Goal: Task Accomplishment & Management: Manage account settings

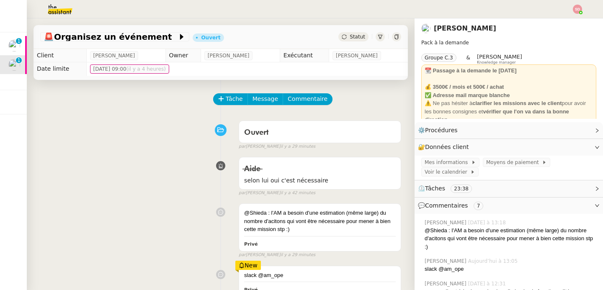
click at [171, 177] on div "Aide selon lui oui c'est nécessaire false par Sheida D. il y a 42 minutes" at bounding box center [220, 174] width 361 height 43
click at [299, 104] on button "Commentaire" at bounding box center [308, 99] width 50 height 12
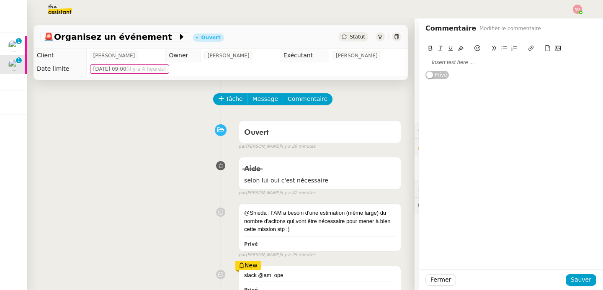
click at [489, 63] on div at bounding box center [511, 63] width 171 height 8
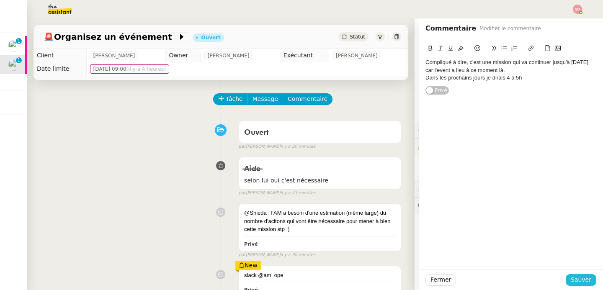
click at [580, 279] on span "Sauver" at bounding box center [581, 280] width 21 height 10
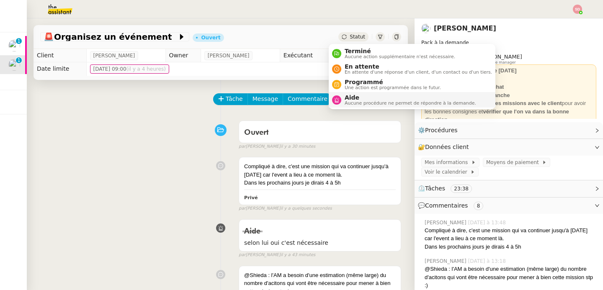
click at [347, 101] on span "Aucune procédure ne permet de répondre à la demande." at bounding box center [411, 103] width 132 height 5
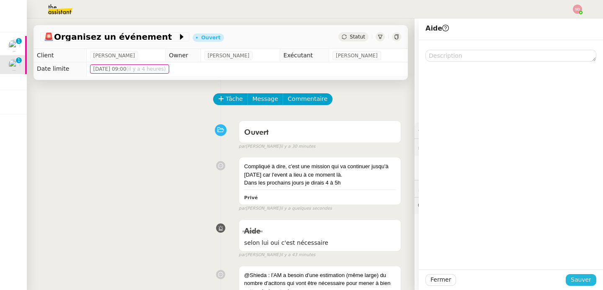
click at [571, 284] on span "Sauver" at bounding box center [581, 280] width 21 height 10
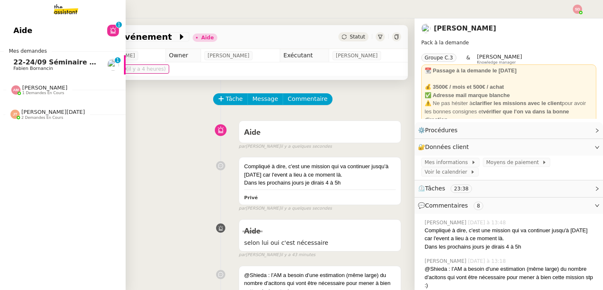
click at [19, 65] on span "22-24/09 Séminaire Evian" at bounding box center [61, 62] width 96 height 8
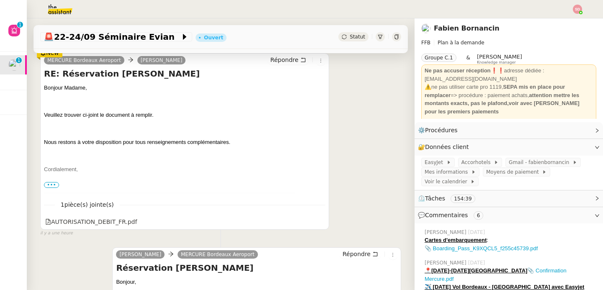
scroll to position [5, 0]
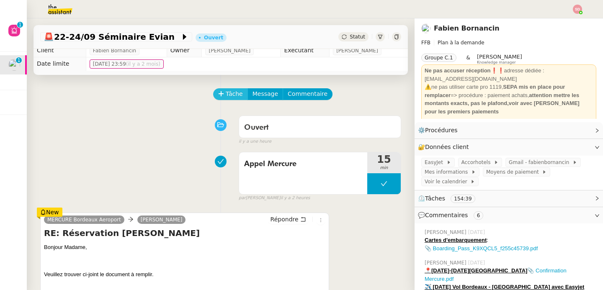
click at [228, 98] on span "Tâche" at bounding box center [234, 94] width 17 height 10
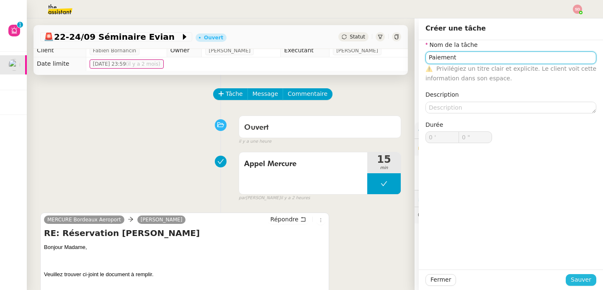
type input "Paiement"
click at [583, 281] on span "Sauver" at bounding box center [581, 280] width 21 height 10
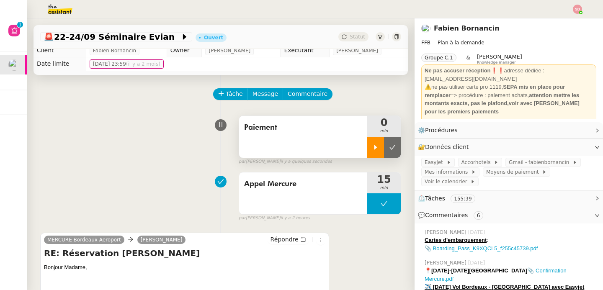
click at [373, 150] on icon at bounding box center [376, 147] width 7 height 7
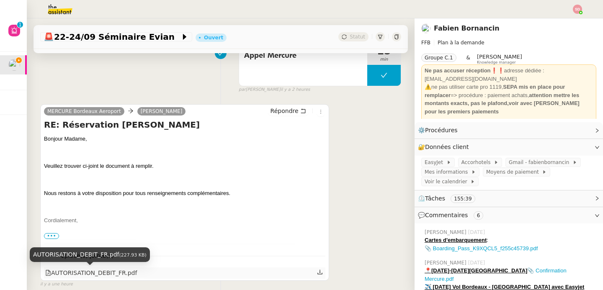
click at [114, 272] on div "AUTORISATION_DEBIT_FR.pdf" at bounding box center [91, 274] width 92 height 10
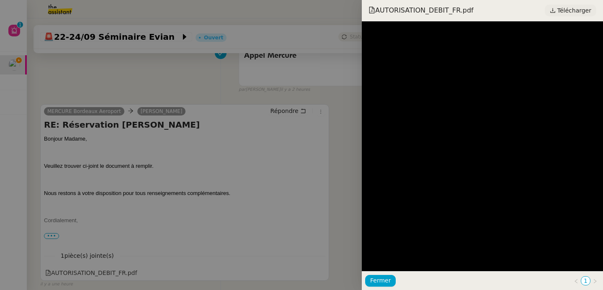
click at [570, 10] on span "Télécharger" at bounding box center [575, 10] width 34 height 11
click at [108, 84] on div at bounding box center [301, 145] width 603 height 290
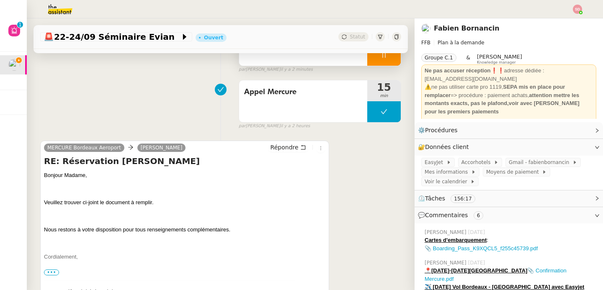
scroll to position [0, 0]
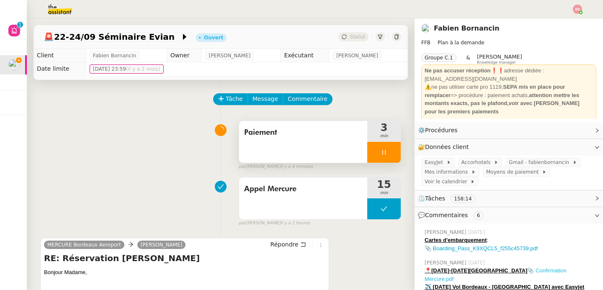
click at [559, 268] on link "📎 Confirmation Mercure.pdf" at bounding box center [496, 275] width 142 height 15
click at [503, 245] on div "📎 Boarding_Pass_K9XQCL5_f255c45739.pdf" at bounding box center [511, 249] width 172 height 8
click at [502, 247] on link "📎 Boarding_Pass_K9XQCL5_f255c45739.pdf" at bounding box center [481, 249] width 113 height 6
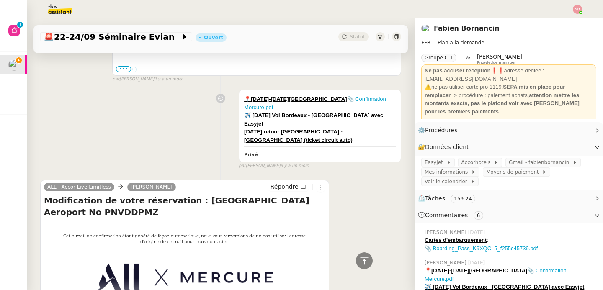
scroll to position [1814, 0]
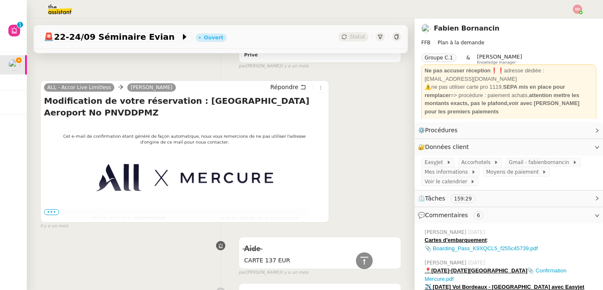
click at [53, 210] on span "•••" at bounding box center [51, 213] width 15 height 6
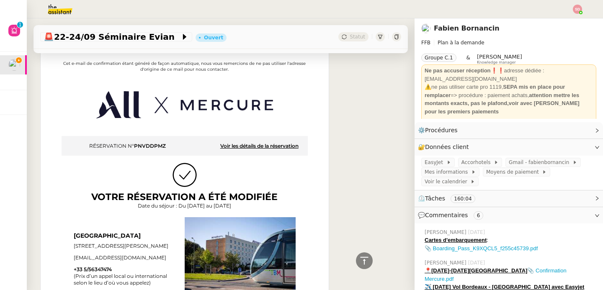
scroll to position [1878, 0]
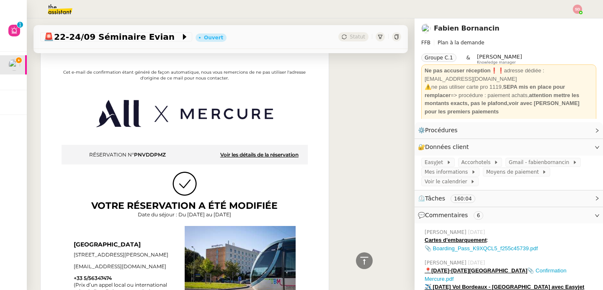
click at [285, 152] on strong "Voir les détails de la réservation" at bounding box center [259, 155] width 78 height 6
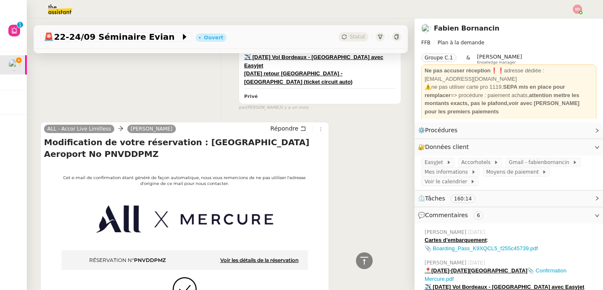
scroll to position [1765, 0]
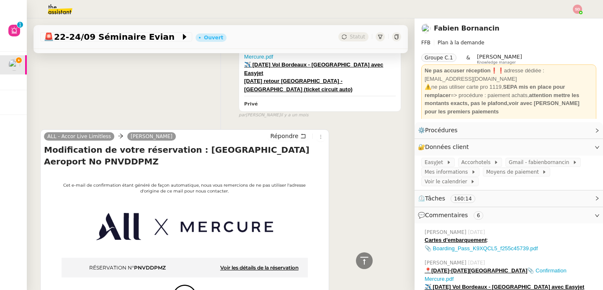
click at [78, 145] on h4 "Modification de votre réservation : Hôtel Mercure Bordeaux Aeroport No PNVDDPMZ" at bounding box center [185, 155] width 282 height 23
copy h4 "PNVDDPMZ"
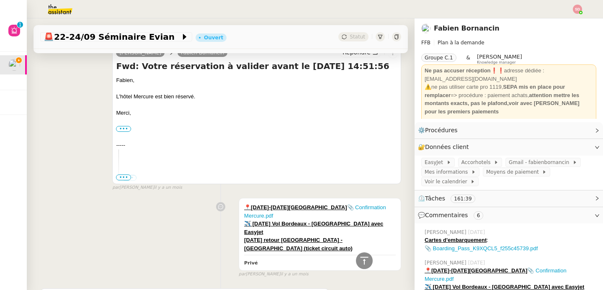
scroll to position [1378, 0]
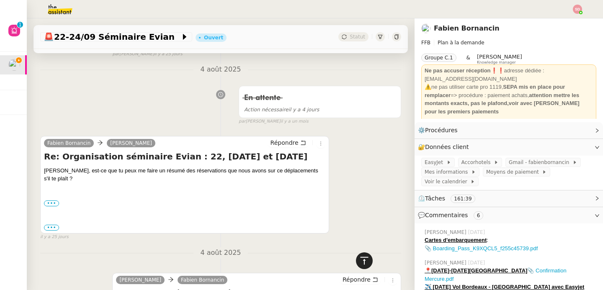
click at [360, 261] on icon at bounding box center [365, 261] width 10 height 10
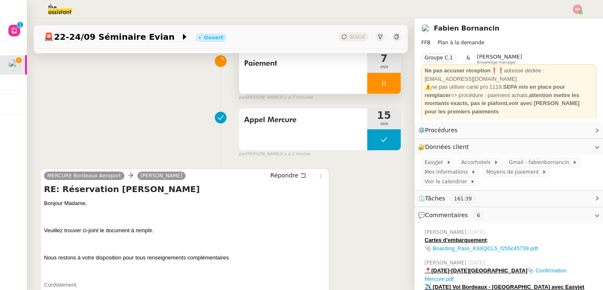
scroll to position [136, 0]
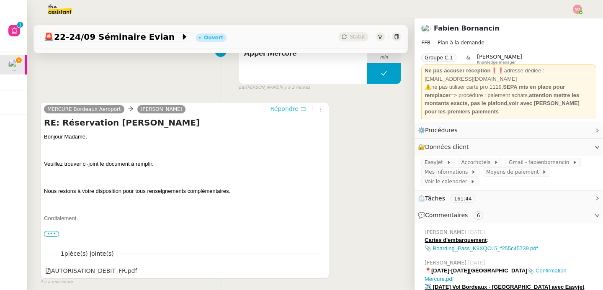
click at [291, 107] on button "Répondre" at bounding box center [288, 108] width 41 height 9
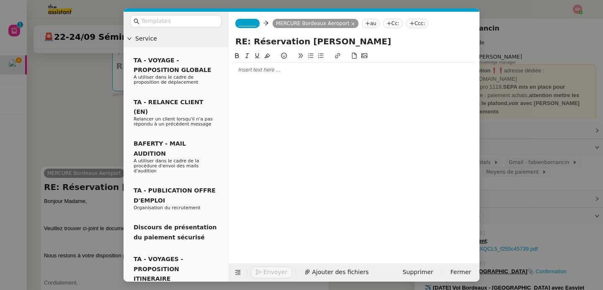
click at [248, 24] on span "_______" at bounding box center [248, 24] width 18 height 6
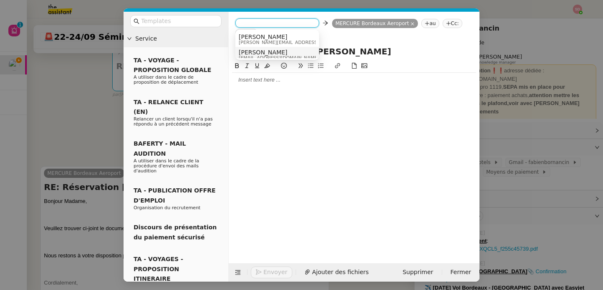
click at [252, 53] on span "Camille" at bounding box center [279, 52] width 80 height 7
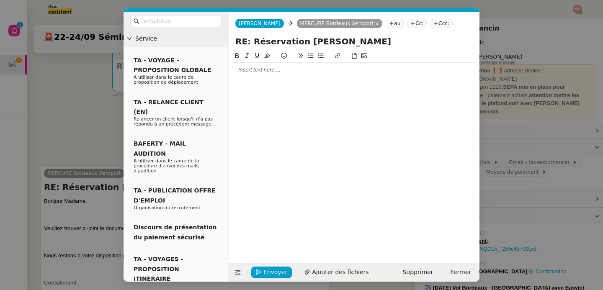
click at [257, 77] on div at bounding box center [354, 70] width 244 height 14
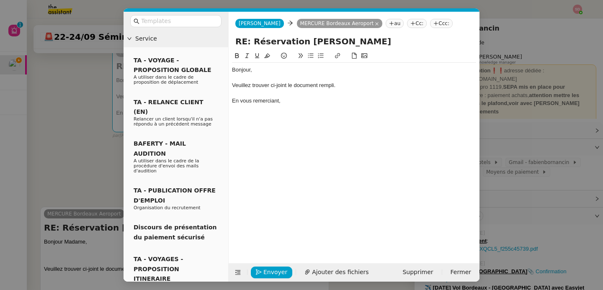
click at [352, 278] on div "Envoyer Ajouter des fichiers" at bounding box center [303, 273] width 142 height 12
click at [352, 277] on button "Ajouter des fichiers" at bounding box center [337, 273] width 74 height 12
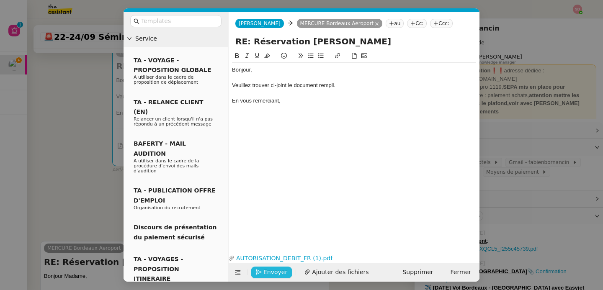
click at [266, 274] on span "Envoyer" at bounding box center [276, 273] width 24 height 10
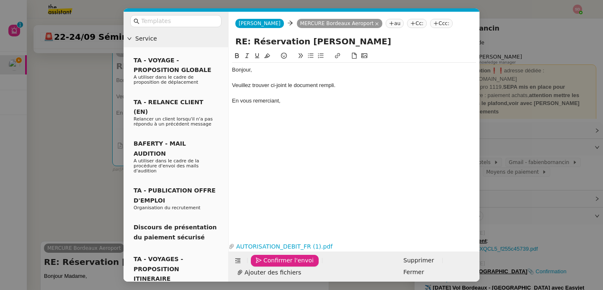
click at [266, 266] on span "Confirmer l'envoi" at bounding box center [289, 261] width 50 height 10
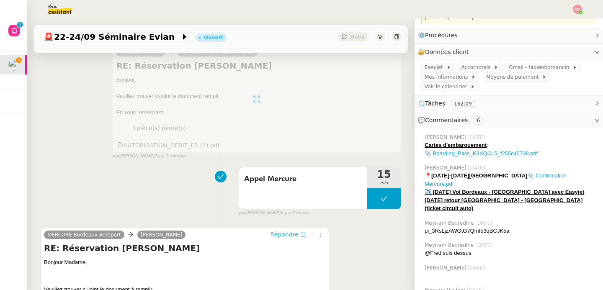
scroll to position [99, 0]
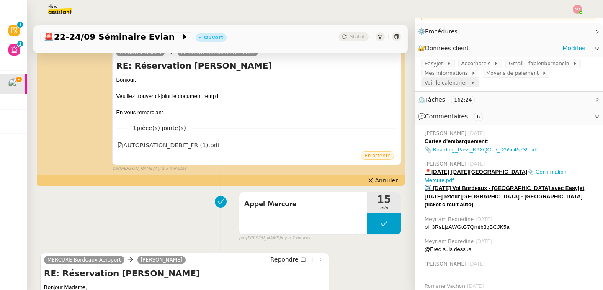
click at [449, 85] on span "Voir le calendrier" at bounding box center [448, 83] width 46 height 8
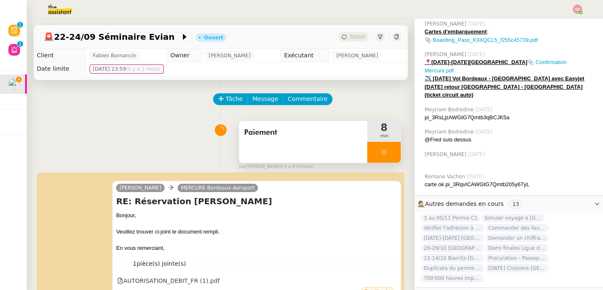
scroll to position [211, 0]
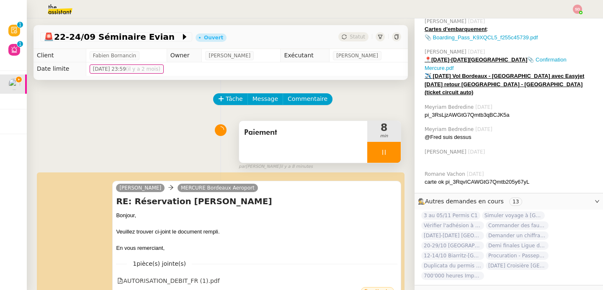
click at [456, 232] on span "[DATE]-[DATE] [GEOGRAPHIC_DATA]" at bounding box center [453, 236] width 63 height 8
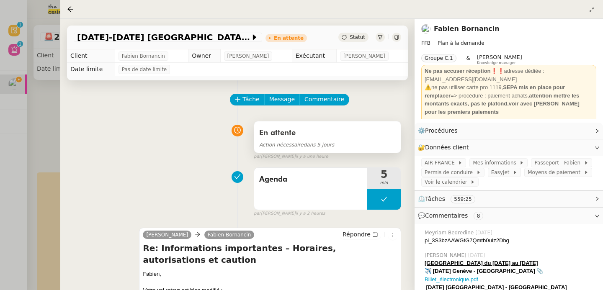
click at [331, 132] on div "En attente" at bounding box center [327, 133] width 137 height 13
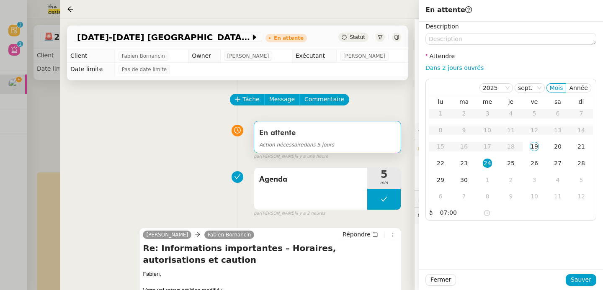
click at [205, 186] on div "Agenda 5 min false par Sheida D. il y a 2 heures" at bounding box center [238, 191] width 328 height 54
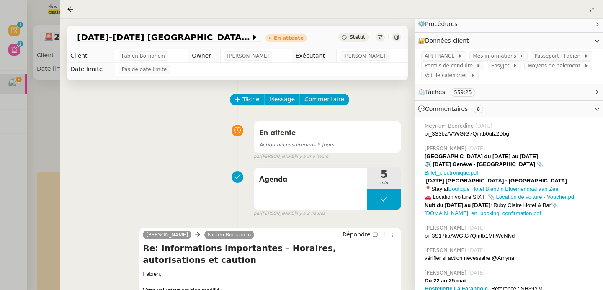
scroll to position [153, 0]
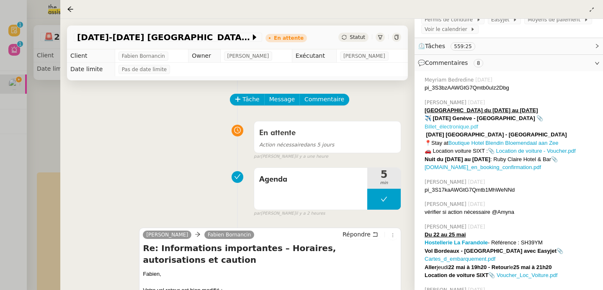
click at [544, 119] on link "📎 Billet_électronique.pdf" at bounding box center [484, 122] width 119 height 15
click at [337, 149] on div "Action nécessaire dans 5 jours" at bounding box center [327, 145] width 137 height 10
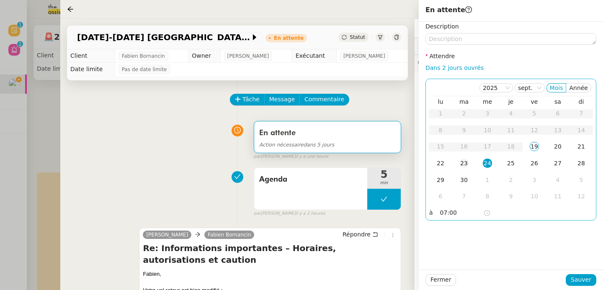
click at [466, 166] on div "23" at bounding box center [464, 163] width 9 height 9
click at [589, 284] on span "Sauver" at bounding box center [581, 280] width 21 height 10
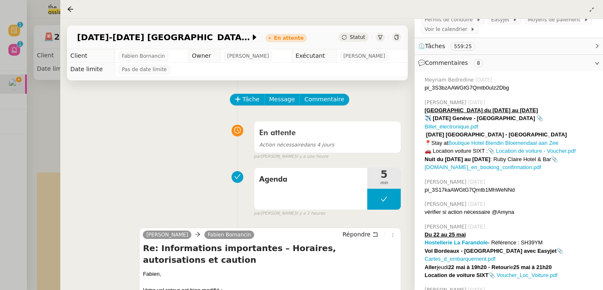
click at [30, 106] on div at bounding box center [301, 145] width 603 height 290
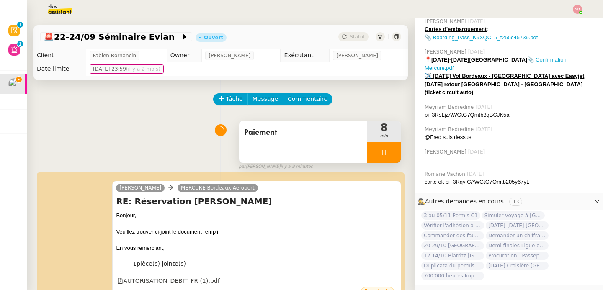
click at [381, 150] on div at bounding box center [385, 152] width 34 height 21
click at [389, 150] on icon at bounding box center [392, 152] width 7 height 7
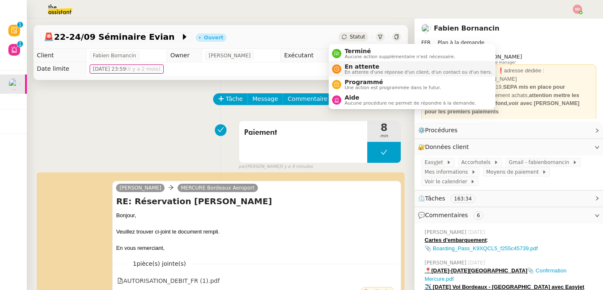
click at [337, 65] on nz-avatar at bounding box center [336, 69] width 9 height 9
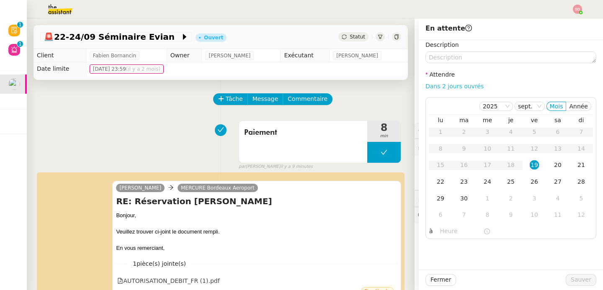
click at [463, 85] on link "Dans 2 jours ouvrés" at bounding box center [455, 86] width 58 height 7
type input "07:00"
click at [489, 185] on td "24" at bounding box center [487, 182] width 23 height 17
click at [578, 277] on span "Sauver" at bounding box center [581, 280] width 21 height 10
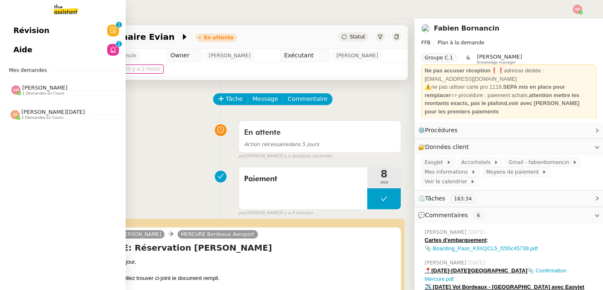
click at [27, 91] on span "1 demandes en cours" at bounding box center [43, 93] width 42 height 5
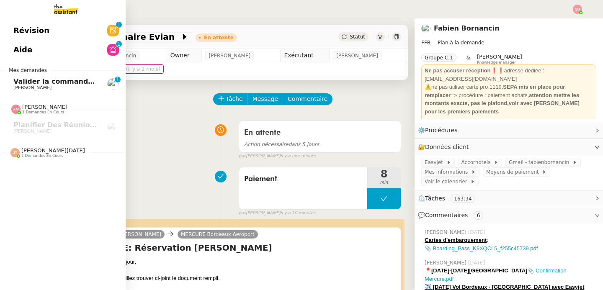
click at [25, 82] on span "Valider la commande 8055216" at bounding box center [70, 82] width 114 height 8
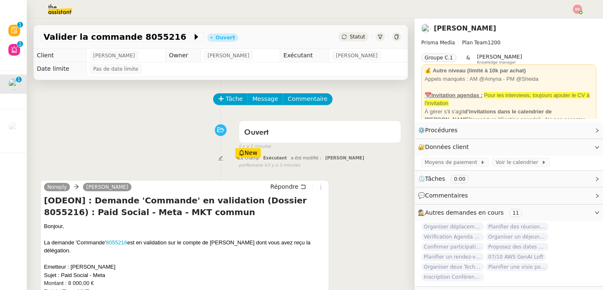
scroll to position [2, 0]
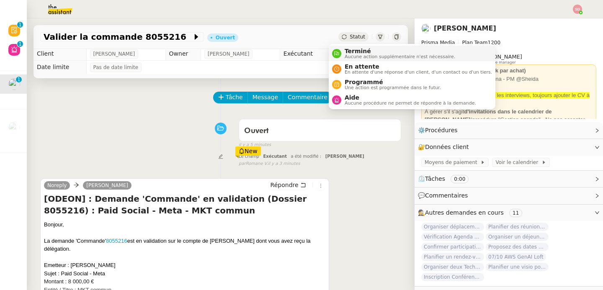
click at [338, 53] on icon at bounding box center [336, 53] width 5 height 5
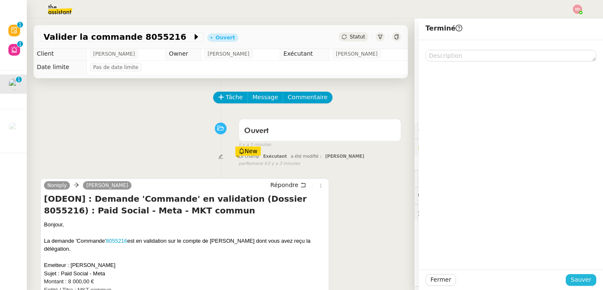
click at [573, 281] on span "Sauver" at bounding box center [581, 280] width 21 height 10
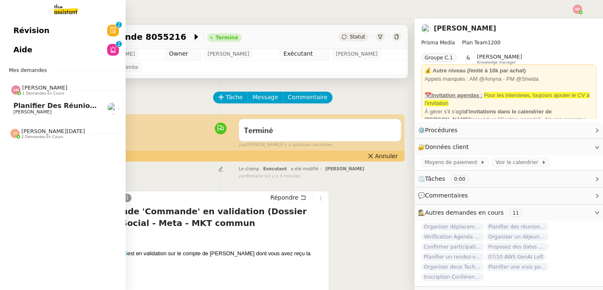
click at [39, 92] on span "1 demandes en cours" at bounding box center [43, 93] width 42 height 5
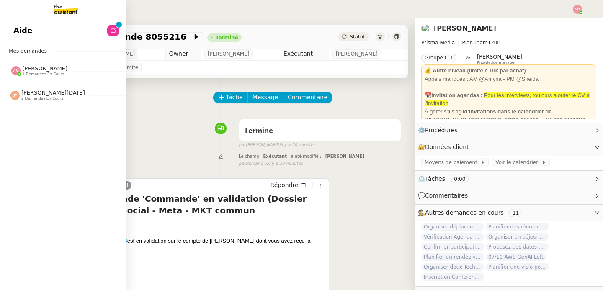
click at [55, 68] on span "[PERSON_NAME]" at bounding box center [44, 68] width 45 height 6
click at [78, 29] on link "Aide 0 1 2 3 4 5 6 7 8 9" at bounding box center [63, 30] width 126 height 19
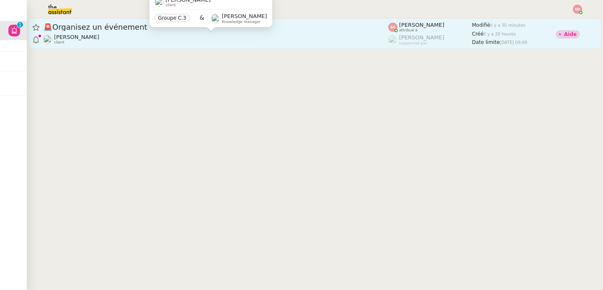
click at [262, 36] on div "Maurice N'Diaye client" at bounding box center [215, 39] width 345 height 11
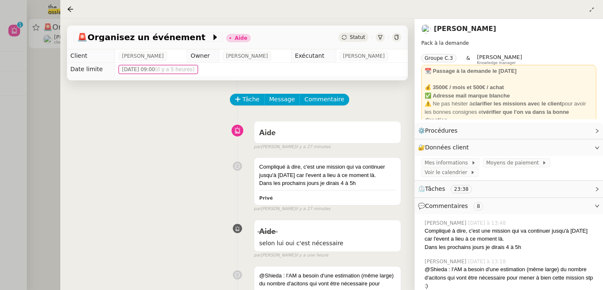
click at [36, 156] on div at bounding box center [301, 145] width 603 height 290
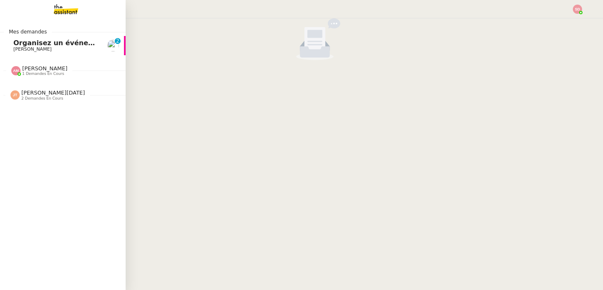
click at [15, 45] on span "Organisez un événement" at bounding box center [60, 43] width 94 height 8
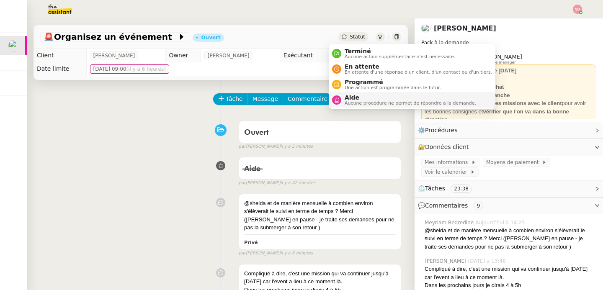
click at [345, 104] on span "Aucune procédure ne permet de répondre à la demande." at bounding box center [411, 103] width 132 height 5
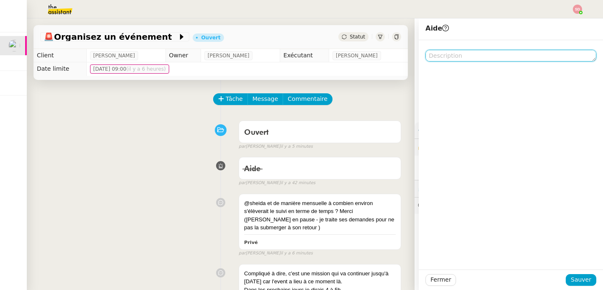
click at [448, 53] on textarea at bounding box center [511, 56] width 171 height 12
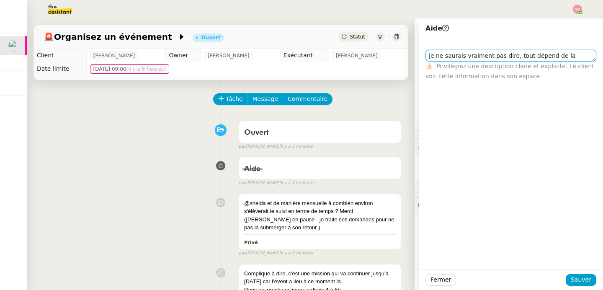
scroll to position [0, 0]
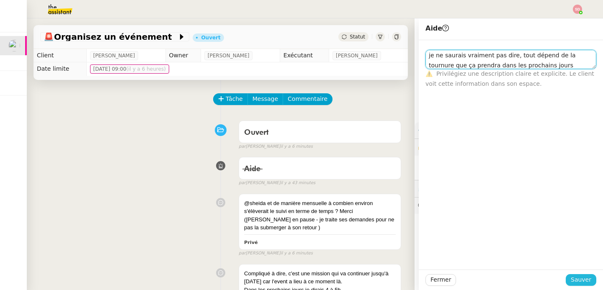
type textarea "je ne saurais vraiment pas dire, tout dépend de la tournure que ça prendra dans…"
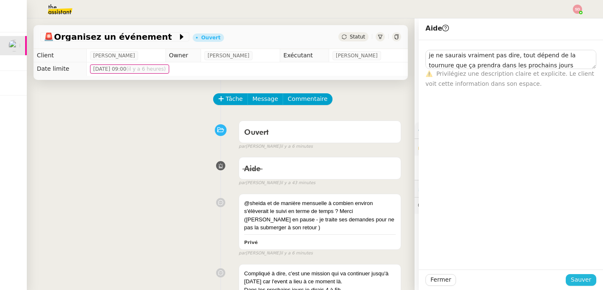
click at [575, 277] on span "Sauver" at bounding box center [581, 280] width 21 height 10
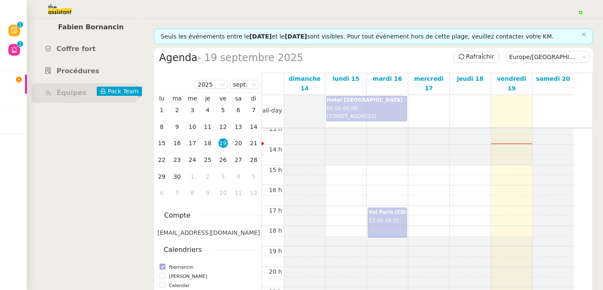
scroll to position [305, 0]
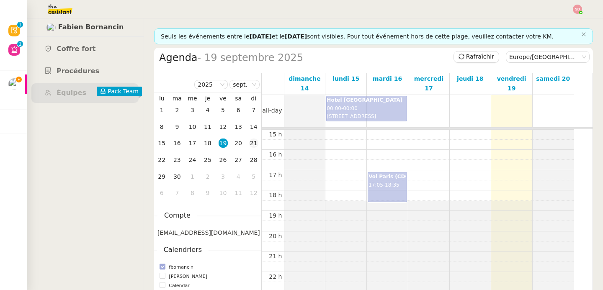
click at [251, 145] on div "21" at bounding box center [253, 143] width 9 height 9
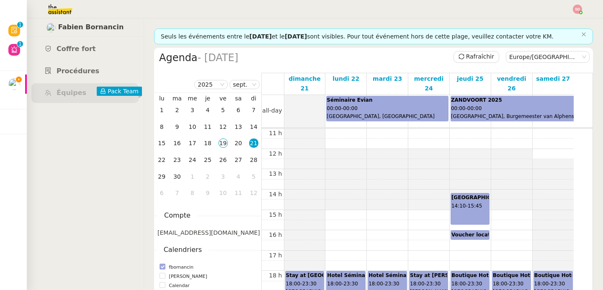
scroll to position [125, 0]
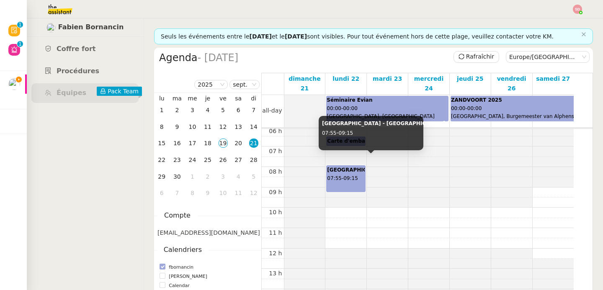
click at [346, 174] on div "Bordeaux - Genève 07:55 - 09:15" at bounding box center [345, 178] width 37 height 25
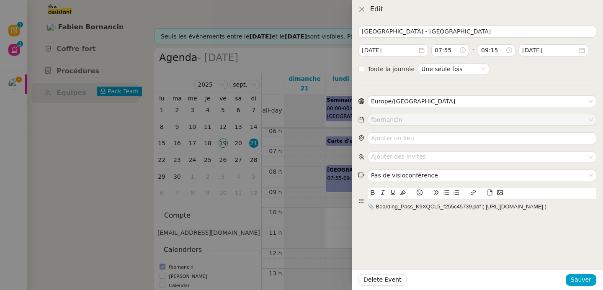
click at [326, 192] on div at bounding box center [301, 145] width 603 height 290
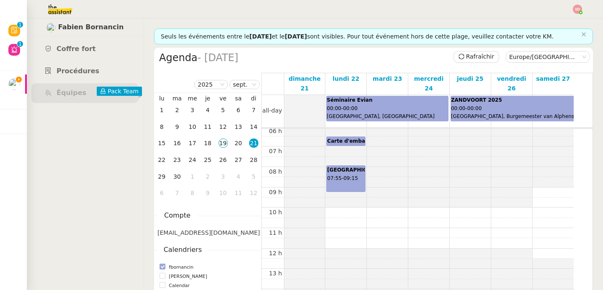
scroll to position [127, 0]
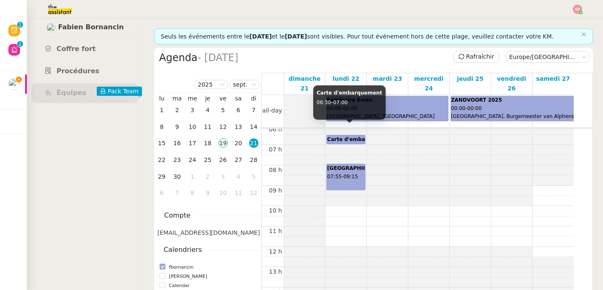
click at [342, 137] on b "Carte d'embarquement" at bounding box center [360, 140] width 66 height 6
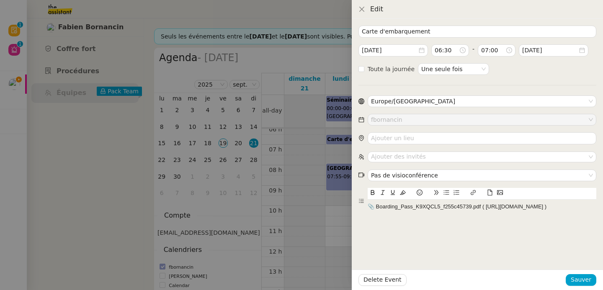
click at [319, 160] on div at bounding box center [301, 145] width 603 height 290
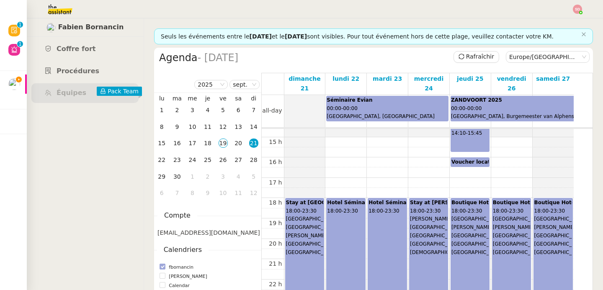
scroll to position [305, 0]
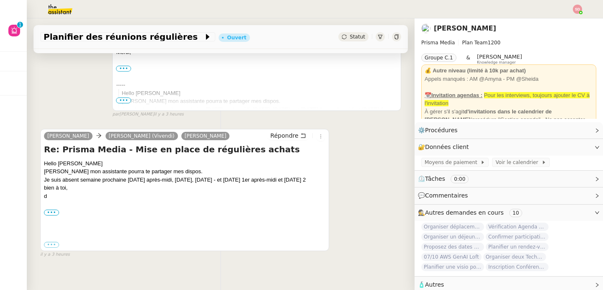
scroll to position [205, 0]
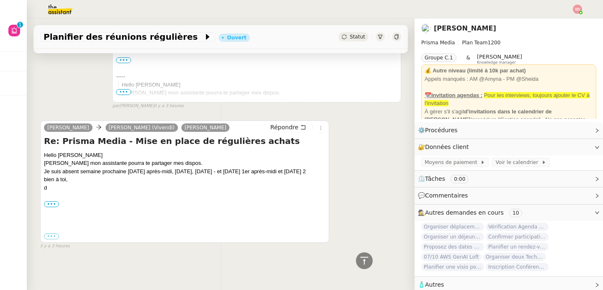
click at [49, 195] on div "Hello Kaoutar Lisa mon assistante pourra te partager mes dispos. Je suis absent…" at bounding box center [185, 183] width 282 height 65
click at [53, 202] on label "•••" at bounding box center [51, 205] width 15 height 6
click at [0, 0] on input "•••" at bounding box center [0, 0] width 0 height 0
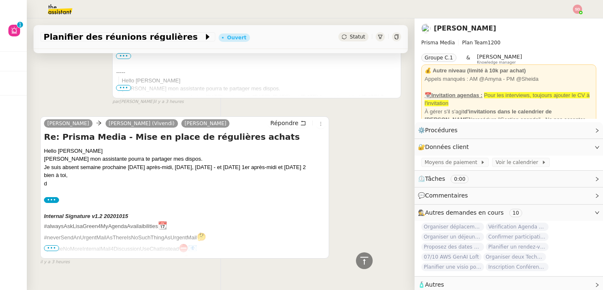
click at [57, 248] on span "•••" at bounding box center [51, 249] width 15 height 6
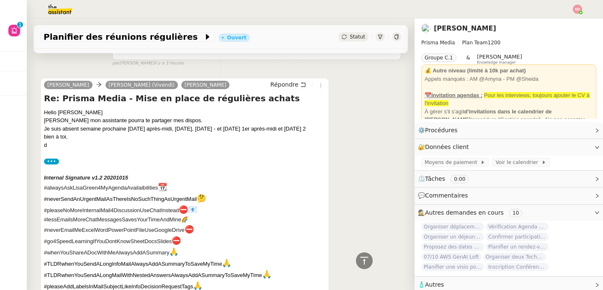
scroll to position [339, 0]
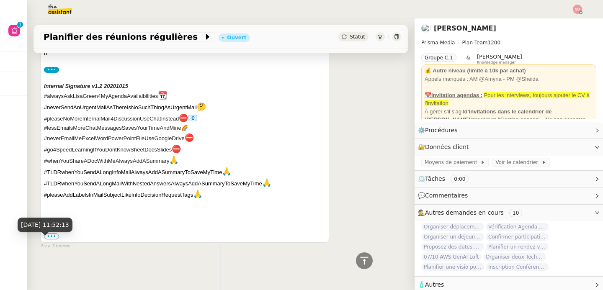
click at [50, 231] on div "19 sept. 2025, 11:52:13" at bounding box center [45, 225] width 55 height 15
click at [48, 234] on label "•••" at bounding box center [51, 237] width 15 height 6
click at [0, 0] on input "•••" at bounding box center [0, 0] width 0 height 0
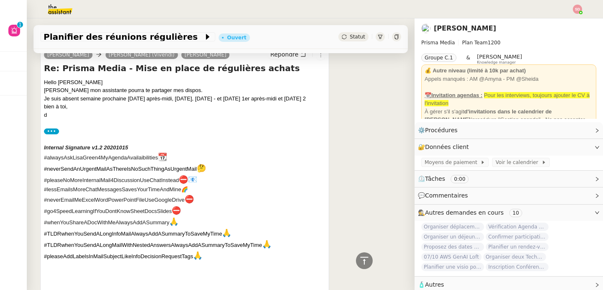
scroll to position [176, 0]
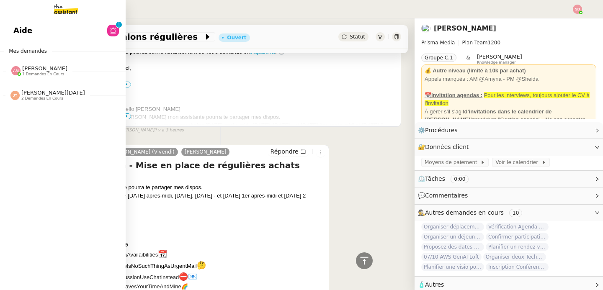
click at [4, 68] on nz-divider "Amyna Mehrez 1 demandes en cours" at bounding box center [66, 70] width 126 height 11
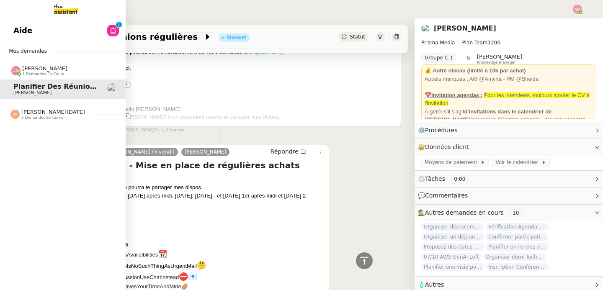
click at [4, 68] on nz-divider "Amyna Mehrez 1 demandes en cours" at bounding box center [66, 70] width 126 height 11
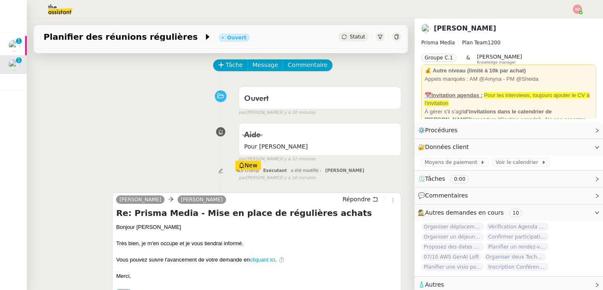
scroll to position [0, 0]
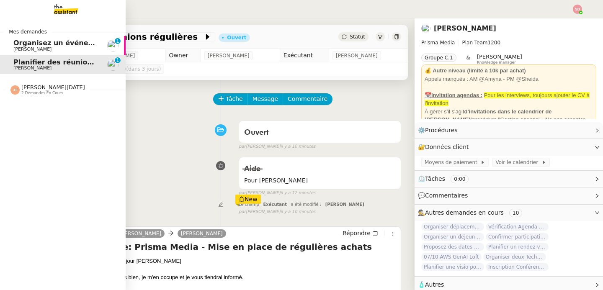
click at [36, 50] on span "[PERSON_NAME]" at bounding box center [32, 49] width 38 height 5
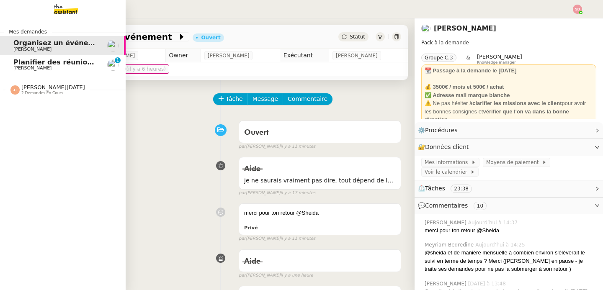
click at [21, 66] on span "[PERSON_NAME]" at bounding box center [32, 67] width 38 height 5
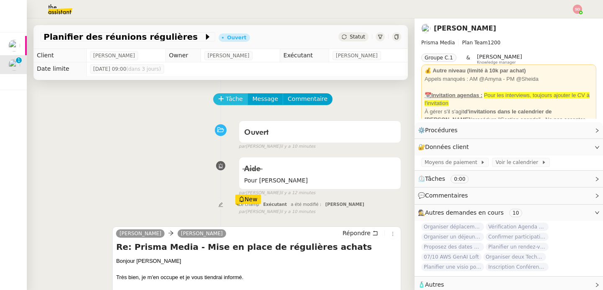
click at [220, 97] on button "Tâche" at bounding box center [230, 99] width 35 height 12
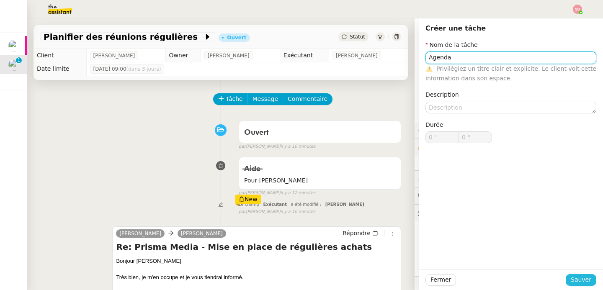
type input "Agenda"
click at [574, 281] on span "Sauver" at bounding box center [581, 280] width 21 height 10
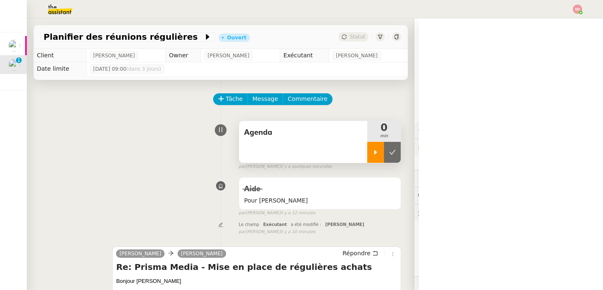
click at [373, 155] on icon at bounding box center [376, 152] width 7 height 7
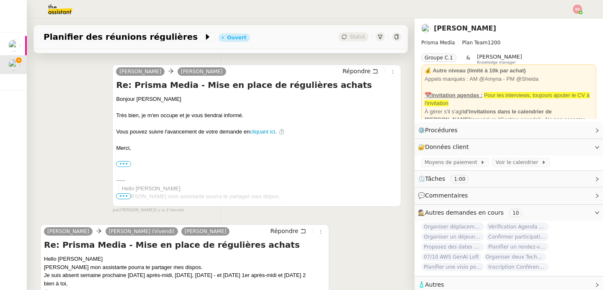
scroll to position [263, 0]
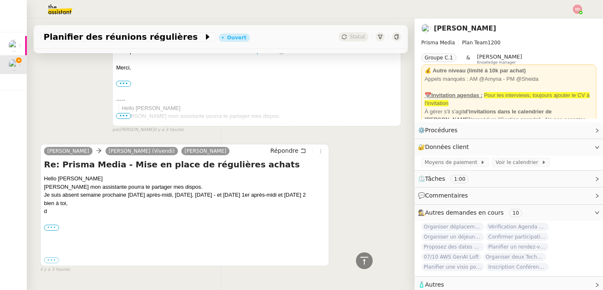
click at [51, 228] on label "•••" at bounding box center [51, 228] width 15 height 6
click at [0, 0] on input "•••" at bounding box center [0, 0] width 0 height 0
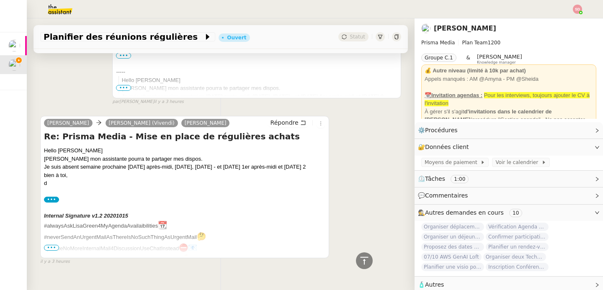
scroll to position [311, 0]
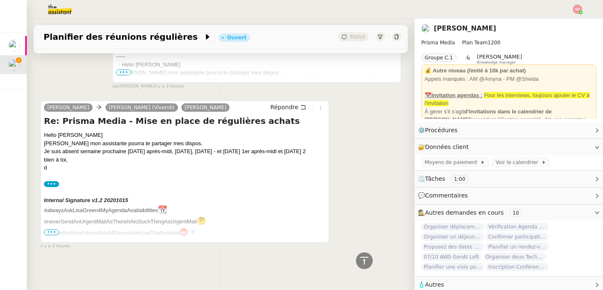
click at [51, 230] on span "•••" at bounding box center [51, 233] width 15 height 6
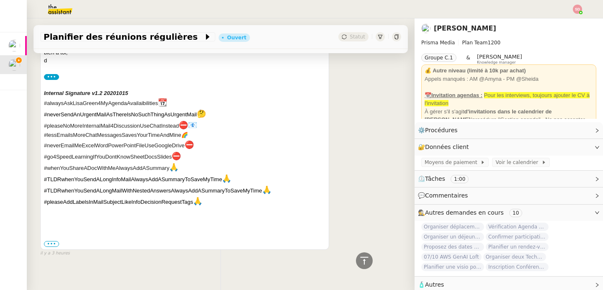
scroll to position [425, 0]
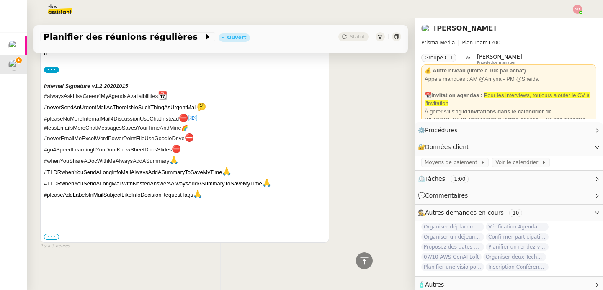
click at [53, 234] on label "•••" at bounding box center [51, 237] width 15 height 6
click at [0, 0] on input "•••" at bounding box center [0, 0] width 0 height 0
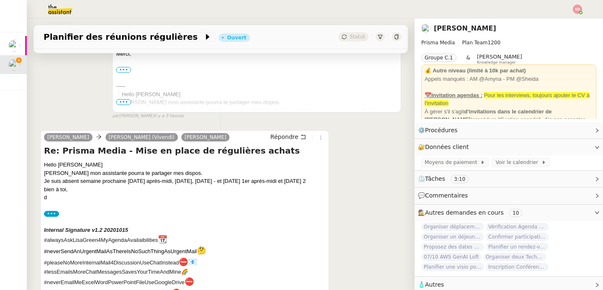
scroll to position [329, 0]
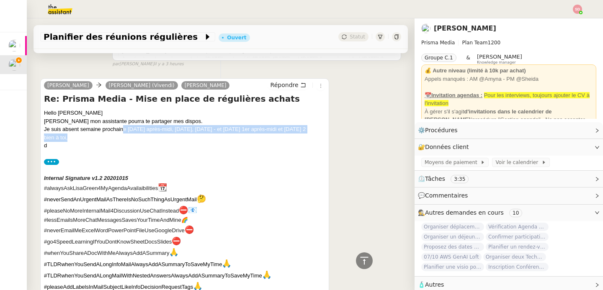
drag, startPoint x: 124, startPoint y: 129, endPoint x: 144, endPoint y: 137, distance: 21.5
click at [144, 137] on div "Hello Kaoutar Lisa mon assistante pourra te partager mes dispos. Je suis absent…" at bounding box center [185, 209] width 282 height 200
click at [144, 137] on div "bien à toi," at bounding box center [185, 138] width 282 height 8
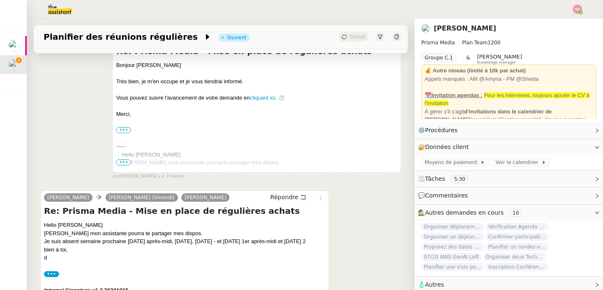
scroll to position [224, 0]
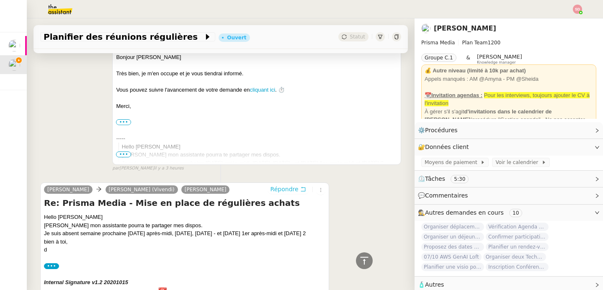
click at [278, 185] on span "Répondre" at bounding box center [285, 189] width 28 height 8
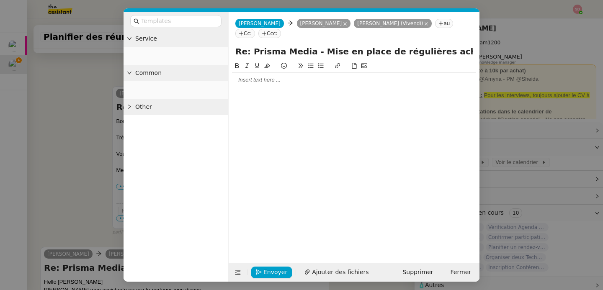
scroll to position [288, 0]
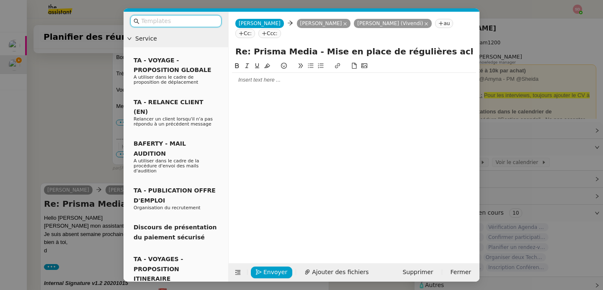
click at [262, 82] on div at bounding box center [354, 80] width 244 height 8
click at [235, 273] on icon at bounding box center [238, 273] width 11 height 6
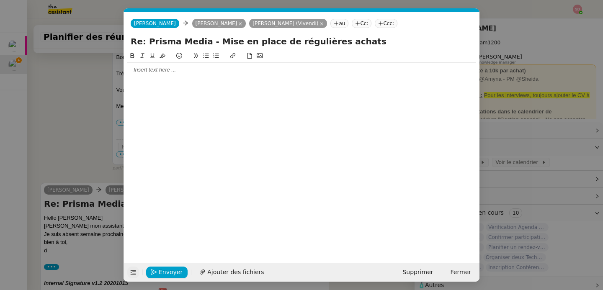
click at [189, 79] on div at bounding box center [301, 150] width 349 height 199
click at [157, 65] on div at bounding box center [301, 70] width 349 height 14
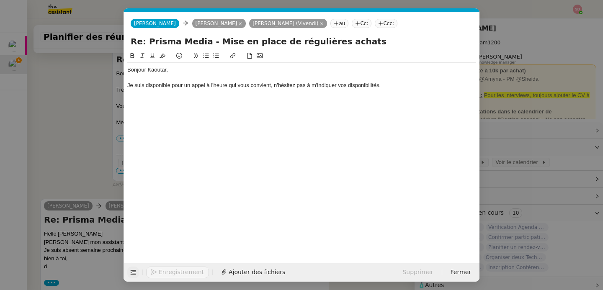
scroll to position [329, 0]
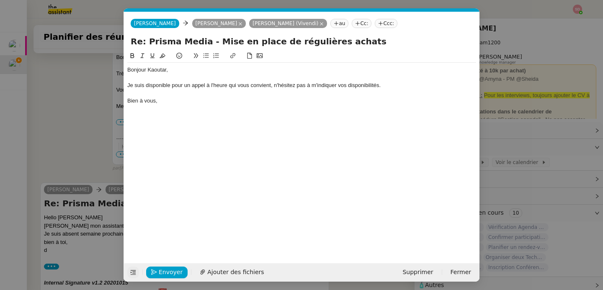
click at [37, 135] on nz-modal-container "Service TA - VOYAGE - PROPOSITION GLOBALE A utiliser dans le cadre de propositi…" at bounding box center [301, 145] width 603 height 290
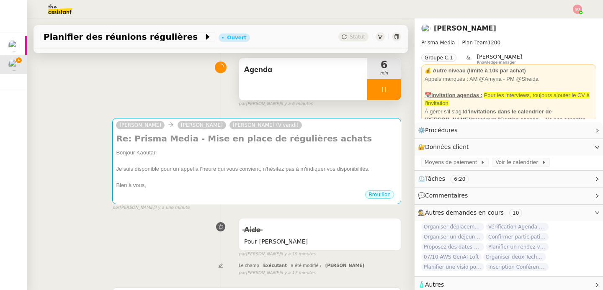
scroll to position [0, 0]
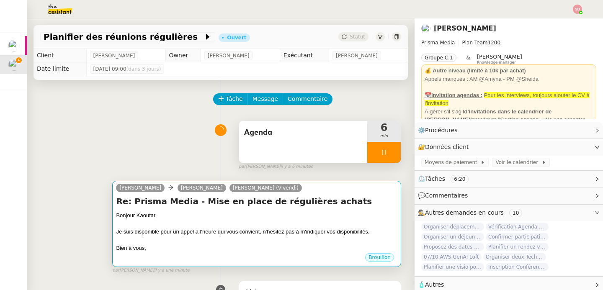
click at [221, 223] on div at bounding box center [257, 224] width 282 height 8
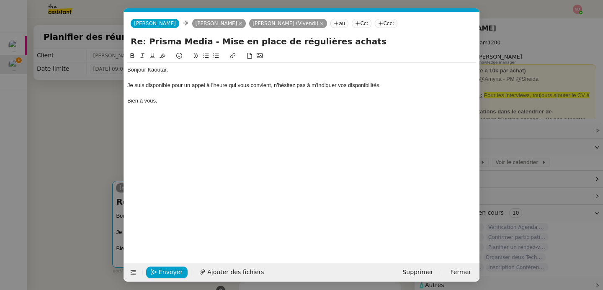
scroll to position [0, 18]
click at [272, 88] on div "Je suis disponible pour un appel à l'heure qui vous convient, n'hésitez pas à m…" at bounding box center [301, 86] width 349 height 8
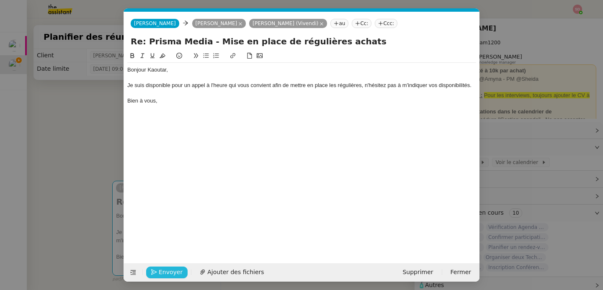
click at [166, 274] on span "Envoyer" at bounding box center [171, 273] width 24 height 10
click at [166, 274] on span "Confirmer l'envoi" at bounding box center [184, 273] width 50 height 10
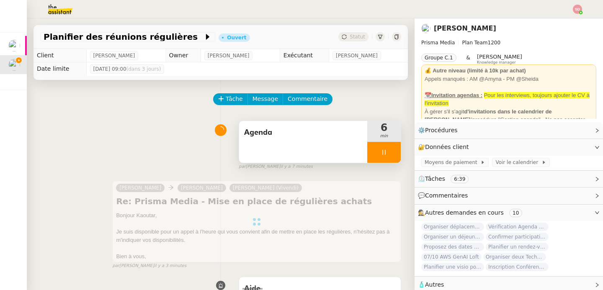
click at [380, 148] on div at bounding box center [385, 152] width 34 height 21
click at [384, 148] on button at bounding box center [392, 152] width 17 height 21
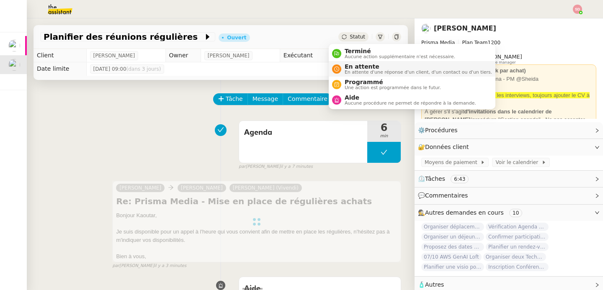
click at [344, 71] on div "En attente En attente d'une réponse d'un client, d'un contact ou d'un tiers." at bounding box center [417, 68] width 151 height 11
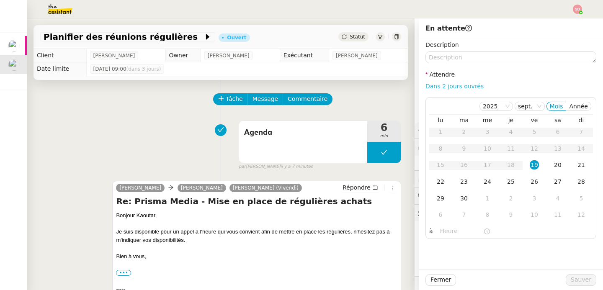
click at [466, 87] on link "Dans 2 jours ouvrés" at bounding box center [455, 86] width 58 height 7
type input "07:00"
click at [575, 281] on span "Sauver" at bounding box center [581, 280] width 21 height 10
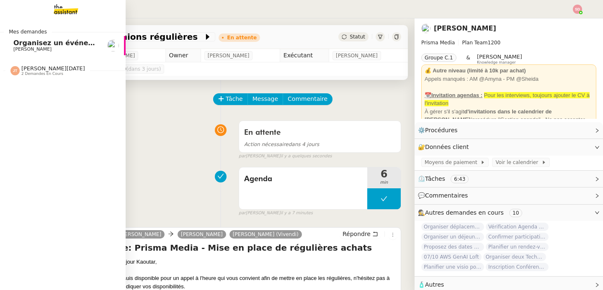
click at [15, 39] on span "Organisez un événement" at bounding box center [60, 43] width 94 height 8
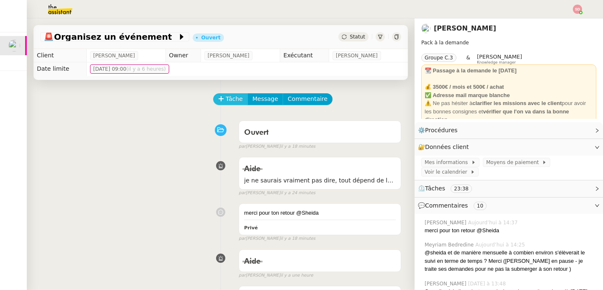
click at [218, 98] on icon at bounding box center [221, 99] width 6 height 6
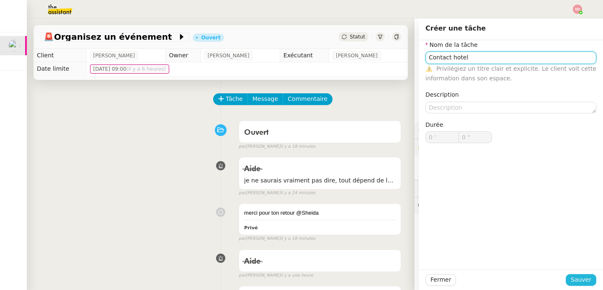
type input "Contact hotel"
click at [585, 283] on span "Sauver" at bounding box center [581, 280] width 21 height 10
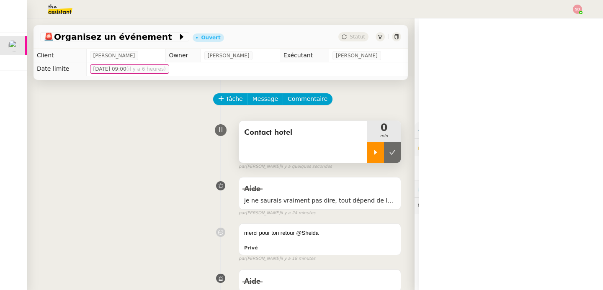
click at [373, 155] on icon at bounding box center [376, 152] width 7 height 7
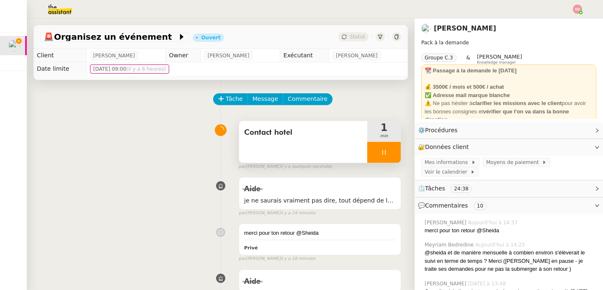
click at [315, 146] on div "Contact hotel" at bounding box center [303, 142] width 128 height 42
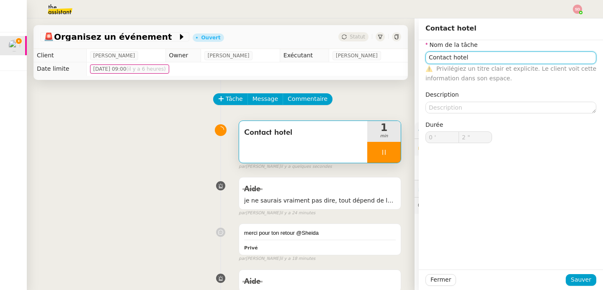
click at [498, 58] on input "Contact hotel" at bounding box center [511, 58] width 171 height 12
type input "Contact hotels"
type input "3 ""
type input "Contact hotels"
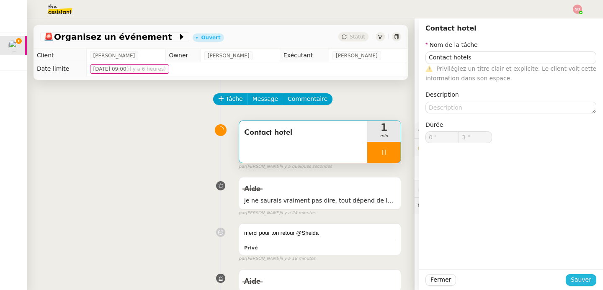
type input "4 ""
click at [579, 277] on span "Sauver" at bounding box center [581, 280] width 21 height 10
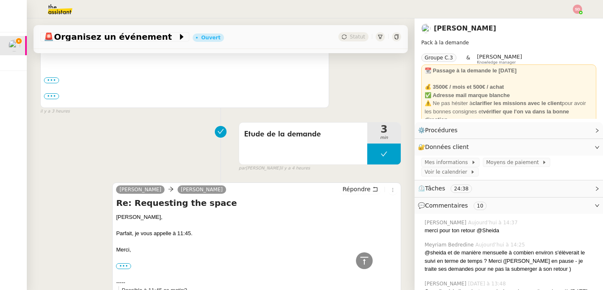
scroll to position [843, 0]
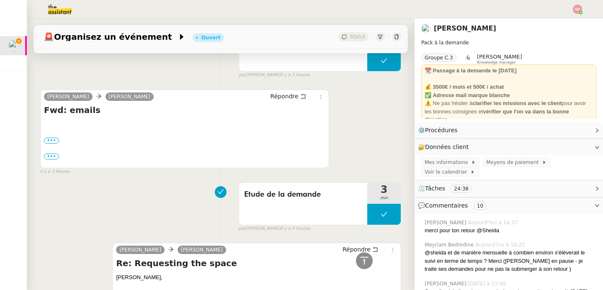
click at [48, 137] on div "••• Julie giachero 0497064033 (Malmaison)" at bounding box center [185, 141] width 282 height 8
click at [49, 138] on label "•••" at bounding box center [51, 141] width 15 height 6
click at [0, 0] on input "•••" at bounding box center [0, 0] width 0 height 0
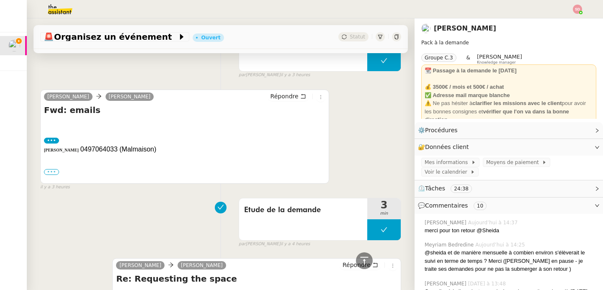
click at [48, 169] on label "•••" at bounding box center [51, 172] width 15 height 6
click at [0, 0] on input "•••" at bounding box center [0, 0] width 0 height 0
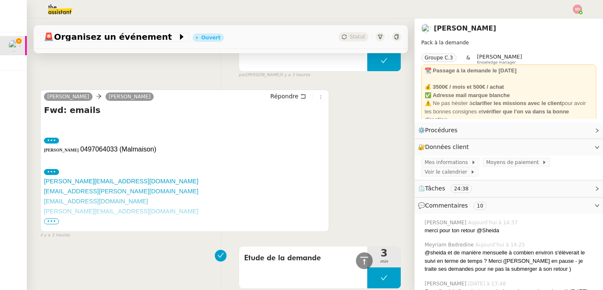
click at [47, 219] on span "•••" at bounding box center [51, 222] width 15 height 6
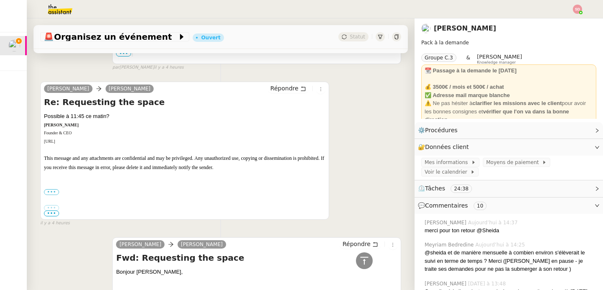
scroll to position [1246, 0]
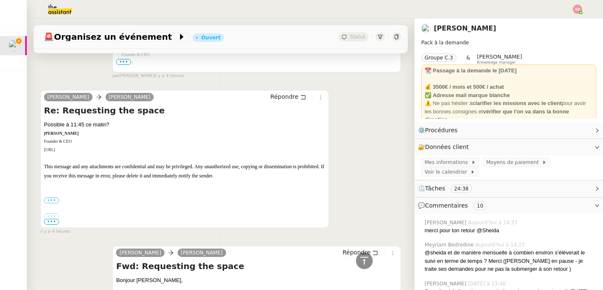
click at [55, 148] on span "https://descartesmauss.ai" at bounding box center [49, 150] width 11 height 5
copy div "https://descartesmauss.ai"
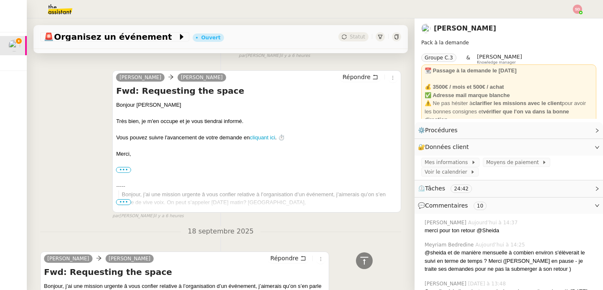
scroll to position [1913, 0]
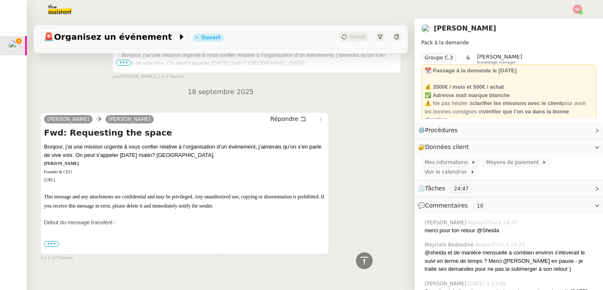
click at [51, 241] on span "•••" at bounding box center [51, 244] width 15 height 6
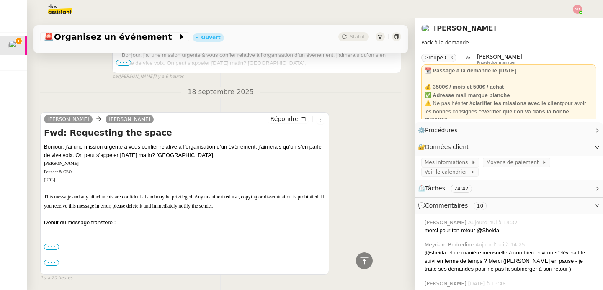
click at [49, 244] on label "•••" at bounding box center [51, 247] width 15 height 6
click at [0, 0] on input "•••" at bounding box center [0, 0] width 0 height 0
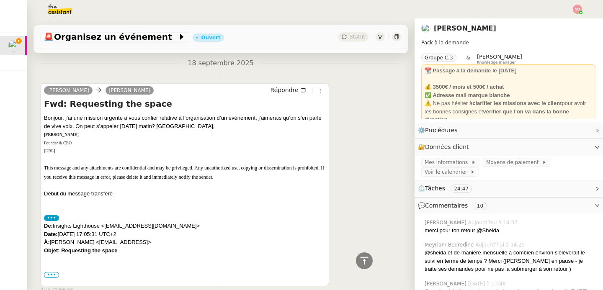
scroll to position [1974, 0]
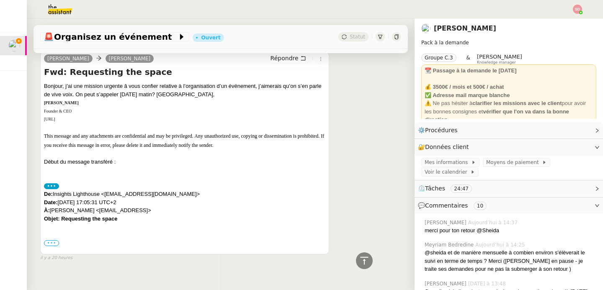
click at [54, 241] on label "•••" at bounding box center [51, 244] width 15 height 6
click at [0, 0] on input "•••" at bounding box center [0, 0] width 0 height 0
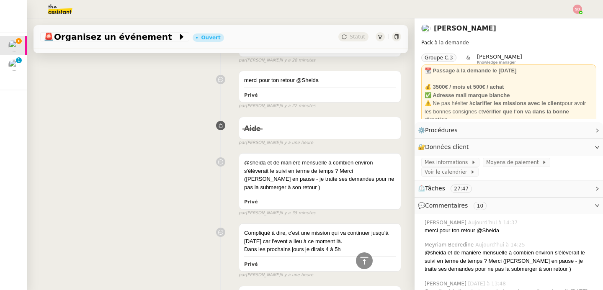
scroll to position [0, 0]
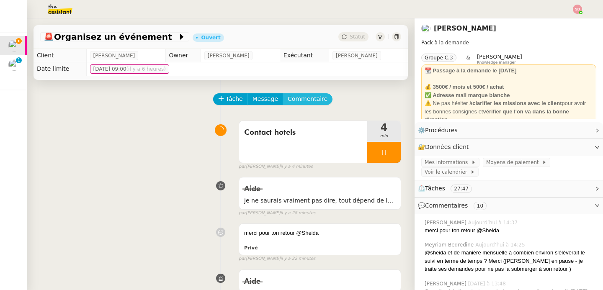
click at [297, 100] on span "Commentaire" at bounding box center [308, 99] width 40 height 10
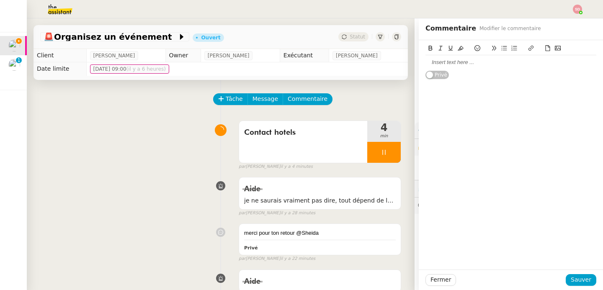
click at [453, 62] on div at bounding box center [511, 63] width 171 height 8
click at [118, 153] on div "Contact hotels 5 min false par Sheida D. il y a 5 minutes" at bounding box center [220, 144] width 361 height 54
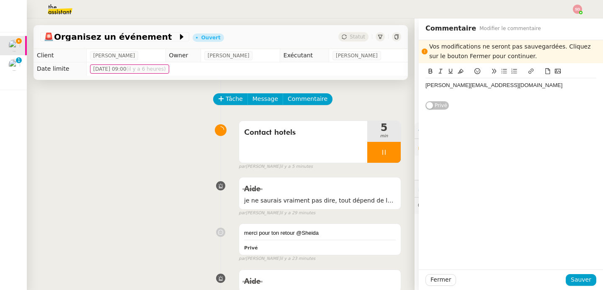
click at [438, 70] on icon at bounding box center [441, 71] width 6 height 6
click at [507, 88] on div "julie.giachero@ville-cannes.fr" at bounding box center [511, 86] width 171 height 8
click at [566, 279] on button "Sauver" at bounding box center [581, 281] width 31 height 12
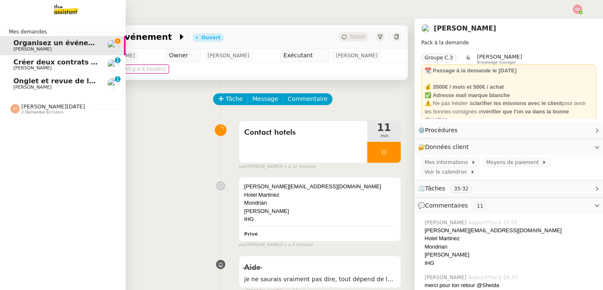
click at [47, 80] on span "Onglet et revue de littérature - 15 septembre 2025" at bounding box center [109, 81] width 193 height 8
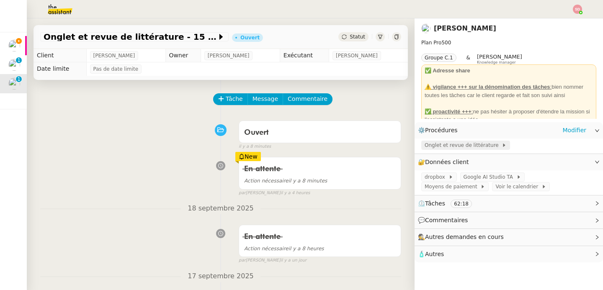
click at [477, 146] on span "Onglet et revue de littérature" at bounding box center [463, 145] width 77 height 8
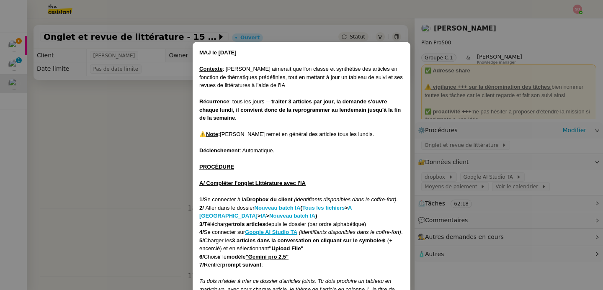
click at [80, 103] on nz-modal-container "MAJ le 21/07/2025 Contexte : Jean-Baptiste aimerait que l'on classe et synthéti…" at bounding box center [301, 145] width 603 height 290
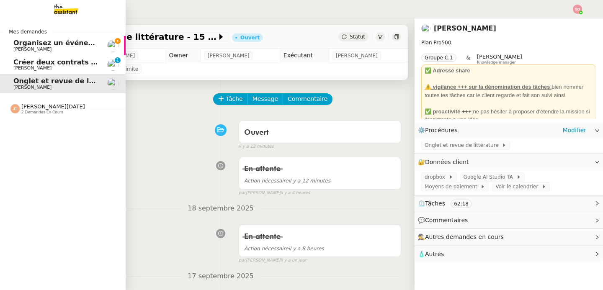
click at [25, 41] on span "Organisez un événement" at bounding box center [60, 43] width 94 height 8
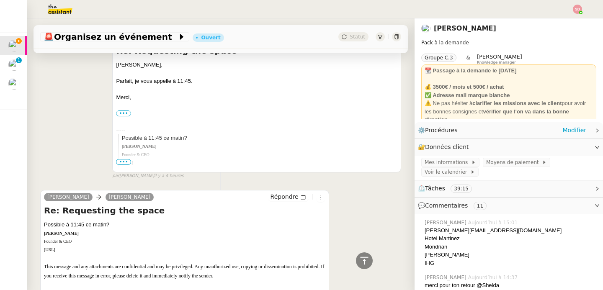
scroll to position [1902, 0]
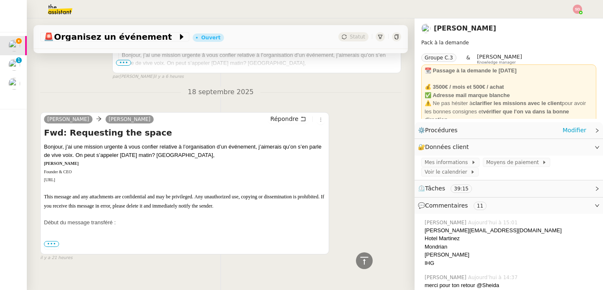
click at [47, 241] on span "•••" at bounding box center [51, 244] width 15 height 6
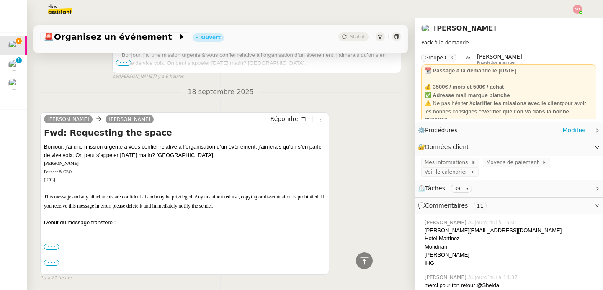
click at [51, 244] on label "•••" at bounding box center [51, 247] width 15 height 6
click at [0, 0] on input "•••" at bounding box center [0, 0] width 0 height 0
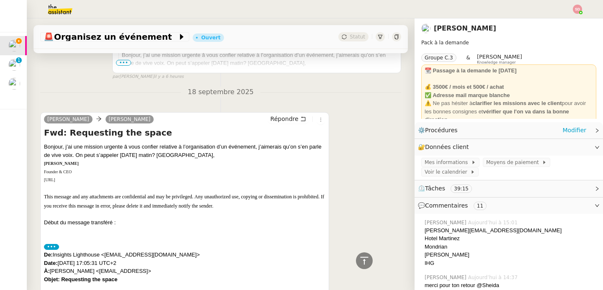
scroll to position [1963, 0]
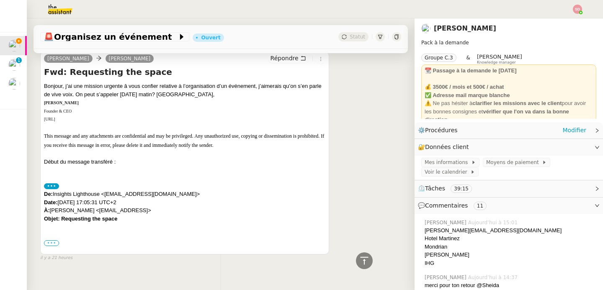
click at [52, 241] on label "•••" at bounding box center [51, 244] width 15 height 6
click at [0, 0] on input "•••" at bounding box center [0, 0] width 0 height 0
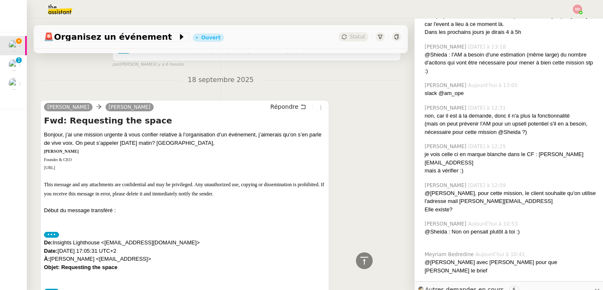
scroll to position [365, 0]
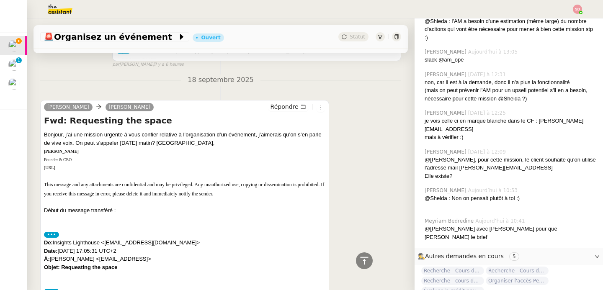
click at [476, 127] on div "je vois celle ci en marque blanche dans le CF : alex.clayton@descartesmauss.ai" at bounding box center [511, 125] width 172 height 16
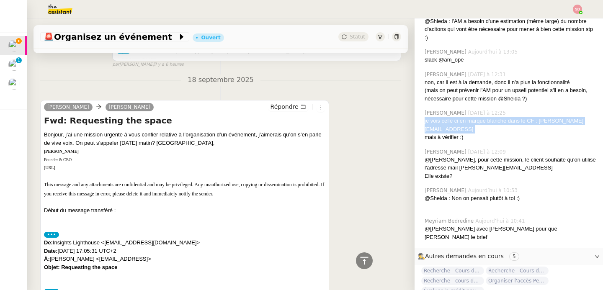
click at [476, 127] on div "je vois celle ci en marque blanche dans le CF : alex.clayton@descartesmauss.ai" at bounding box center [511, 125] width 172 height 16
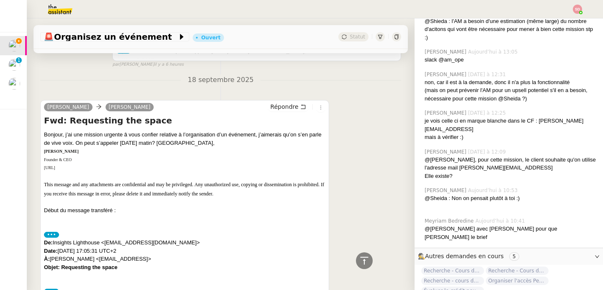
click at [427, 132] on div "je vois celle ci en marque blanche dans le CF : alex.clayton@descartesmauss.ai" at bounding box center [511, 125] width 172 height 16
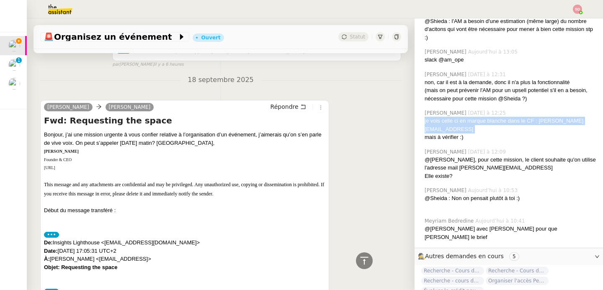
click at [427, 132] on div "je vois celle ci en marque blanche dans le CF : alex.clayton@descartesmauss.ai" at bounding box center [511, 125] width 172 height 16
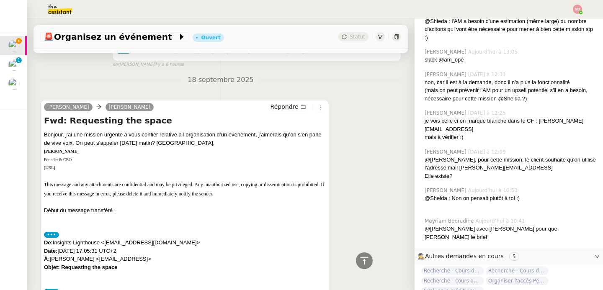
click at [477, 140] on div "mais à vérifier :)" at bounding box center [511, 137] width 172 height 8
click at [357, 267] on div at bounding box center [364, 261] width 17 height 17
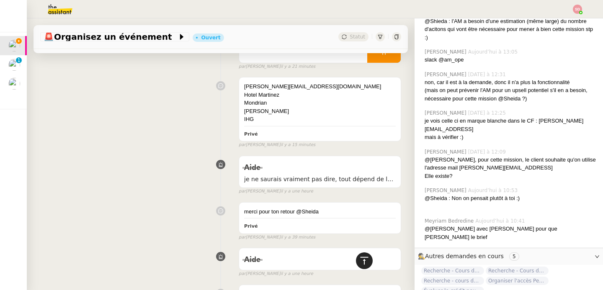
scroll to position [0, 0]
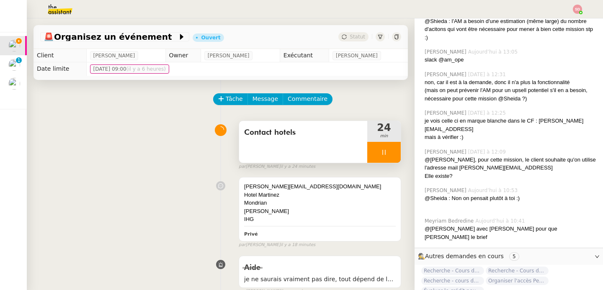
click at [373, 156] on div at bounding box center [385, 152] width 34 height 21
click at [54, 9] on img at bounding box center [53, 9] width 65 height 18
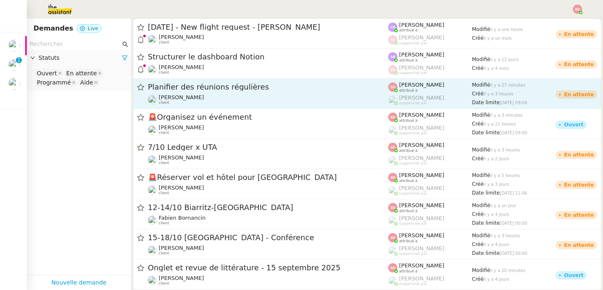
click at [246, 96] on div "David Berrebi client" at bounding box center [268, 99] width 241 height 11
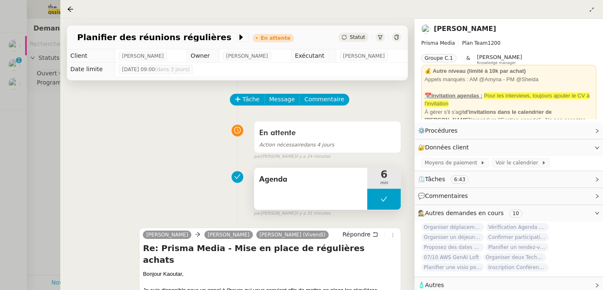
click at [374, 207] on button at bounding box center [385, 199] width 34 height 21
click at [374, 207] on div at bounding box center [376, 199] width 17 height 21
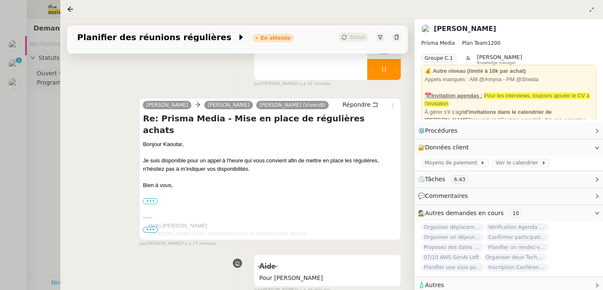
scroll to position [167, 0]
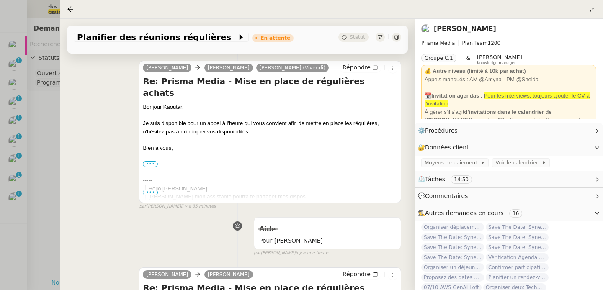
click at [41, 113] on div at bounding box center [301, 145] width 603 height 290
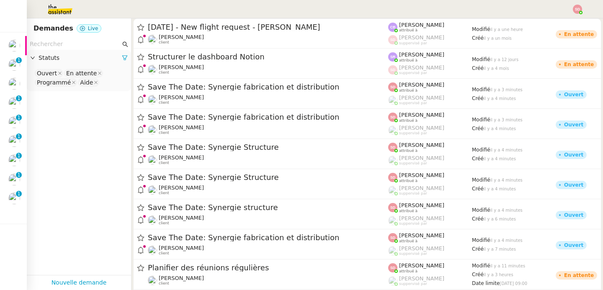
click at [70, 39] on input "text" at bounding box center [75, 44] width 91 height 10
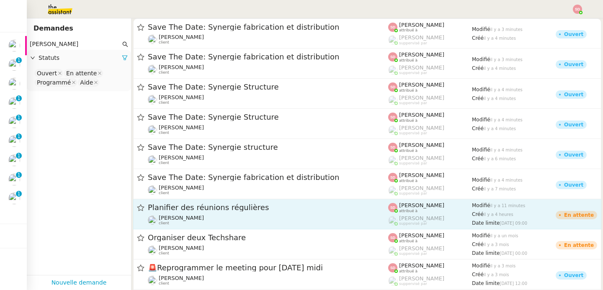
type input "david berr"
click at [185, 210] on span "Planifier des réunions régulières" at bounding box center [268, 208] width 241 height 8
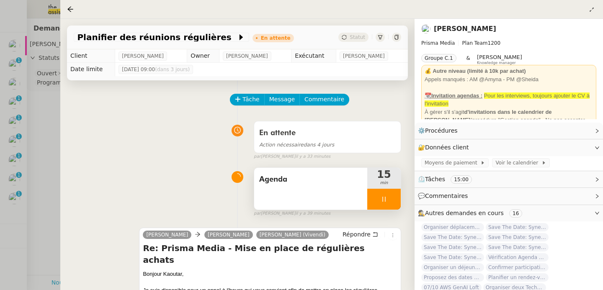
click at [387, 202] on icon at bounding box center [384, 199] width 7 height 7
click at [389, 202] on icon at bounding box center [392, 199] width 7 height 7
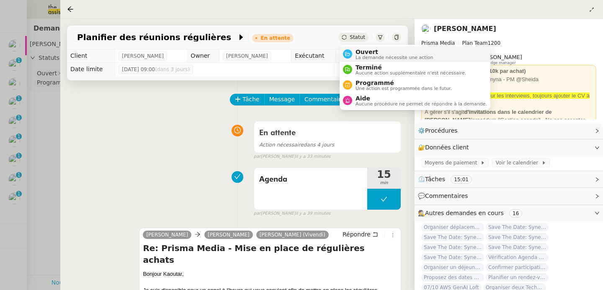
click at [360, 57] on span "La demande nécessite une action" at bounding box center [395, 57] width 78 height 5
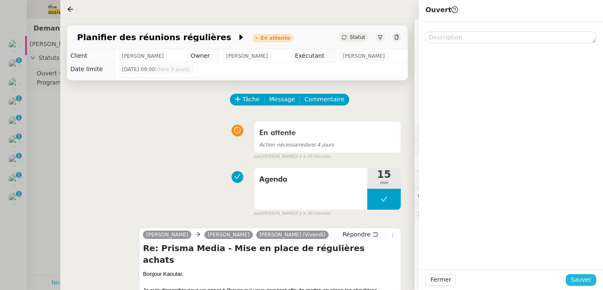
click at [580, 279] on span "Sauver" at bounding box center [581, 280] width 21 height 10
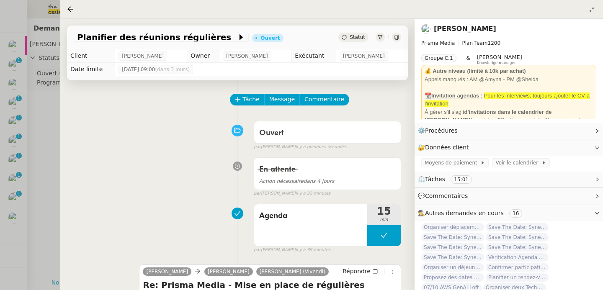
click at [13, 215] on div at bounding box center [301, 145] width 603 height 290
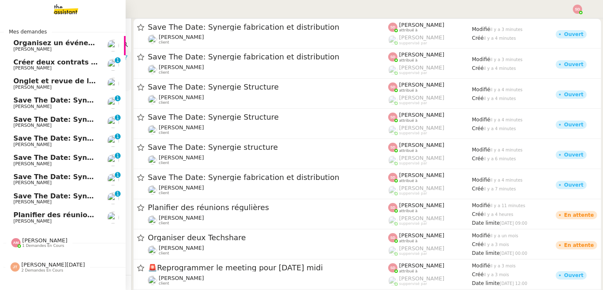
click at [12, 217] on link "Planifier des réunions régulières David Berrebi" at bounding box center [63, 217] width 126 height 19
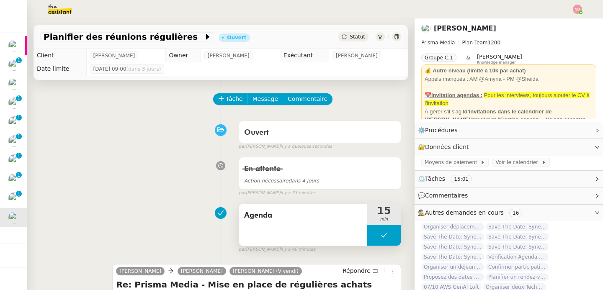
click at [383, 245] on button at bounding box center [385, 235] width 34 height 21
click at [373, 237] on icon at bounding box center [376, 235] width 7 height 7
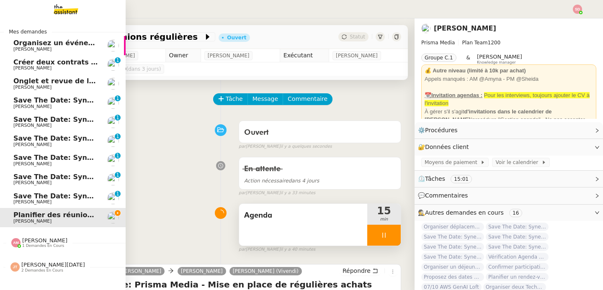
click at [24, 98] on span "Save The Date: Synergie fabrication et distribution" at bounding box center [110, 100] width 194 height 8
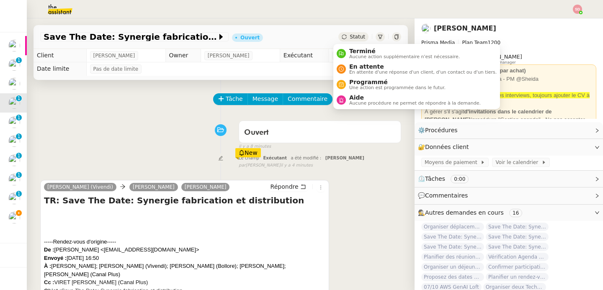
click at [348, 44] on ul "Terminé Aucune action supplémentaire n'est nécessaire. En attente En attente d'…" at bounding box center [417, 76] width 167 height 65
click at [347, 50] on div "Terminé Aucune action supplémentaire n'est nécessaire." at bounding box center [403, 53] width 114 height 11
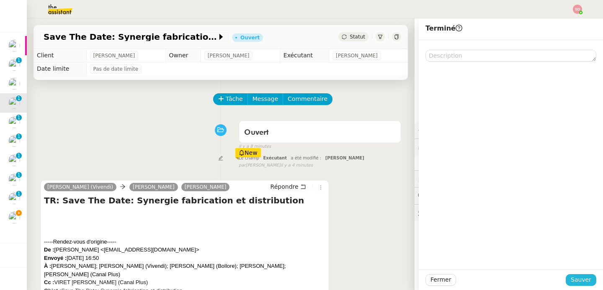
click at [572, 277] on span "Sauver" at bounding box center [581, 280] width 21 height 10
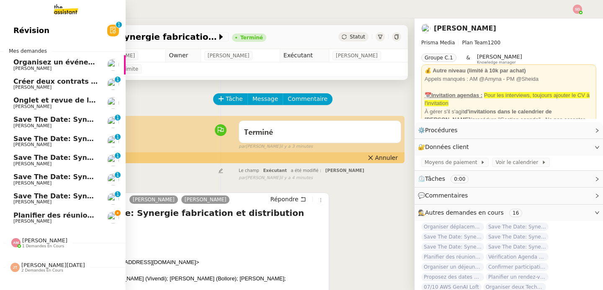
click at [27, 119] on span "Save The Date: Synergie structure" at bounding box center [78, 120] width 131 height 8
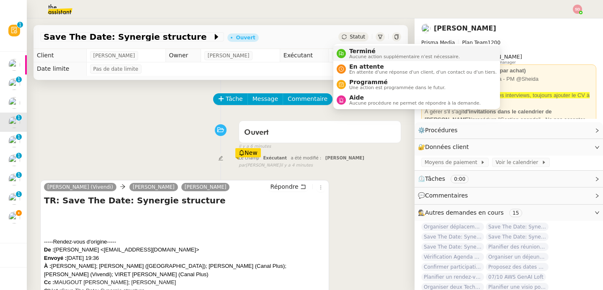
click at [349, 52] on div "Terminé Aucune action supplémentaire n'est nécessaire." at bounding box center [403, 53] width 114 height 11
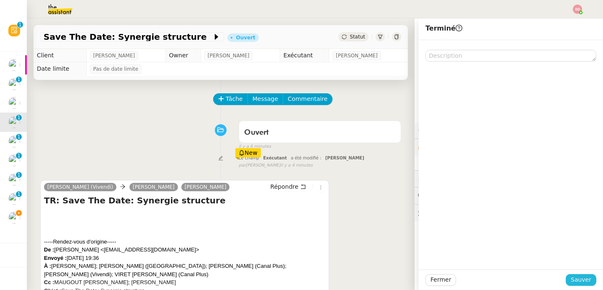
click at [585, 276] on span "Sauver" at bounding box center [581, 280] width 21 height 10
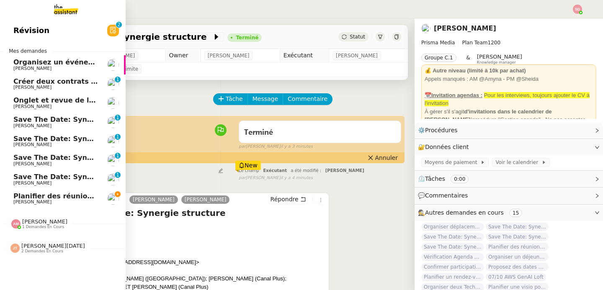
click at [21, 121] on span "Save The Date: Synergie Structure" at bounding box center [79, 120] width 132 height 8
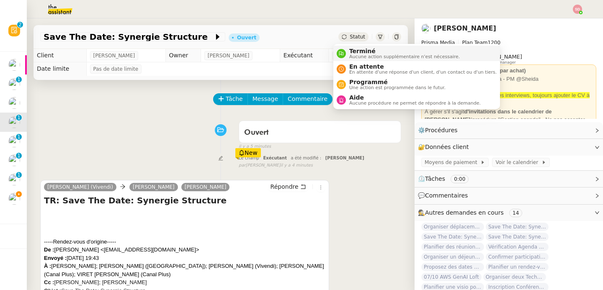
click at [355, 58] on span "Aucune action supplémentaire n'est nécessaire." at bounding box center [405, 56] width 111 height 5
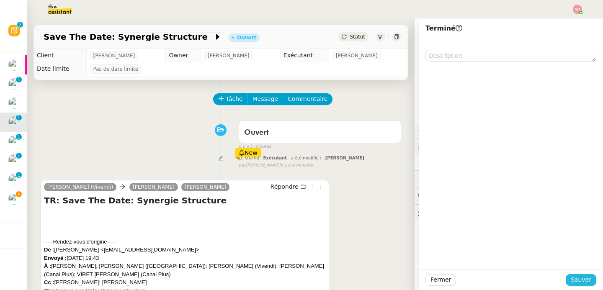
click at [574, 281] on span "Sauver" at bounding box center [581, 280] width 21 height 10
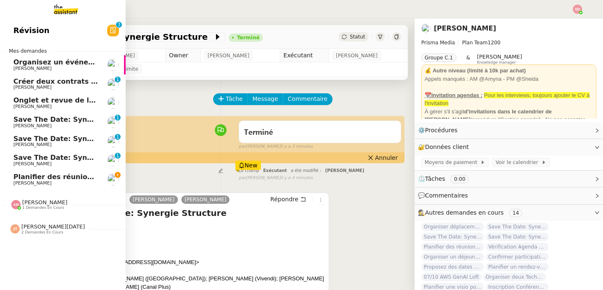
click at [54, 124] on span "[PERSON_NAME]" at bounding box center [55, 126] width 85 height 5
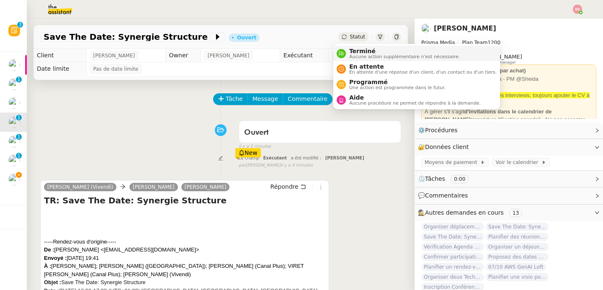
click at [352, 52] on span "Terminé" at bounding box center [405, 51] width 111 height 7
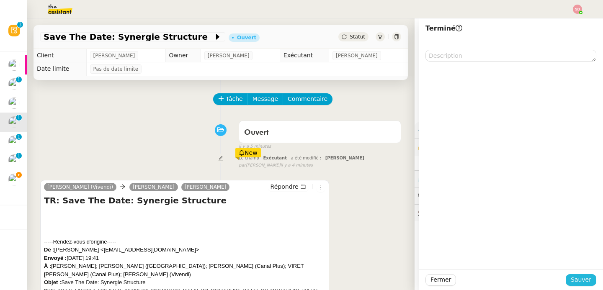
click at [575, 278] on span "Sauver" at bounding box center [581, 280] width 21 height 10
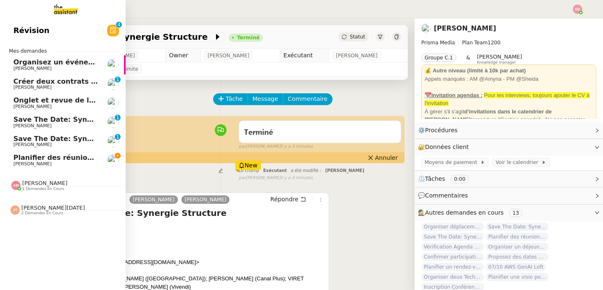
click at [28, 117] on span "Save The Date: Synergie fabrication et distribution" at bounding box center [110, 120] width 194 height 8
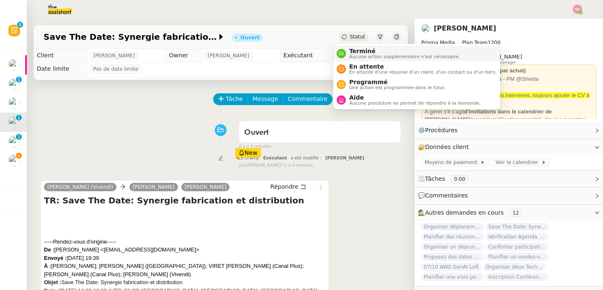
click at [354, 53] on span "Terminé" at bounding box center [405, 51] width 111 height 7
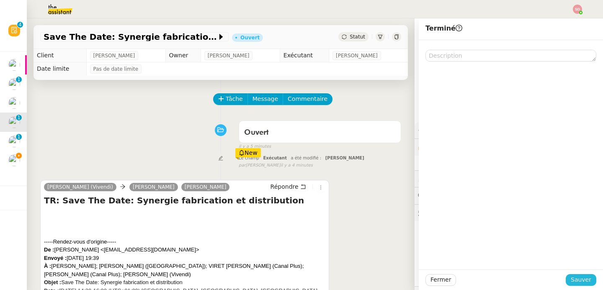
click at [582, 280] on span "Sauver" at bounding box center [581, 280] width 21 height 10
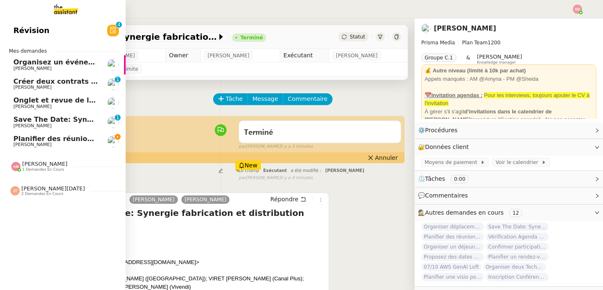
click at [23, 122] on span "Save The Date: Synergie fabrication et distribution" at bounding box center [110, 120] width 194 height 8
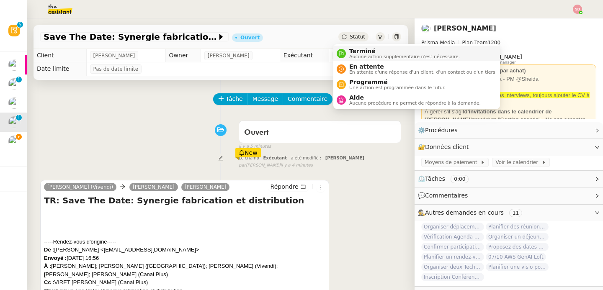
click at [347, 58] on div "Terminé Aucune action supplémentaire n'est nécessaire." at bounding box center [403, 53] width 114 height 11
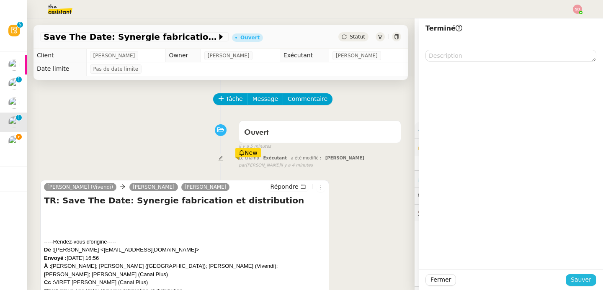
click at [583, 280] on span "Sauver" at bounding box center [581, 280] width 21 height 10
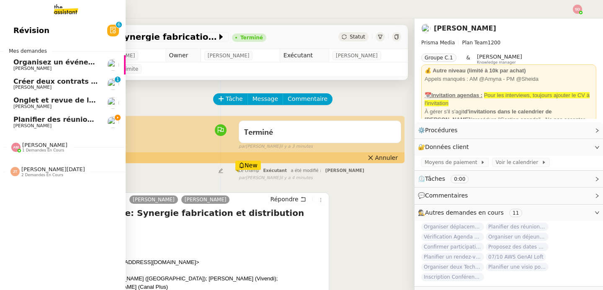
click at [22, 101] on span "Onglet et revue de littérature - 15 septembre 2025" at bounding box center [109, 100] width 193 height 8
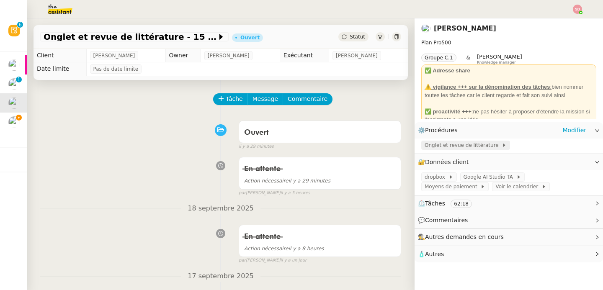
click at [502, 145] on icon at bounding box center [504, 145] width 5 height 5
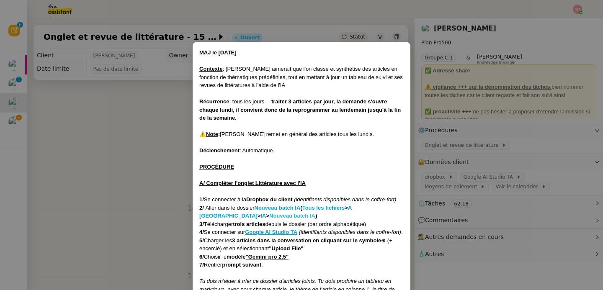
click at [269, 216] on strong "Nouveau batch IA" at bounding box center [292, 216] width 46 height 6
click at [143, 107] on nz-modal-container "MAJ le 21/07/2025 Contexte : Jean-Baptiste aimerait que l'on classe et synthéti…" at bounding box center [301, 145] width 603 height 290
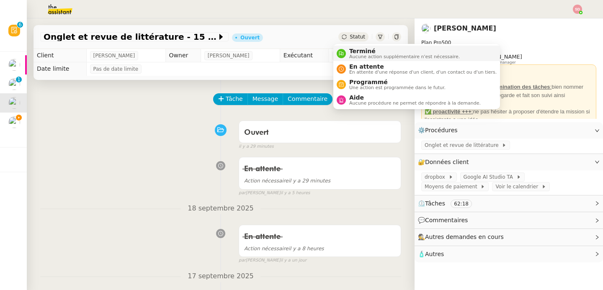
click at [344, 50] on nz-avatar at bounding box center [341, 53] width 9 height 9
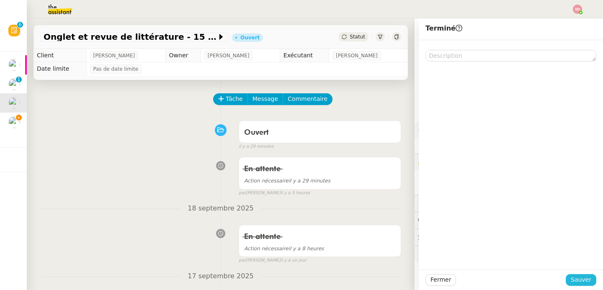
click at [571, 278] on span "Sauver" at bounding box center [581, 280] width 21 height 10
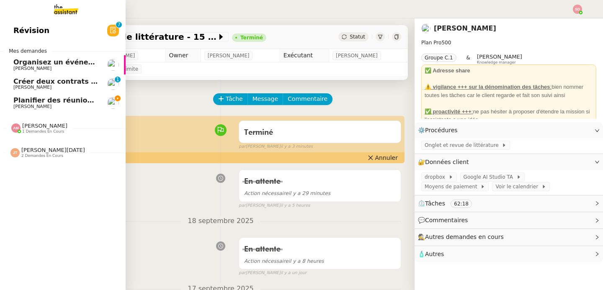
click at [54, 82] on span "Créer deux contrats de domiciliation" at bounding box center [82, 82] width 138 height 8
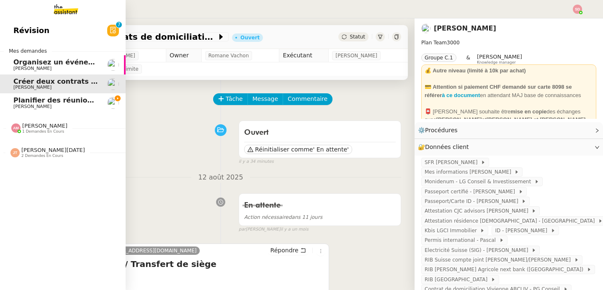
click at [26, 109] on span "[PERSON_NAME]" at bounding box center [32, 106] width 38 height 5
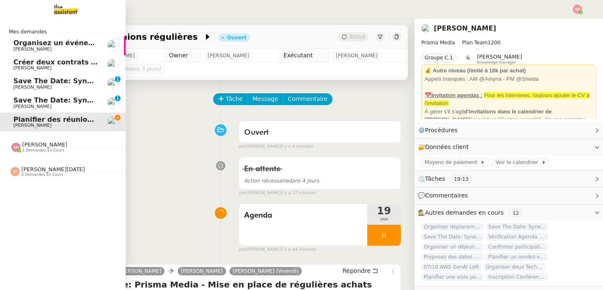
click at [22, 101] on span "Save The Date: Synergie fabrication et distribution" at bounding box center [110, 100] width 194 height 8
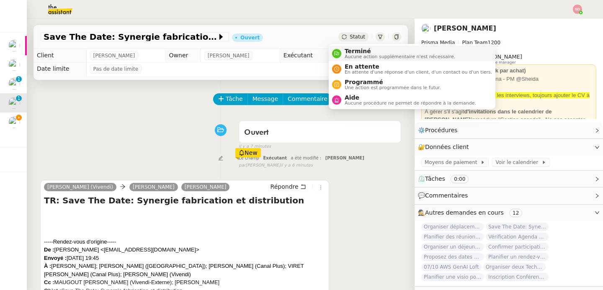
click at [344, 49] on div "Terminé Aucune action supplémentaire n'est nécessaire." at bounding box center [399, 53] width 114 height 11
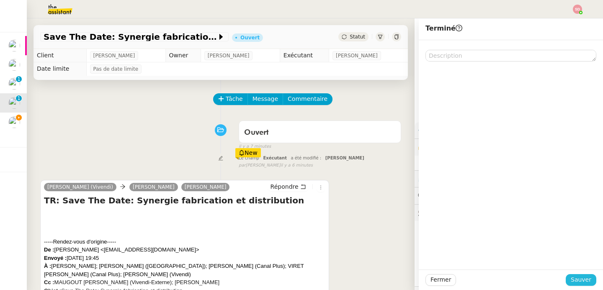
click at [576, 274] on div "Fermer Sauver" at bounding box center [511, 280] width 184 height 21
click at [576, 278] on span "Sauver" at bounding box center [581, 280] width 21 height 10
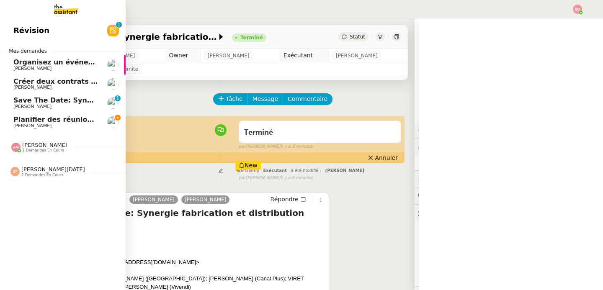
click at [16, 101] on span "Save The Date: Synergie Structure" at bounding box center [79, 100] width 132 height 8
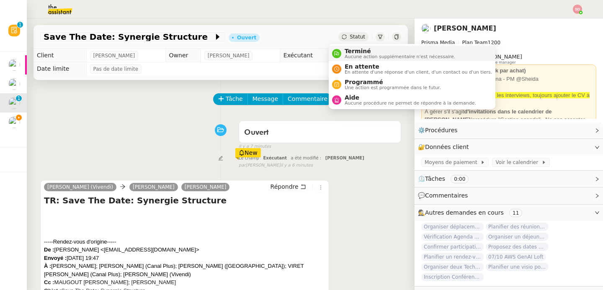
click at [346, 59] on span "Aucune action supplémentaire n'est nécessaire." at bounding box center [400, 56] width 111 height 5
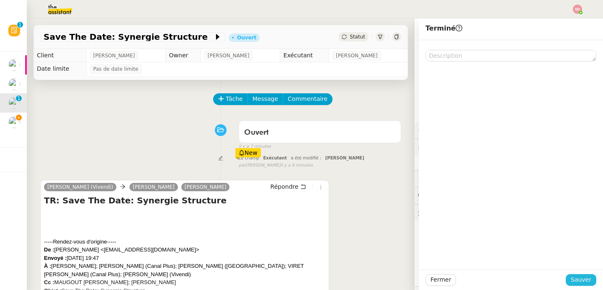
click at [571, 282] on span "Sauver" at bounding box center [581, 280] width 21 height 10
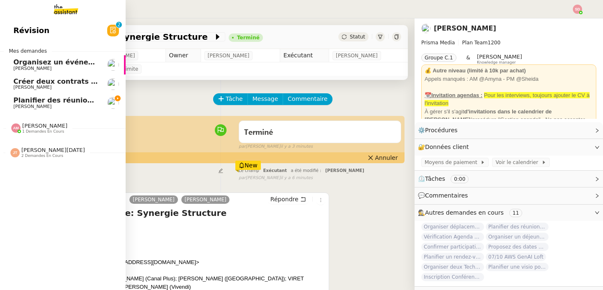
click at [89, 108] on span "[PERSON_NAME]" at bounding box center [55, 106] width 85 height 5
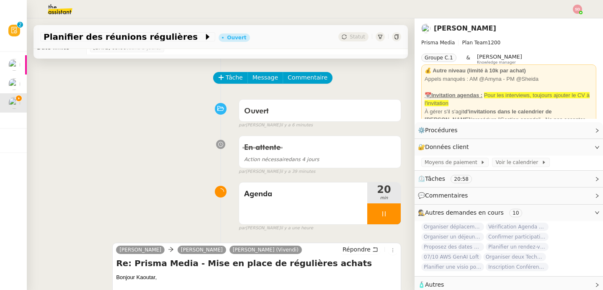
scroll to position [61, 0]
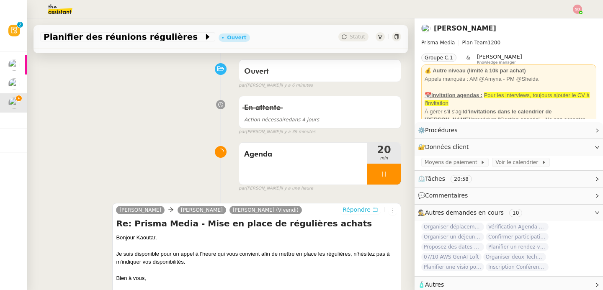
click at [353, 212] on span "Répondre" at bounding box center [357, 210] width 28 height 8
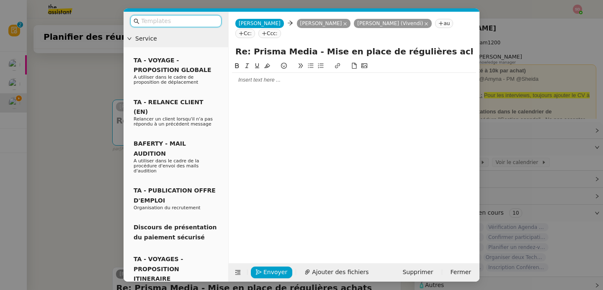
click at [280, 91] on div at bounding box center [354, 155] width 244 height 189
click at [277, 76] on div at bounding box center [354, 80] width 244 height 14
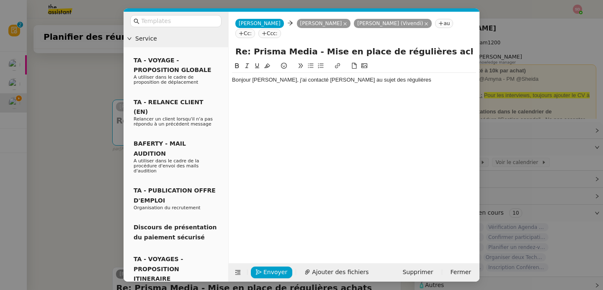
scroll to position [0, 0]
click at [235, 275] on icon at bounding box center [238, 273] width 6 height 6
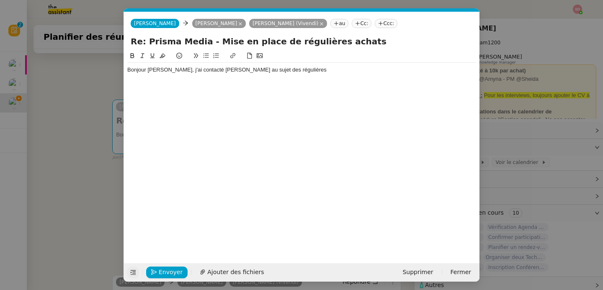
click at [282, 74] on div "Bonjour David, j'ai contacté Kaoutar au sujet des régulières" at bounding box center [301, 70] width 349 height 8
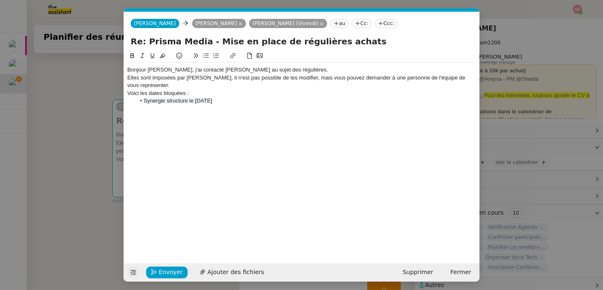
click at [194, 100] on span "Synergie structure le 22 septembre" at bounding box center [178, 101] width 69 height 6
click at [161, 55] on icon at bounding box center [163, 56] width 6 height 6
click at [177, 105] on div "Bonjour David, j'ai contacté Kaoutar au sujet des régulières. Elles sont imposé…" at bounding box center [301, 85] width 349 height 45
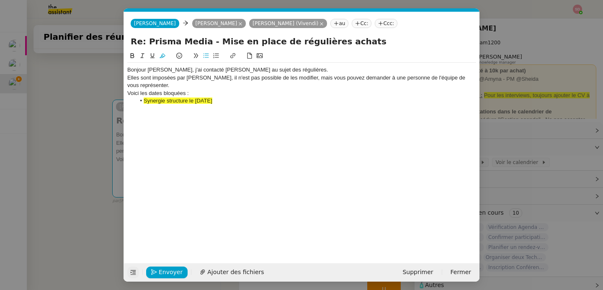
click at [177, 105] on div "Bonjour David, j'ai contacté Kaoutar au sujet des régulières. Elles sont imposé…" at bounding box center [301, 85] width 349 height 45
click at [163, 56] on icon at bounding box center [163, 56] width 6 height 5
click at [241, 98] on li "Synergie structure le 22 septembre" at bounding box center [306, 101] width 341 height 8
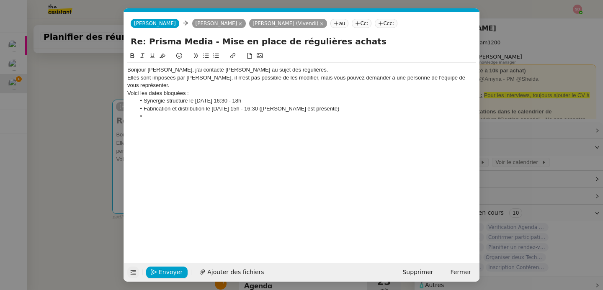
drag, startPoint x: 195, startPoint y: 102, endPoint x: 264, endPoint y: 104, distance: 68.8
click at [264, 104] on li "Synergie structure le 22 septembre 16:30 - 18h" at bounding box center [306, 101] width 341 height 8
click at [145, 101] on li "Synergie structure le" at bounding box center [306, 101] width 341 height 8
drag, startPoint x: 207, startPoint y: 101, endPoint x: 273, endPoint y: 101, distance: 65.8
click at [273, 101] on li "22 septembre 16:30 - 18h Synergie structure le" at bounding box center [306, 101] width 341 height 8
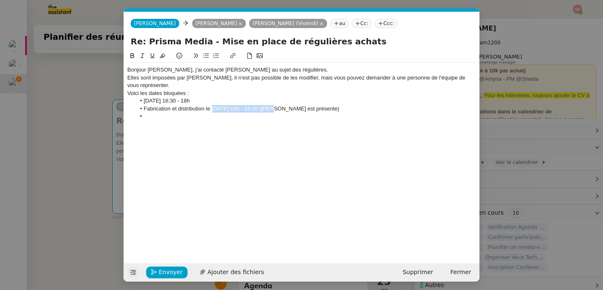
drag, startPoint x: 211, startPoint y: 109, endPoint x: 274, endPoint y: 111, distance: 62.5
click at [274, 111] on li "Fabrication et distribution le 22 septembre 15h - 16:30 (Sylvaine est présente)" at bounding box center [306, 109] width 341 height 8
click at [145, 109] on li "Fabrication et distribution (Sylvaine est présente)" at bounding box center [306, 109] width 341 height 8
click at [209, 101] on li "22 septembre 16:30 - 18h" at bounding box center [306, 101] width 341 height 8
click at [219, 110] on li "22 septembre 15h - 16:30 Fabrication et distribution (Sylvaine est présente)" at bounding box center [306, 109] width 341 height 8
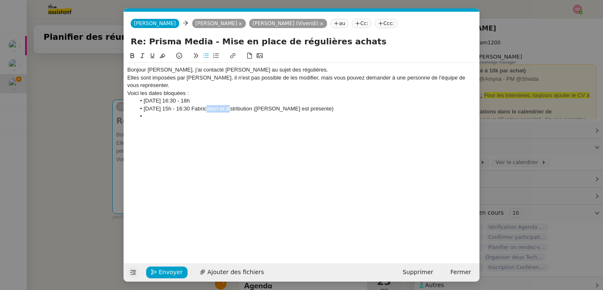
click at [219, 110] on li "22 septembre 15h - 16:30 Fabrication et distribution (Sylvaine est présente)" at bounding box center [306, 109] width 341 height 8
click at [207, 94] on div "Voici les dates bloquées :" at bounding box center [301, 94] width 349 height 8
click at [223, 110] on li "22 septembre 16:30 - 18h" at bounding box center [306, 109] width 341 height 8
click at [210, 116] on li at bounding box center [306, 117] width 341 height 8
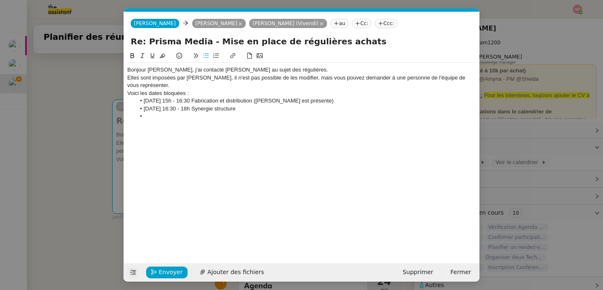
drag, startPoint x: 260, startPoint y: 110, endPoint x: 137, endPoint y: 100, distance: 123.7
click at [137, 100] on ul "22 septembre 15h - 16:30 Fabrication et distribution (Sylvaine est présente) 22…" at bounding box center [301, 108] width 349 height 23
copy ul "22 septembre 15h - 16:30 Fabrication et distribution (Sylvaine est présente) 22…"
click at [171, 119] on li at bounding box center [306, 117] width 341 height 8
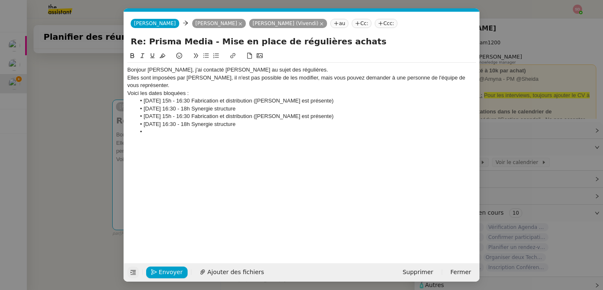
click at [149, 116] on li "22 septembre 15h - 16:30 Fabrication et distribution (Sylvaine est présente)" at bounding box center [306, 117] width 341 height 8
click at [183, 116] on li "29 septembre 15h - 16:30 Fabrication et distribution (Sylvaine est présente)" at bounding box center [306, 117] width 341 height 8
click at [191, 122] on li "22 septembre 16:30 - 18h Synergie structure" at bounding box center [306, 125] width 341 height 8
click at [171, 134] on li at bounding box center [306, 132] width 341 height 8
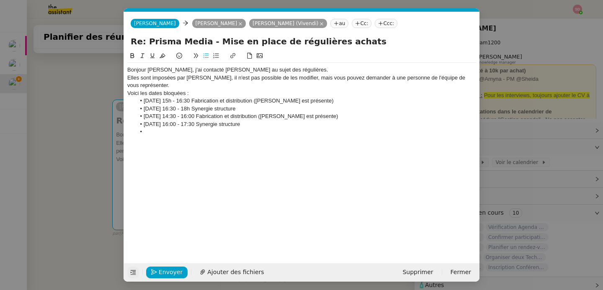
click at [149, 125] on li "22 septembre 16:00 - 17:30 Synergie structure" at bounding box center [306, 125] width 341 height 8
click at [184, 131] on li at bounding box center [306, 132] width 341 height 8
click at [176, 132] on li "Les réunions sont maintenues même en cas de Comex" at bounding box center [306, 132] width 341 height 8
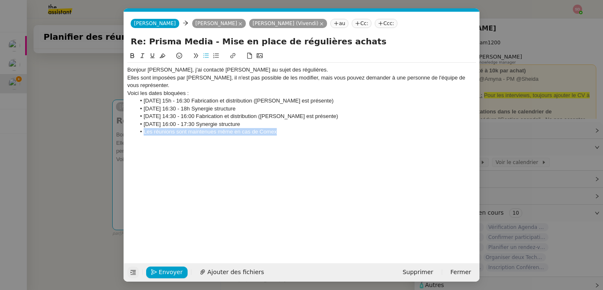
click at [144, 57] on icon at bounding box center [143, 56] width 6 height 6
click at [290, 135] on li "Les réunions sont maintenues même en cas de Comex" at bounding box center [306, 132] width 341 height 8
drag, startPoint x: 144, startPoint y: 119, endPoint x: 267, endPoint y: 122, distance: 123.3
click at [267, 122] on ul "22 septembre 15h - 16:30 Fabrication et distribution (Sylvaine est présente) 22…" at bounding box center [301, 120] width 349 height 47
copy ul "29 septembre 14:30 - 16:00 Fabrication et distribution (Sylvaine est présente) …"
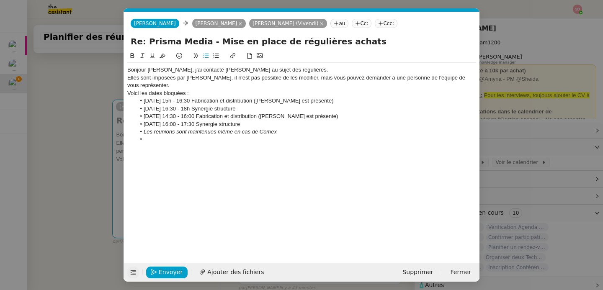
click at [207, 143] on li "﻿" at bounding box center [306, 140] width 341 height 8
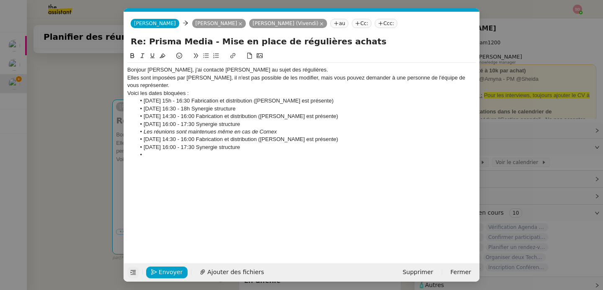
click at [145, 140] on li "29 septembre 14:30 - 16:00 Fabrication et distribution (Sylvaine est présente)" at bounding box center [306, 140] width 341 height 8
click at [158, 141] on li "6 septembre 14:30 - 16:00 Fabrication et distribution (Sylvaine est présente)" at bounding box center [306, 140] width 341 height 8
click at [144, 150] on li "29 septembre 16:00 - 17:30 Synergie structure" at bounding box center [306, 148] width 341 height 8
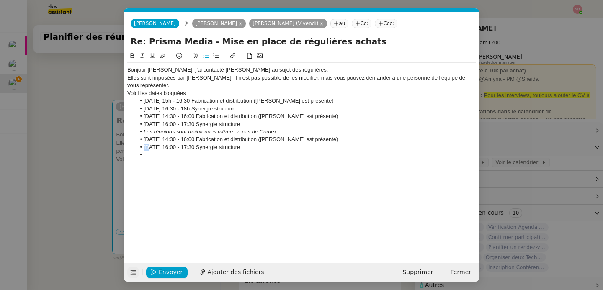
click at [144, 150] on li "29 septembre 16:00 - 17:30 Synergie structure" at bounding box center [306, 148] width 341 height 8
click at [158, 152] on li at bounding box center [306, 155] width 341 height 8
click at [158, 151] on li "6 septembre 16:00 - 17:30 Synergie structure" at bounding box center [306, 148] width 341 height 8
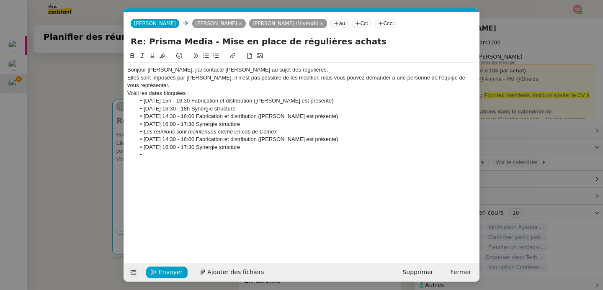
click at [189, 157] on li at bounding box center [306, 155] width 341 height 8
drag, startPoint x: 252, startPoint y: 149, endPoint x: 132, endPoint y: 141, distance: 119.7
click at [132, 141] on ul "22 septembre 15h - 16:30 Fabrication et distribution (Sylvaine est présente) 22…" at bounding box center [301, 128] width 349 height 62
click at [161, 150] on li at bounding box center [306, 148] width 341 height 8
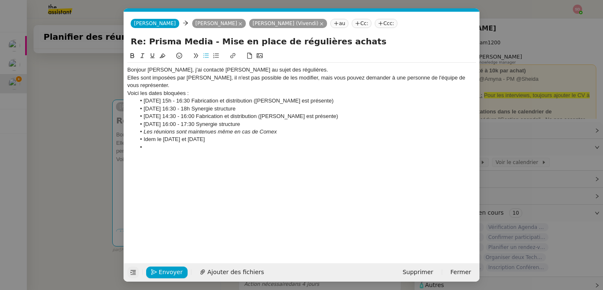
drag, startPoint x: 143, startPoint y: 117, endPoint x: 281, endPoint y: 122, distance: 137.6
click at [281, 122] on ul "22 septembre 15h - 16:30 Fabrication et distribution (Sylvaine est présente) 22…" at bounding box center [301, 124] width 349 height 54
copy ul "29 septembre 14:30 - 16:00 Fabrication et distribution (Sylvaine est présente) …"
click at [234, 147] on li at bounding box center [306, 148] width 341 height 8
click at [145, 147] on li "29 septembre 14:30 - 16:00 Fabrication et distribution (Sylvaine est présente)" at bounding box center [306, 148] width 341 height 8
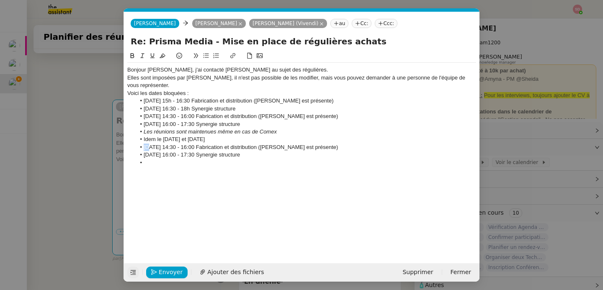
click at [145, 147] on li "29 septembre 14:30 - 16:00 Fabrication et distribution (Sylvaine est présente)" at bounding box center [306, 148] width 341 height 8
click at [161, 147] on li "23 septembre 14:30 - 16:00 Fabrication et distribution (Sylvaine est présente)" at bounding box center [306, 148] width 341 height 8
click at [143, 154] on li "29 septembre 16:00 - 17:30 Synergie structure" at bounding box center [306, 155] width 341 height 8
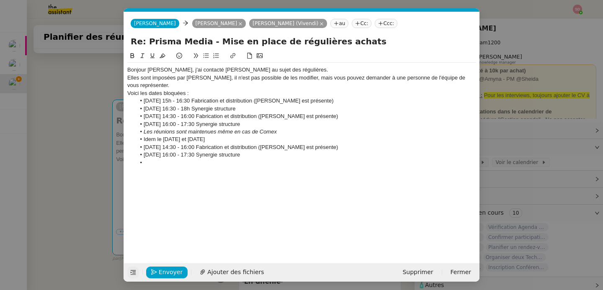
click at [160, 156] on li "23 septembre 16:00 - 17:30 Synergie structure" at bounding box center [306, 155] width 341 height 8
click at [197, 132] on em "Les réunions sont maintenues même en cas de Comex" at bounding box center [210, 132] width 133 height 6
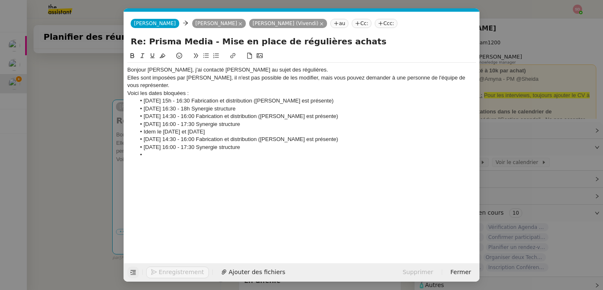
click at [177, 158] on li at bounding box center [306, 155] width 341 height 8
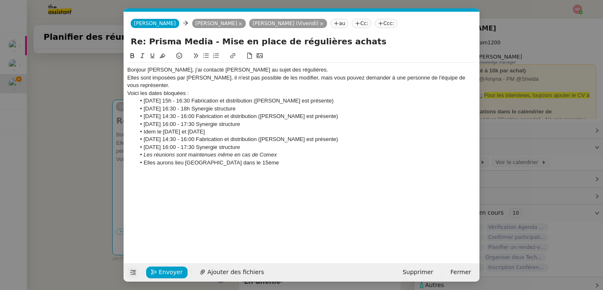
drag, startPoint x: 275, startPoint y: 117, endPoint x: 358, endPoint y: 118, distance: 83.0
click at [358, 118] on li "29 septembre 14:30 - 16:00 Fabrication et distribution (Sylvaine est présente)" at bounding box center [306, 117] width 341 height 8
drag, startPoint x: 347, startPoint y: 139, endPoint x: 270, endPoint y: 141, distance: 77.1
click at [270, 141] on li "23 octobre 14:30 - 16:00 Fabrication et distribution (Sylvaine est présente)" at bounding box center [306, 140] width 341 height 8
click at [293, 170] on div "Bonjour David, j'ai contacté Kaoutar au sujet des régulières. Elles sont imposé…" at bounding box center [301, 116] width 349 height 107
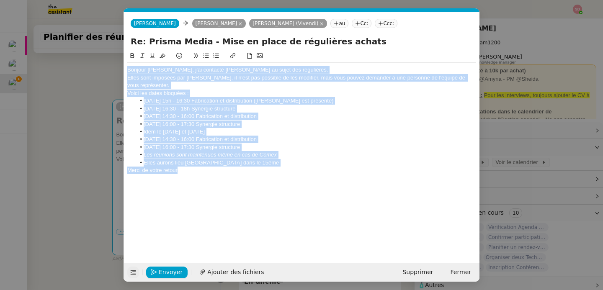
drag, startPoint x: 202, startPoint y: 171, endPoint x: 119, endPoint y: 60, distance: 138.6
click at [119, 60] on nz-modal-container "Service TA - VOYAGE - PROPOSITION GLOBALE A utiliser dans le cadre de propositi…" at bounding box center [301, 145] width 603 height 290
copy div "Bonjour David, j'ai contacté Kaoutar au sujet des régulières. Elles sont imposé…"
click at [244, 168] on div "Merci de votre retour" at bounding box center [301, 171] width 349 height 8
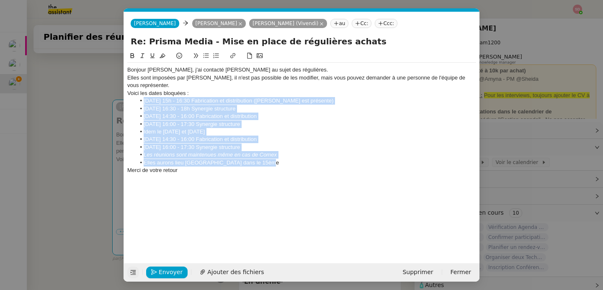
drag, startPoint x: 142, startPoint y: 101, endPoint x: 295, endPoint y: 166, distance: 165.8
click at [295, 166] on ul "22 septembre 15h - 16:30 Fabrication et distribution (Sylvaine est présente) 22…" at bounding box center [301, 132] width 349 height 70
copy ul "22 septembre 15h - 16:30 Fabrication et distribution (Sylvaine est présente) 22…"
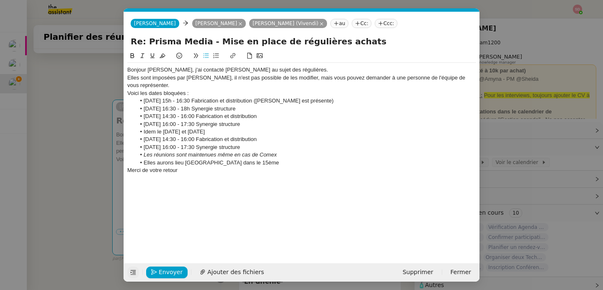
click at [89, 156] on nz-modal-container "Service TA - VOYAGE - PROPOSITION GLOBALE A utiliser dans le cadre de propositi…" at bounding box center [301, 145] width 603 height 290
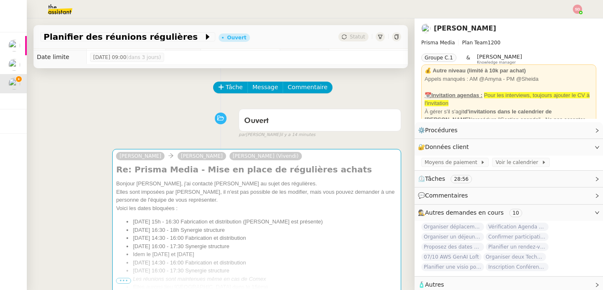
scroll to position [8, 0]
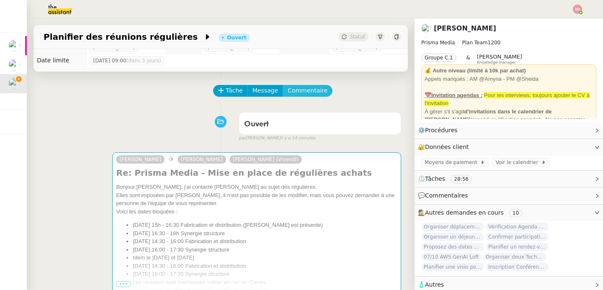
click at [304, 91] on span "Commentaire" at bounding box center [308, 91] width 40 height 10
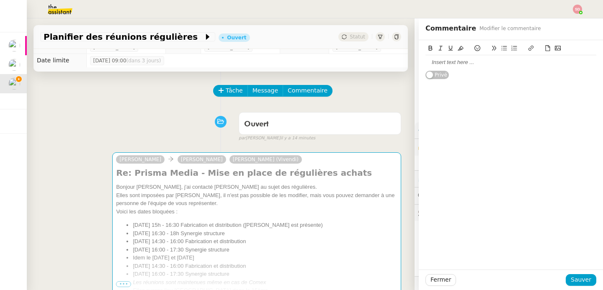
click at [457, 64] on div at bounding box center [511, 63] width 171 height 8
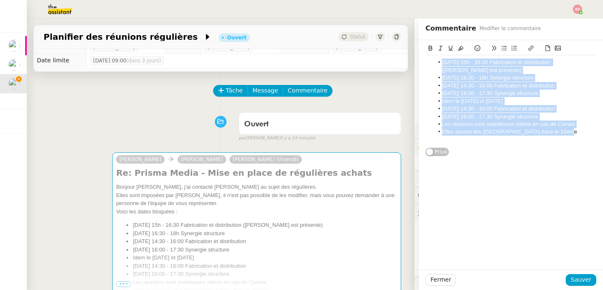
drag, startPoint x: 565, startPoint y: 133, endPoint x: 430, endPoint y: 59, distance: 154.4
click at [430, 59] on ul "22 septembre 15h - 16:30 Fabrication et distribution (Sylvaine est présente) 22…" at bounding box center [511, 98] width 171 height 78
click at [502, 48] on icon at bounding box center [505, 48] width 6 height 6
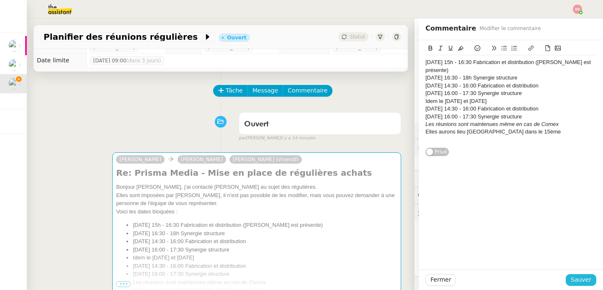
click at [573, 282] on span "Sauver" at bounding box center [581, 280] width 21 height 10
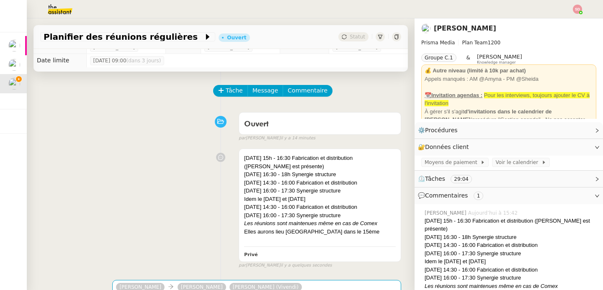
scroll to position [153, 0]
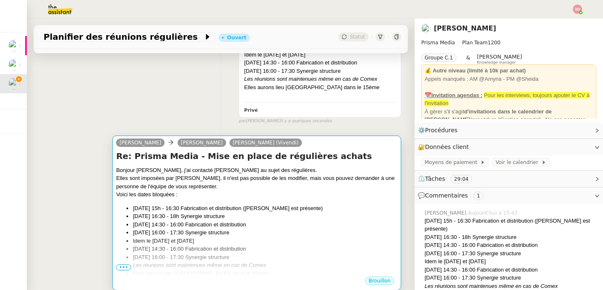
click at [354, 194] on div "Voici les dates bloquées :" at bounding box center [257, 195] width 282 height 8
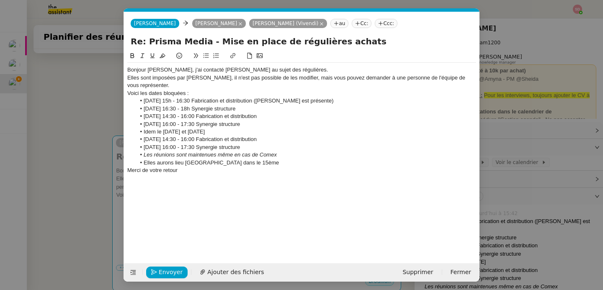
scroll to position [0, 18]
click at [419, 273] on span "Supprimer" at bounding box center [418, 273] width 31 height 10
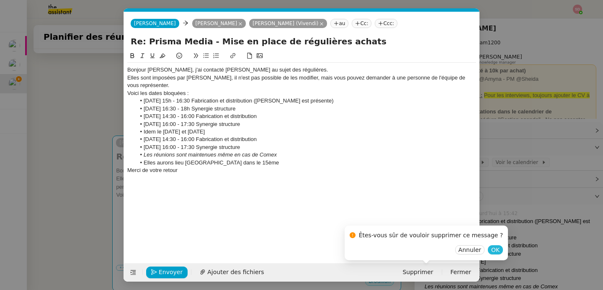
click at [492, 251] on span "OK" at bounding box center [496, 250] width 8 height 8
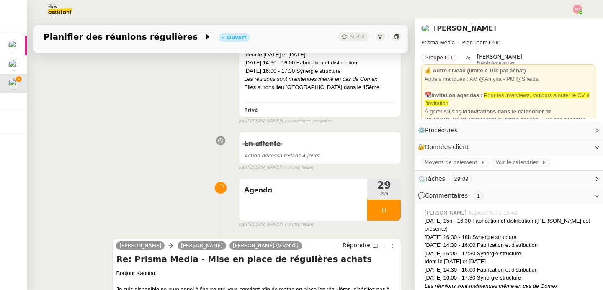
scroll to position [0, 0]
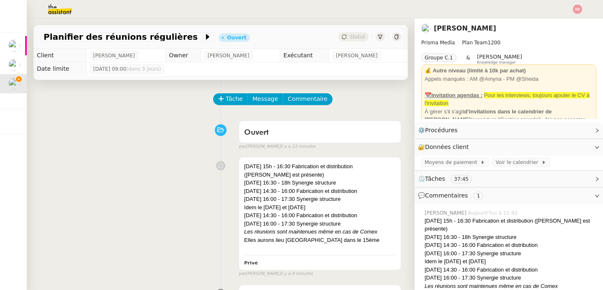
click at [89, 133] on div "Ouvert false par Sheida D. il y a 23 minutes" at bounding box center [220, 134] width 361 height 34
click at [90, 199] on div "22 septembre 15h - 16:30 Fabrication et distribution (Sylvaine est présente) 22…" at bounding box center [220, 215] width 361 height 124
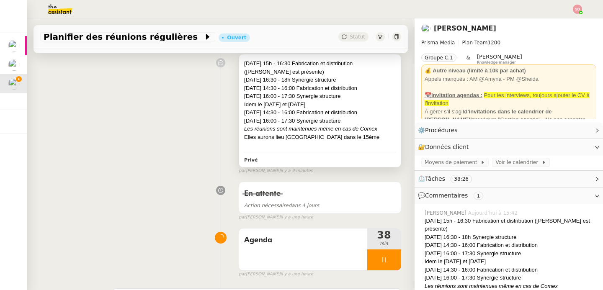
scroll to position [111, 0]
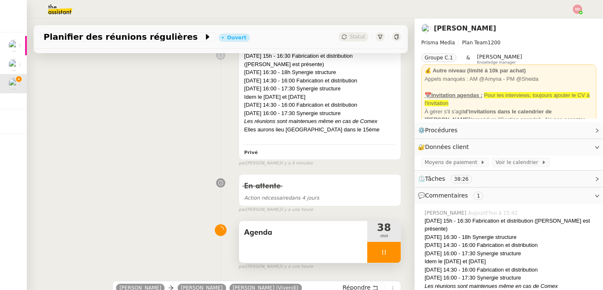
click at [385, 254] on div at bounding box center [385, 252] width 34 height 21
click at [389, 254] on icon at bounding box center [392, 252] width 7 height 7
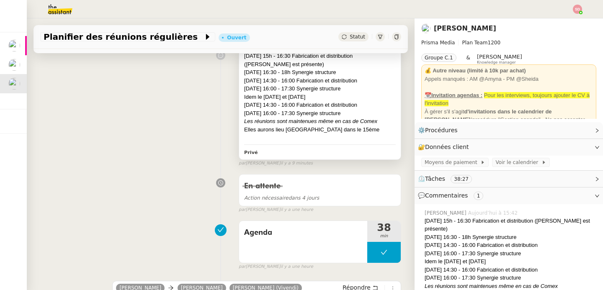
scroll to position [0, 0]
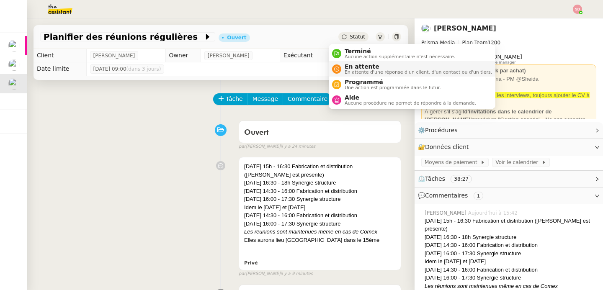
click at [333, 67] on nz-avatar at bounding box center [336, 69] width 9 height 9
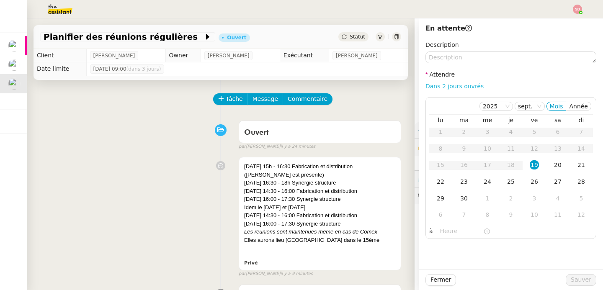
click at [446, 85] on link "Dans 2 jours ouvrés" at bounding box center [455, 86] width 58 height 7
type input "07:00"
click at [437, 186] on div "22" at bounding box center [440, 181] width 9 height 9
click at [571, 280] on span "Sauver" at bounding box center [581, 280] width 21 height 10
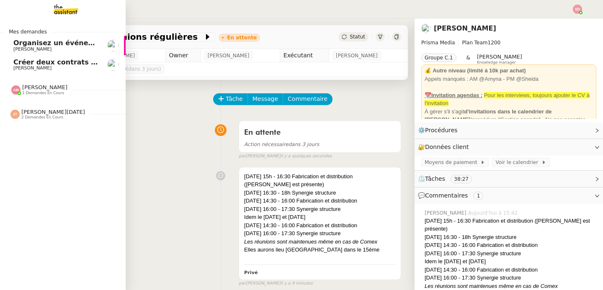
click at [26, 48] on span "[PERSON_NAME]" at bounding box center [32, 49] width 38 height 5
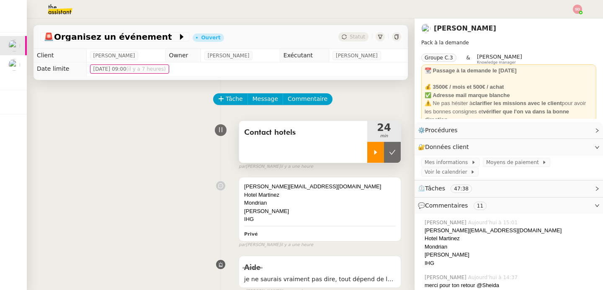
click at [368, 155] on div at bounding box center [376, 152] width 17 height 21
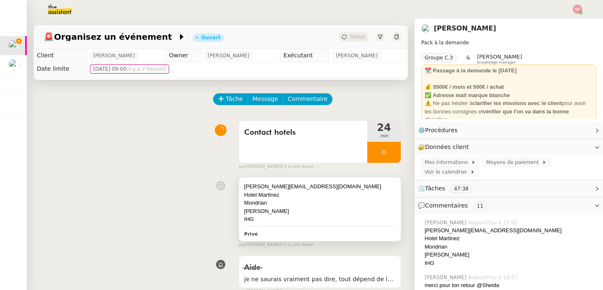
click at [301, 203] on div "Mondrian" at bounding box center [320, 203] width 152 height 8
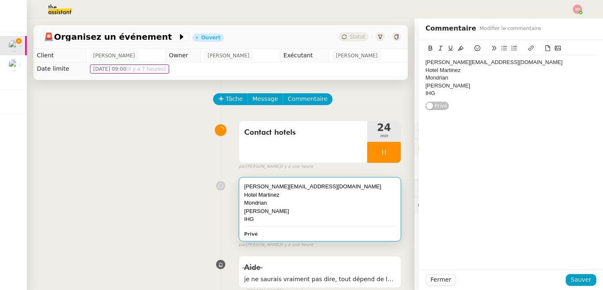
click at [467, 79] on div "Mondrian" at bounding box center [511, 78] width 171 height 8
click at [458, 72] on div "Hotel Martinez" at bounding box center [511, 71] width 171 height 8
click at [575, 280] on span "Sauver" at bounding box center [581, 280] width 21 height 10
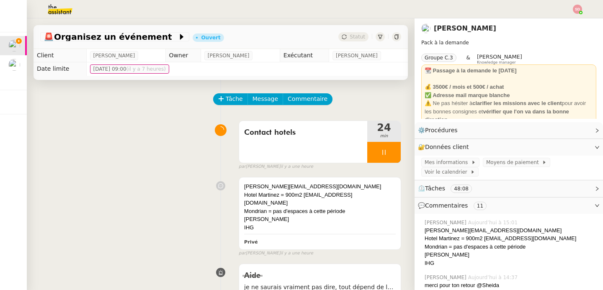
click at [425, 258] on div "Inwood" at bounding box center [511, 255] width 172 height 8
copy div "Inwood"
click at [352, 224] on div "IHG" at bounding box center [320, 228] width 152 height 8
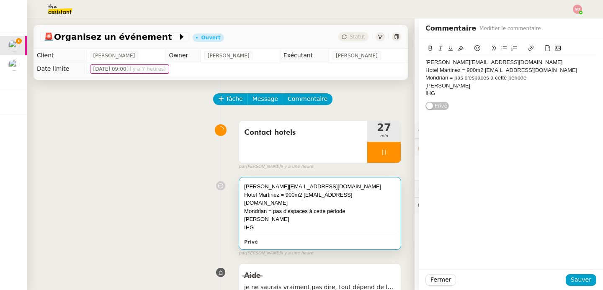
click at [486, 85] on div "Inwood" at bounding box center [511, 86] width 171 height 8
drag, startPoint x: 444, startPoint y: 78, endPoint x: 533, endPoint y: 80, distance: 88.9
click at [533, 80] on div "Mondrian = pas d'espaces à cette période" at bounding box center [511, 78] width 171 height 8
copy div "= pas d'espaces à cette période"
click at [511, 89] on div "Inwood" at bounding box center [511, 86] width 171 height 8
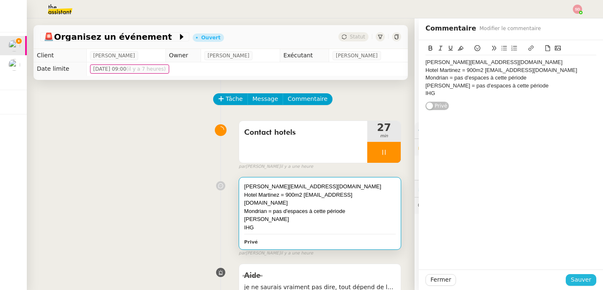
click at [571, 281] on span "Sauver" at bounding box center [581, 280] width 21 height 10
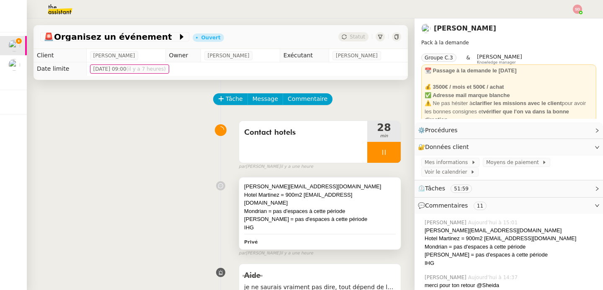
click at [311, 238] on div "Privé" at bounding box center [320, 242] width 152 height 10
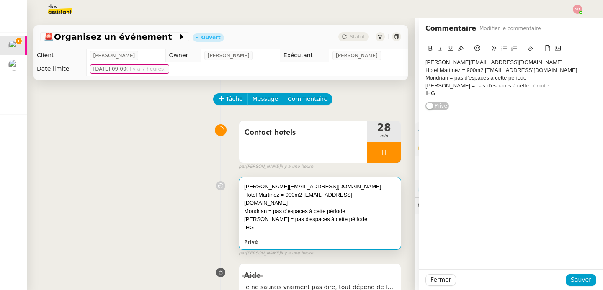
click at [427, 95] on div "IHG" at bounding box center [511, 94] width 171 height 8
click at [587, 280] on button "Sauver" at bounding box center [581, 281] width 31 height 12
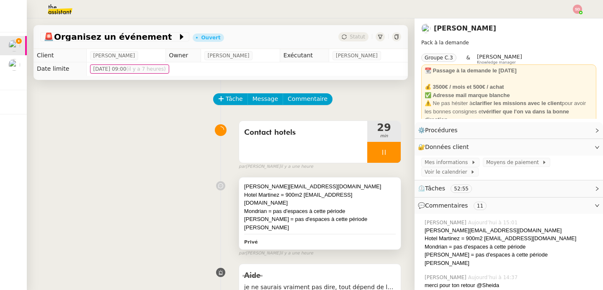
click at [329, 239] on div "julie.giachero@ville-cannes.fr Hotel Martinez = 900m2 justine.blanco@hotel-mart…" at bounding box center [320, 214] width 162 height 72
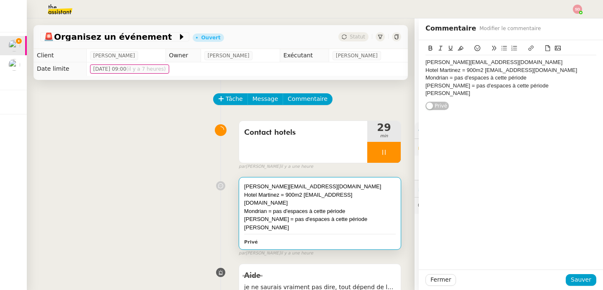
click at [482, 87] on div "Inwood = pas d'espaces à cette période" at bounding box center [511, 86] width 171 height 8
drag, startPoint x: 438, startPoint y: 85, endPoint x: 526, endPoint y: 83, distance: 87.6
click at [526, 83] on div "Inwood = pas d'espaces à cette période" at bounding box center [511, 86] width 171 height 8
copy div "= pas d'espaces à cette période"
click at [484, 95] on div "Regent Carlton" at bounding box center [511, 94] width 171 height 8
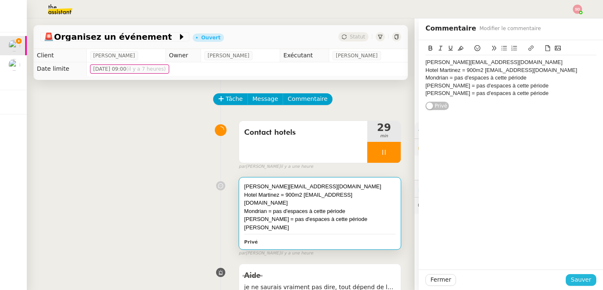
click at [571, 279] on span "Sauver" at bounding box center [581, 280] width 21 height 10
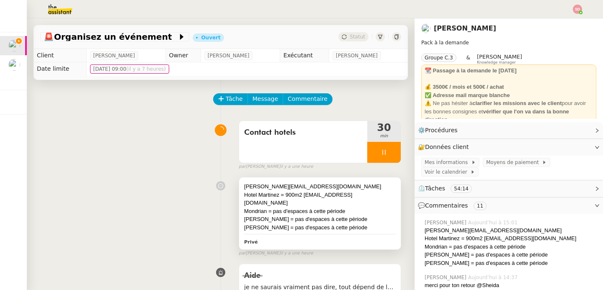
click at [337, 190] on div "julie.giachero@ville-cannes.fr" at bounding box center [320, 187] width 152 height 8
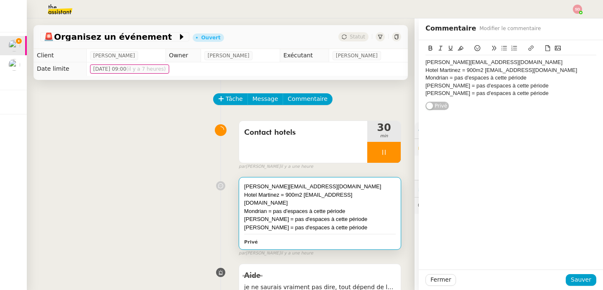
click at [545, 97] on div "Regent Carlton = pas d'espaces à cette période" at bounding box center [511, 94] width 171 height 8
click at [571, 278] on span "Sauver" at bounding box center [581, 280] width 21 height 10
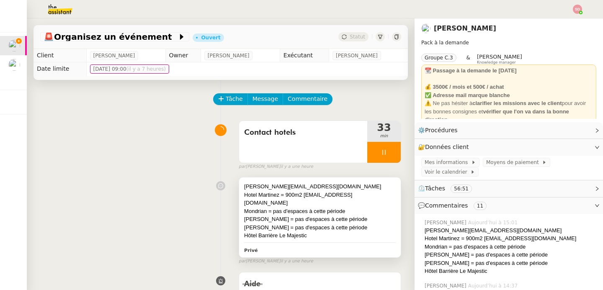
click at [344, 232] on div "Hôtel Barrière Le Majestic" at bounding box center [320, 236] width 152 height 8
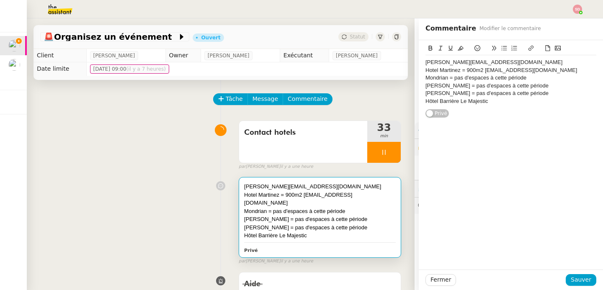
click at [516, 103] on div "Hôtel Barrière Le Majestic" at bounding box center [511, 102] width 171 height 8
click at [577, 278] on span "Sauver" at bounding box center [581, 280] width 21 height 10
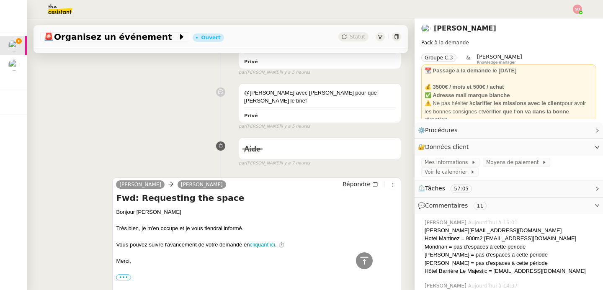
scroll to position [1918, 0]
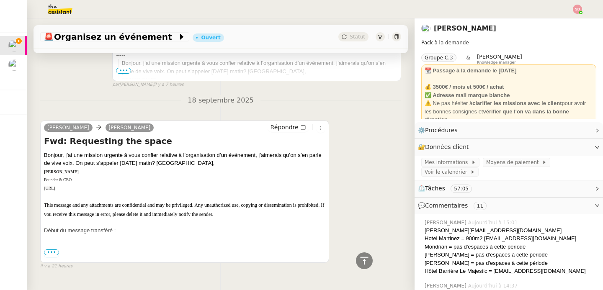
click at [56, 250] on span "•••" at bounding box center [51, 253] width 15 height 6
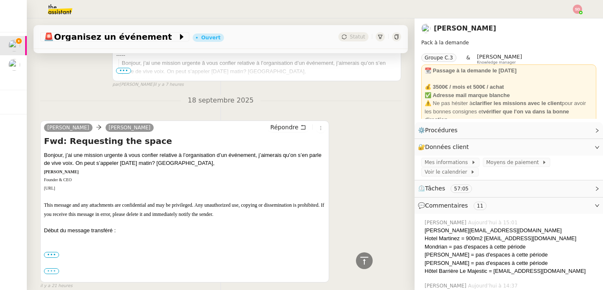
click at [52, 269] on label "•••" at bounding box center [51, 272] width 15 height 6
click at [0, 0] on input "•••" at bounding box center [0, 0] width 0 height 0
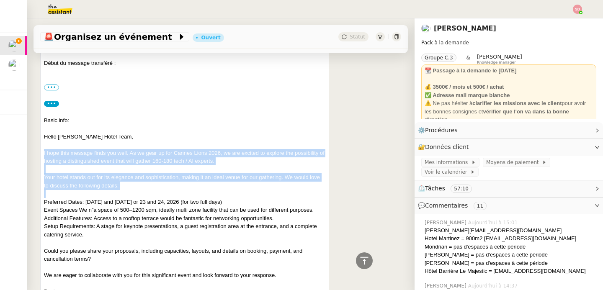
scroll to position [2093, 0]
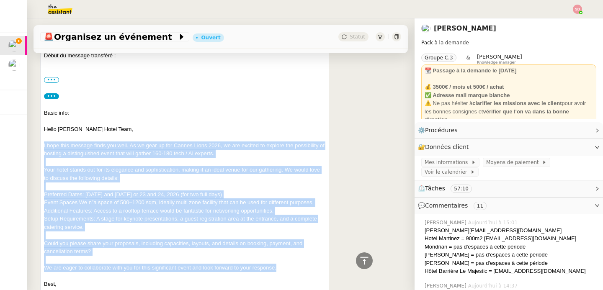
drag, startPoint x: 42, startPoint y: 135, endPoint x: 296, endPoint y: 253, distance: 279.7
click at [296, 253] on div "Maurice N'Diaye Alex Smith Répondre Fwd: Requesting the space Bonjour, j’ai une…" at bounding box center [184, 125] width 289 height 359
copy div "I hope this message finds you well. As we gear up for Cannes Lions 2026, we are…"
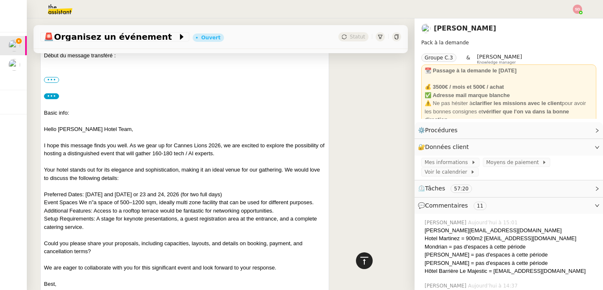
click at [360, 258] on icon at bounding box center [365, 261] width 10 height 10
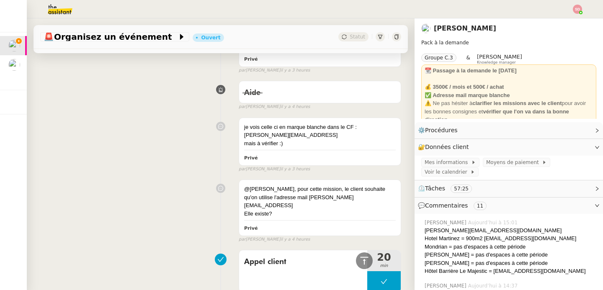
scroll to position [811, 0]
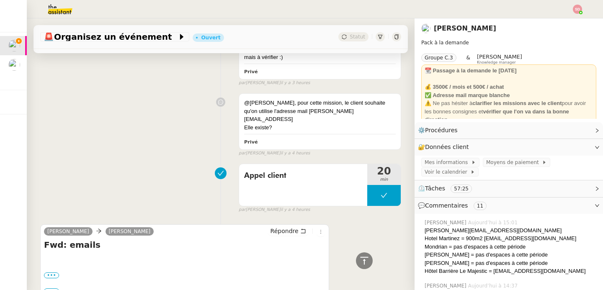
drag, startPoint x: 417, startPoint y: 231, endPoint x: 586, endPoint y: 272, distance: 173.7
click at [586, 272] on div "Sheida Delpazir Aujourd’hui à 15:01 julie.giachero@ville-cannes.fr Hotel Martin…" at bounding box center [509, 247] width 175 height 63
click at [289, 227] on span "Répondre" at bounding box center [285, 231] width 28 height 8
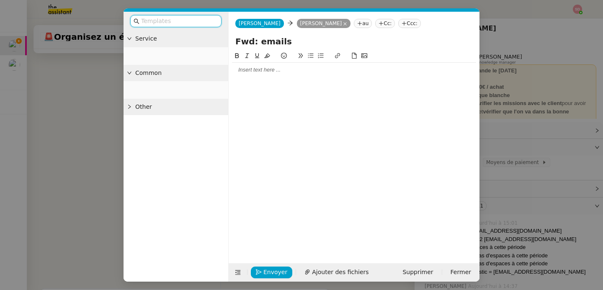
scroll to position [875, 0]
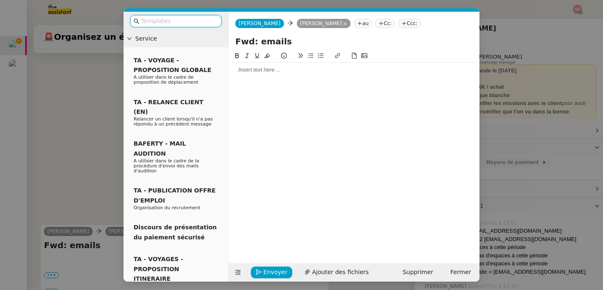
click at [256, 72] on div at bounding box center [354, 70] width 244 height 8
click at [238, 281] on div "Envoyer Ajouter des fichiers Supprimer Fermer" at bounding box center [354, 273] width 251 height 18
click at [238, 276] on button at bounding box center [238, 273] width 12 height 12
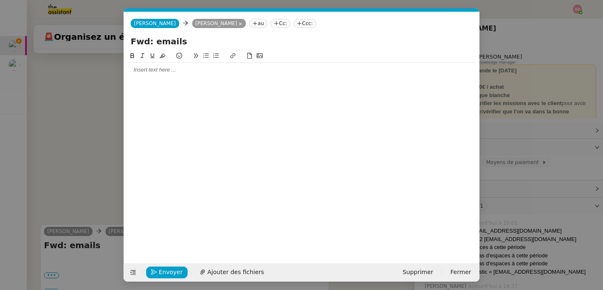
click at [210, 72] on div at bounding box center [301, 70] width 349 height 8
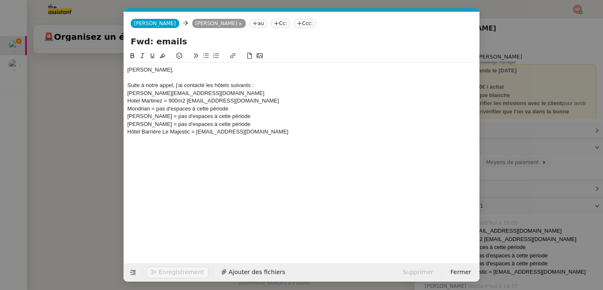
scroll to position [948, 0]
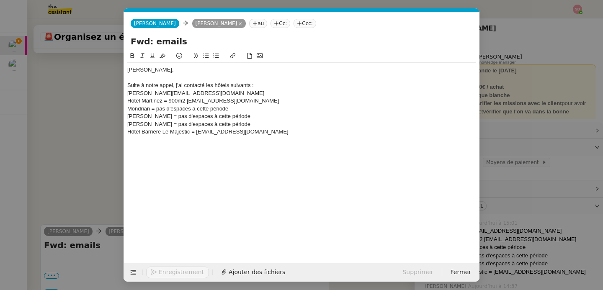
click at [168, 92] on div "julie.giachero@ville-cannes.fr" at bounding box center [301, 94] width 349 height 8
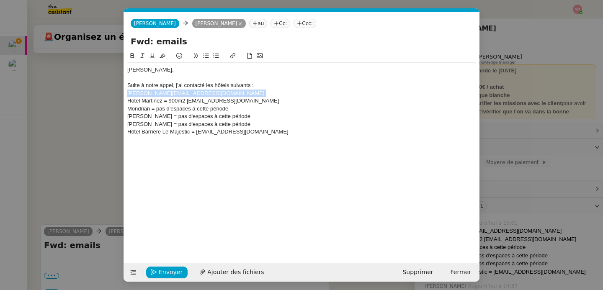
click at [168, 92] on div "julie.giachero@ville-cannes.fr" at bounding box center [301, 94] width 349 height 8
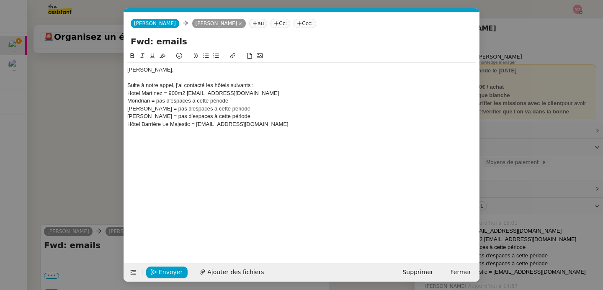
scroll to position [940, 0]
click at [298, 124] on div "Hôtel Barrière Le Majestic = cannesmeeting@cannesbarriere.com" at bounding box center [301, 125] width 349 height 8
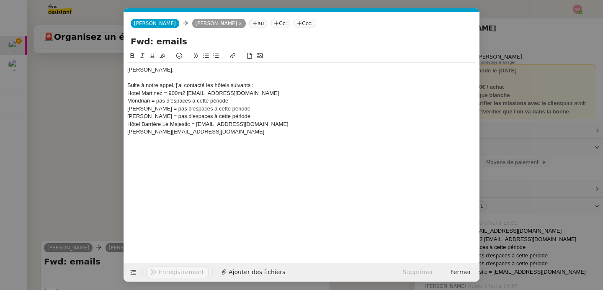
scroll to position [957, 0]
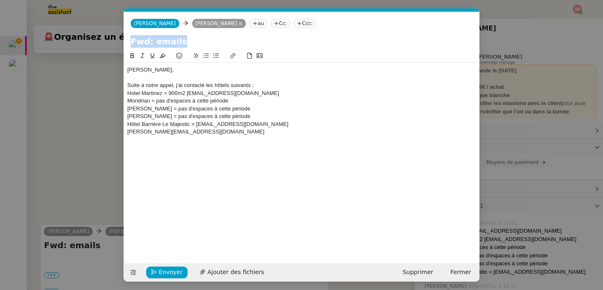
drag, startPoint x: 127, startPoint y: 93, endPoint x: 211, endPoint y: 122, distance: 89.2
click at [211, 122] on nz-spin "Maurice, Suite à notre appel, j'ai contacté les hôtels suivants : Hotel Martine…" at bounding box center [302, 152] width 356 height 203
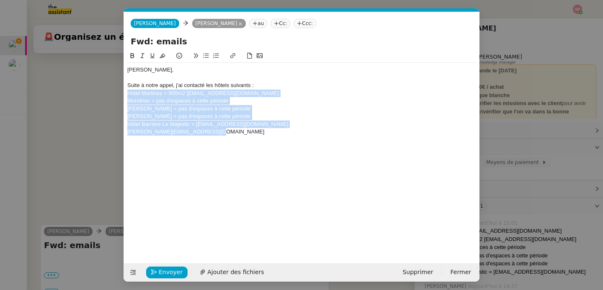
drag, startPoint x: 210, startPoint y: 132, endPoint x: 120, endPoint y: 95, distance: 97.6
click at [120, 95] on nz-modal-container "Service TA - VOYAGE - PROPOSITION GLOBALE A utiliser dans le cadre de propositi…" at bounding box center [301, 145] width 603 height 290
click at [206, 55] on icon at bounding box center [206, 56] width 6 height 6
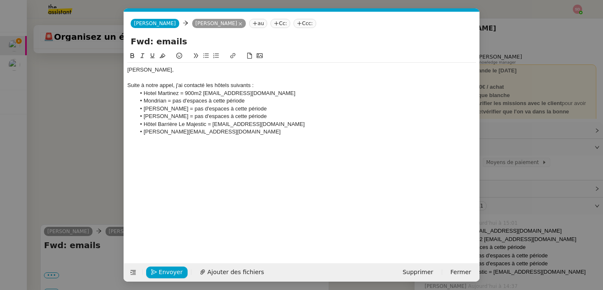
click at [182, 97] on li "Hotel Martinez = 900m2 justine.blanco@hotel-martinez.com" at bounding box center [306, 94] width 341 height 8
drag, startPoint x: 179, startPoint y: 93, endPoint x: 138, endPoint y: 92, distance: 40.3
click at [138, 92] on li "Hotel Martinez = 900m2 justine.blanco@hotel-martinez.com" at bounding box center [306, 94] width 341 height 8
click at [131, 55] on icon at bounding box center [133, 55] width 4 height 5
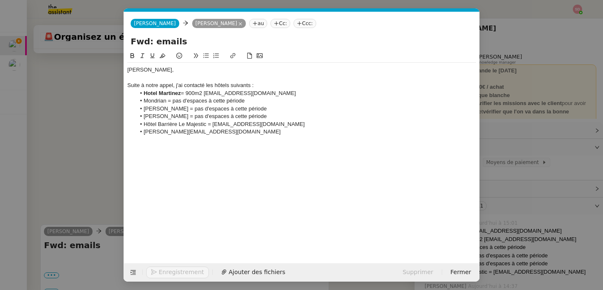
click at [265, 85] on div "Suite à notre appel, j'ai contacté les hôtels suivants :" at bounding box center [301, 86] width 349 height 8
click at [185, 94] on li "Hotel Martinez = 900m2 justine.blanco@hotel-martinez.com" at bounding box center [306, 94] width 341 height 8
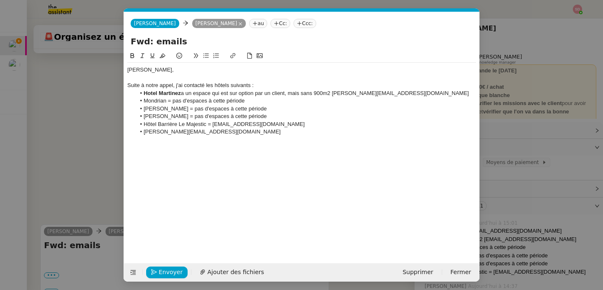
scroll to position [976, 0]
click at [238, 94] on li "Hotel Martinez a un espace qui est sur option par un client, mais sans 900m2 ju…" at bounding box center [306, 94] width 341 height 8
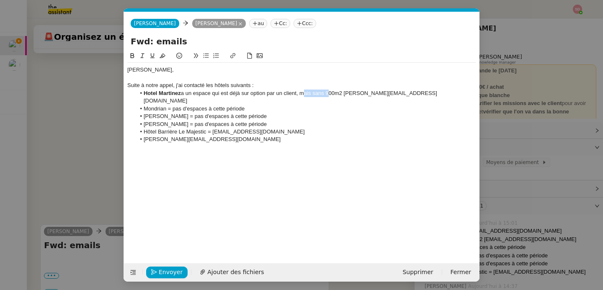
drag, startPoint x: 301, startPoint y: 95, endPoint x: 327, endPoint y: 93, distance: 26.4
click at [327, 93] on li "Hotel Martinez a un espace qui est déjà sur option par un client, mais sans 900…" at bounding box center [306, 98] width 341 height 16
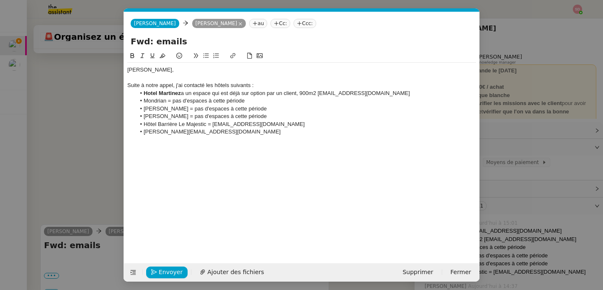
click at [319, 93] on li "Hotel Martinez a un espace qui est déjà sur option par un client, 900m2 justine…" at bounding box center [306, 94] width 341 height 8
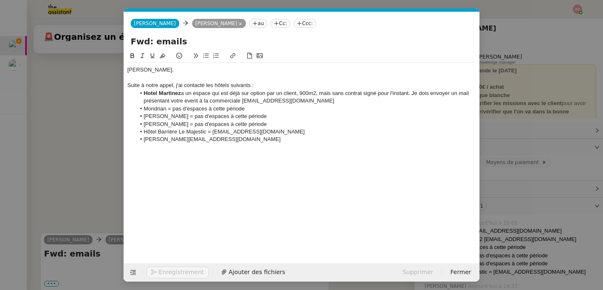
scroll to position [984, 0]
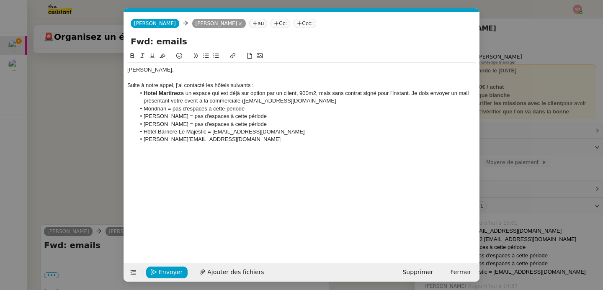
click at [329, 101] on li "Hotel Martinez a un espace qui est déjà sur option par un client, 900m2, mais s…" at bounding box center [306, 98] width 341 height 16
click at [145, 107] on li "Mondrian = pas d'espaces à cette période" at bounding box center [306, 109] width 341 height 8
click at [132, 54] on icon at bounding box center [133, 55] width 4 height 5
click at [171, 110] on li "Mondrian = pas d'espaces à cette période" at bounding box center [306, 109] width 341 height 8
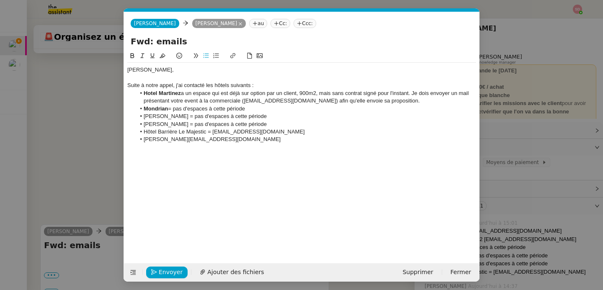
click at [262, 111] on li "Mondrian = pas d'espaces à cette période" at bounding box center [306, 109] width 341 height 8
click at [151, 119] on li "Inwood = pas d'espaces à cette période" at bounding box center [306, 117] width 341 height 8
click at [131, 52] on button at bounding box center [132, 56] width 10 height 10
click at [248, 116] on li "Inwood = pas d'espaces à cette période" at bounding box center [306, 117] width 341 height 8
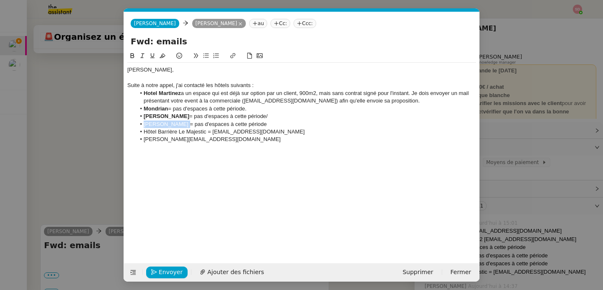
drag, startPoint x: 144, startPoint y: 124, endPoint x: 180, endPoint y: 125, distance: 35.6
click at [180, 125] on li "Regent Carlton = pas d'espaces à cette période" at bounding box center [306, 125] width 341 height 8
click at [129, 57] on button at bounding box center [132, 56] width 10 height 10
click at [262, 125] on li "Regent Carlton = pas d'espaces à cette période" at bounding box center [306, 125] width 341 height 8
click at [253, 117] on li "Inwood = pas d'espaces à cette période/" at bounding box center [306, 117] width 341 height 8
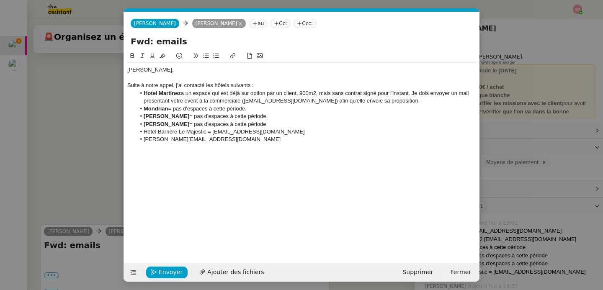
click at [277, 122] on li "Regent Carlton = pas d'espaces à cette période" at bounding box center [306, 125] width 341 height 8
click at [249, 133] on li "Hôtel Barrière Le Majestic = cannesmeeting@cannesbarriere.com" at bounding box center [306, 132] width 341 height 8
click at [416, 106] on li "Mondrian = pas d'espaces à cette période." at bounding box center [306, 109] width 341 height 8
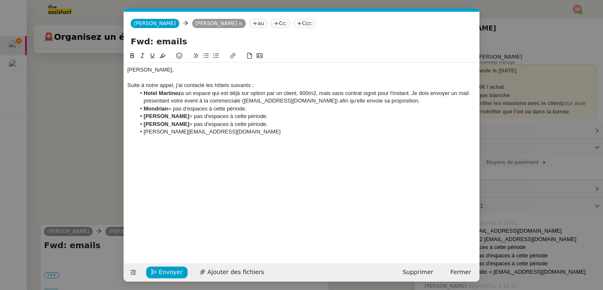
scroll to position [976, 0]
click at [418, 102] on li "Hotel Martinez a un espace qui est déjà sur option par un client, 900m2, mais s…" at bounding box center [306, 98] width 341 height 16
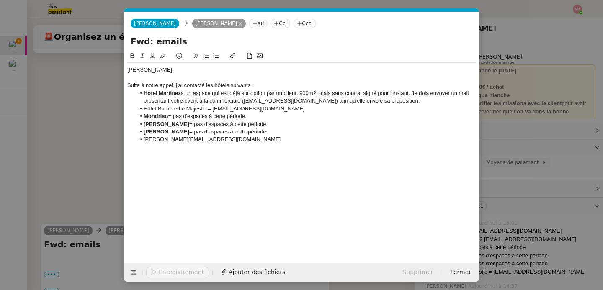
scroll to position [984, 0]
drag, startPoint x: 414, startPoint y: 94, endPoint x: 426, endPoint y: 100, distance: 13.9
click at [426, 100] on li "Hotel Martinez a un espace qui est déjà sur option par un client, 900m2, mais s…" at bounding box center [306, 98] width 341 height 16
click at [211, 109] on li "Hôtel Barrière Le Majestic = cannesmeeting@cannesbarriere.com" at bounding box center [306, 109] width 341 height 8
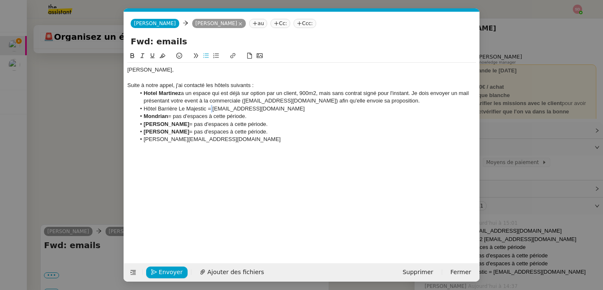
click at [211, 109] on li "Hôtel Barrière Le Majestic = cannesmeeting@cannesbarriere.com" at bounding box center [306, 109] width 341 height 8
click at [210, 109] on li "Hôtel Barrière Le Majestic = cannesmeeting@cannesbarriere.com" at bounding box center [306, 109] width 341 height 8
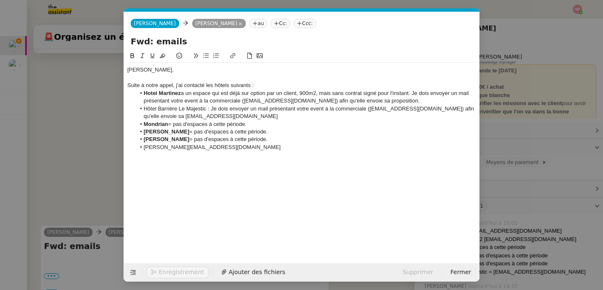
scroll to position [985, 0]
click at [212, 112] on li "Hôtel Barrière Le Majestic : Je dois envoyer un mail présentant votre event à l…" at bounding box center [306, 113] width 341 height 16
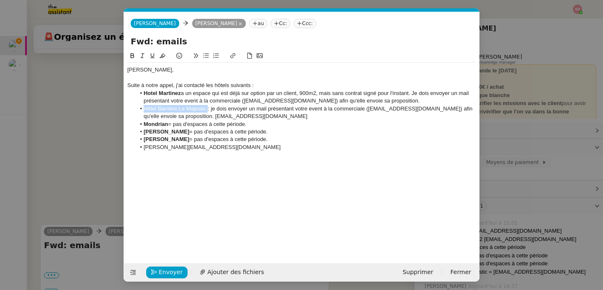
drag, startPoint x: 207, startPoint y: 111, endPoint x: 133, endPoint y: 109, distance: 74.2
click at [133, 109] on ul "Hotel Martinez a un espace qui est déjà sur option par un client, 900m2, mais s…" at bounding box center [301, 121] width 349 height 62
click at [130, 56] on icon at bounding box center [133, 56] width 6 height 6
drag, startPoint x: 371, startPoint y: 108, endPoint x: 461, endPoint y: 108, distance: 90.1
click at [461, 108] on li "Hôtel Barrière Le Majestic : je dois envoyer un mail présentant votre event à l…" at bounding box center [306, 113] width 341 height 16
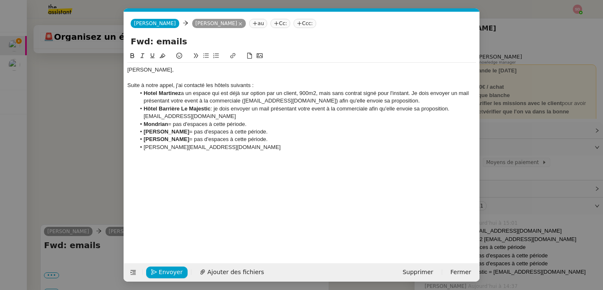
drag, startPoint x: 370, startPoint y: 109, endPoint x: 468, endPoint y: 111, distance: 97.7
click at [468, 111] on li "Hôtel Barrière Le Majestic : je dois envoyer un mail présentant votre event à l…" at bounding box center [306, 113] width 341 height 16
drag, startPoint x: 372, startPoint y: 109, endPoint x: 458, endPoint y: 108, distance: 86.8
click at [458, 108] on li "Hôtel Barrière Le Majestic : je dois envoyer un mail présentant votre event à l…" at bounding box center [306, 113] width 341 height 16
click at [463, 111] on li "Hôtel Barrière Le Majestic : je dois envoyer un mail présentant votre event à l…" at bounding box center [306, 109] width 341 height 8
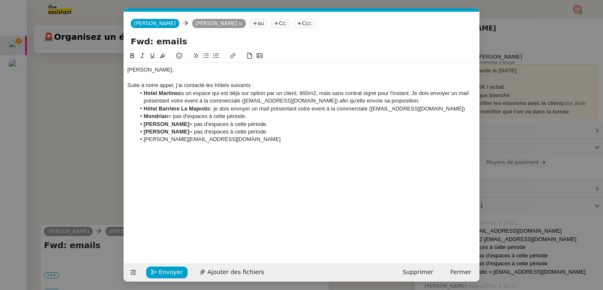
click at [141, 142] on li "julie.giachero@ville-cannes.fr" at bounding box center [306, 140] width 341 height 8
click at [424, 140] on li "J'ai trouvé le mail de Julie Giachero, je peux également lui envoyer le brief :…" at bounding box center [306, 140] width 341 height 8
click at [466, 109] on li "Hôtel Barrière Le Majestic : je dois envoyer un mail présentant votre event à l…" at bounding box center [306, 109] width 341 height 8
click at [317, 121] on li "Inwood = pas d'espaces à cette période." at bounding box center [306, 125] width 341 height 8
click at [308, 115] on li "Mondrian = pas d'espaces à cette période." at bounding box center [306, 117] width 341 height 8
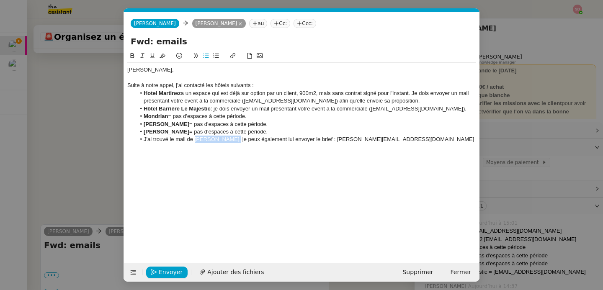
drag, startPoint x: 196, startPoint y: 142, endPoint x: 228, endPoint y: 142, distance: 32.7
click at [228, 142] on li "J'ai trouvé le mail de Julie Giachero, je peux également lui envoyer le brief :…" at bounding box center [306, 140] width 341 height 8
click at [134, 54] on icon at bounding box center [133, 56] width 6 height 6
click at [327, 140] on li "J'ai trouvé le mail de Julie Giachero , je peux également lui envoyer le brief …" at bounding box center [306, 140] width 341 height 8
click at [243, 156] on div at bounding box center [301, 155] width 349 height 8
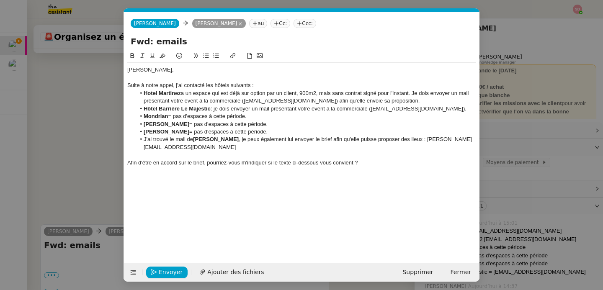
click at [205, 53] on button at bounding box center [206, 56] width 10 height 10
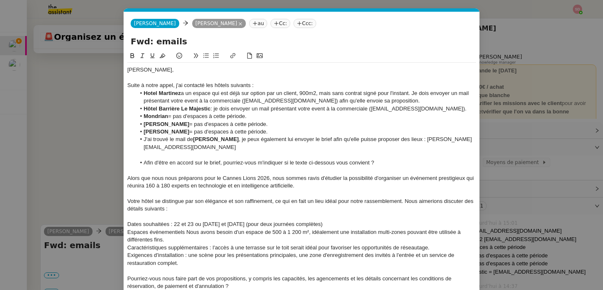
click at [169, 172] on div at bounding box center [301, 171] width 349 height 8
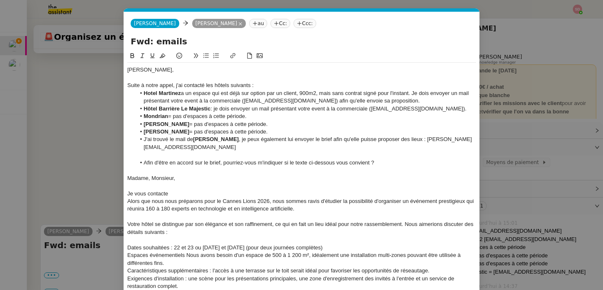
click at [150, 194] on div "Je vous contacte" at bounding box center [301, 194] width 349 height 8
click at [172, 195] on div "Suite" at bounding box center [301, 194] width 349 height 8
click at [86, 137] on nz-modal-container "Service TA - VOYAGE - PROPOSITION GLOBALE A utiliser dans le cadre de propositi…" at bounding box center [301, 145] width 603 height 290
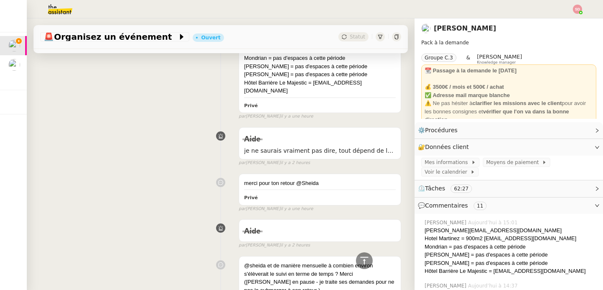
scroll to position [66, 0]
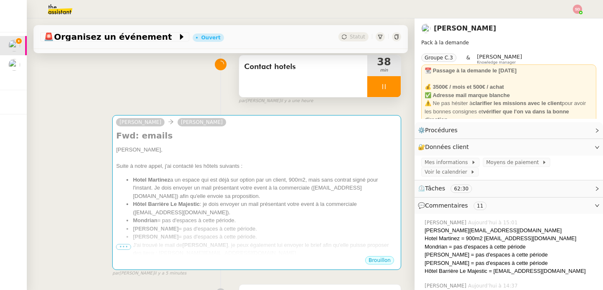
click at [376, 80] on div at bounding box center [385, 86] width 34 height 21
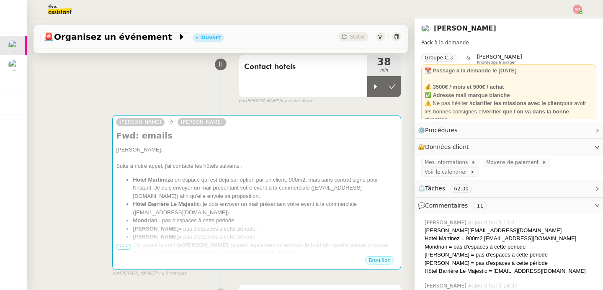
click at [61, 12] on img at bounding box center [53, 9] width 65 height 18
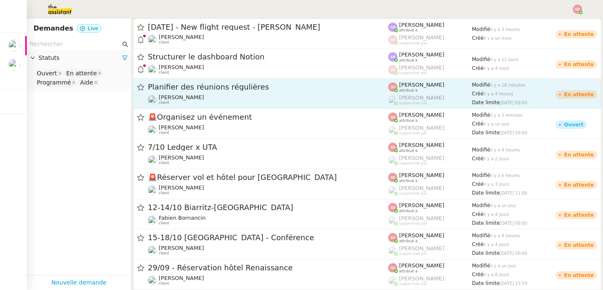
click at [214, 89] on span "Planifier des réunions régulières" at bounding box center [268, 87] width 241 height 8
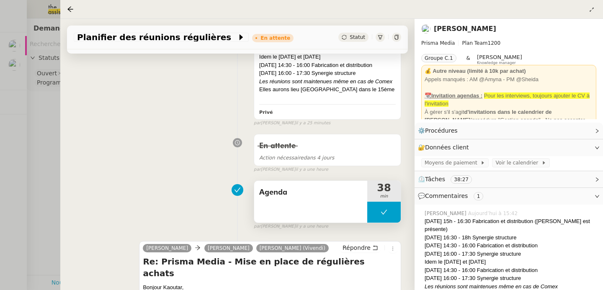
scroll to position [163, 0]
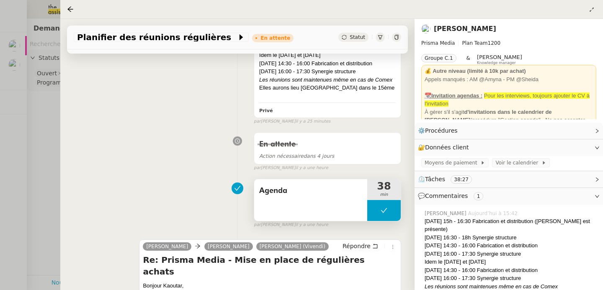
click at [373, 207] on button at bounding box center [385, 210] width 34 height 21
click at [373, 207] on icon at bounding box center [376, 210] width 7 height 7
click at [391, 212] on div at bounding box center [385, 210] width 34 height 21
click at [391, 212] on icon at bounding box center [392, 210] width 7 height 7
drag, startPoint x: 46, startPoint y: 151, endPoint x: 38, endPoint y: 136, distance: 17.2
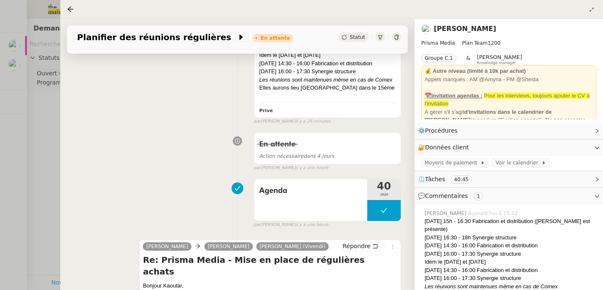
click at [46, 151] on div at bounding box center [301, 145] width 603 height 290
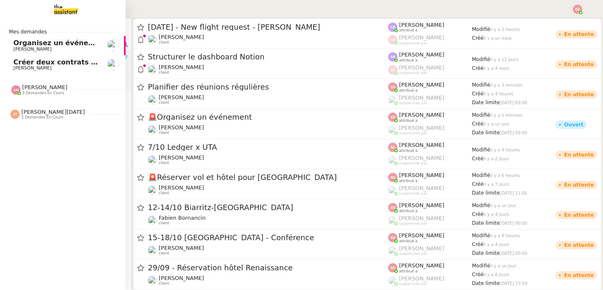
click at [15, 45] on span "Organisez un événement" at bounding box center [60, 43] width 94 height 8
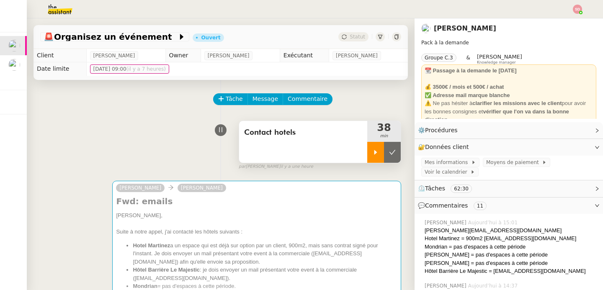
click at [368, 153] on div at bounding box center [376, 152] width 17 height 21
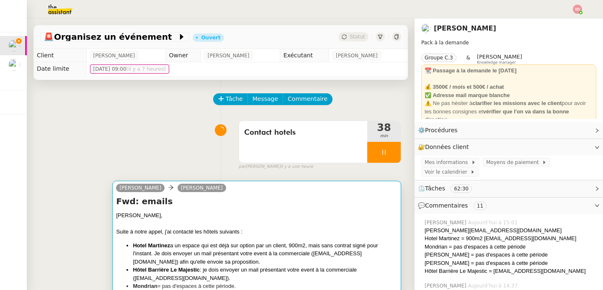
click at [335, 218] on div "Maurice," at bounding box center [257, 216] width 282 height 8
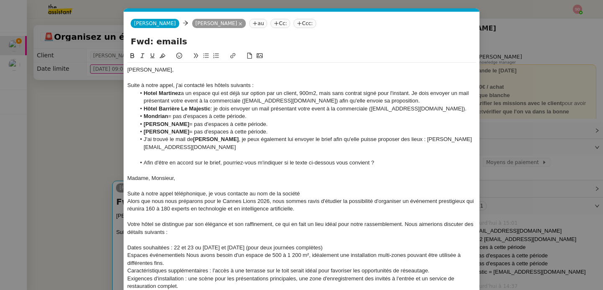
scroll to position [0, 18]
click at [217, 165] on li "Afin d'être en accord sur le brief, pourriez-vous m'indiquer si le texte ci-des…" at bounding box center [306, 163] width 341 height 8
click at [218, 165] on li "Afin d'être en accord sur le brief, pourriez-vous m'indiquer si le texte ci-des…" at bounding box center [306, 163] width 341 height 8
click at [130, 58] on icon at bounding box center [133, 56] width 6 height 6
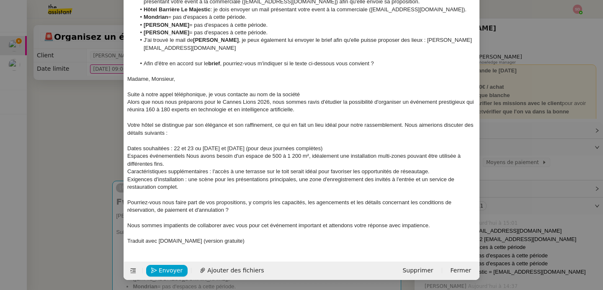
click at [300, 96] on div "Suite à notre appel téléphonique, je vous contacte au nom de la société" at bounding box center [301, 95] width 349 height 8
drag, startPoint x: 300, startPoint y: 95, endPoint x: 350, endPoint y: 95, distance: 49.5
click at [350, 95] on div "Suite à notre appel téléphonique, je vous contacte au nom de la société Descart…" at bounding box center [301, 95] width 349 height 8
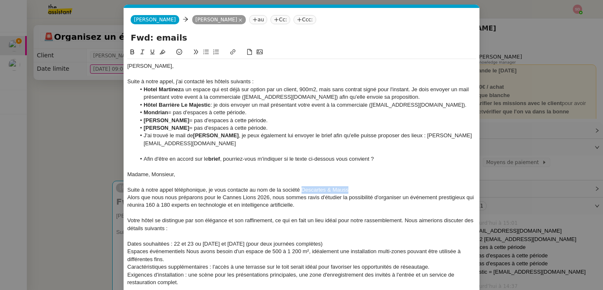
scroll to position [0, 0]
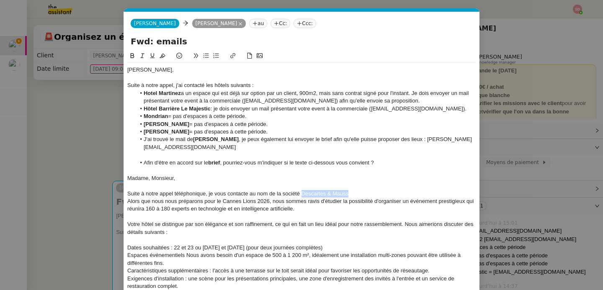
click at [231, 57] on icon at bounding box center [233, 56] width 6 height 6
paste input "https://descartesmauss.ai/"
type input "https://descartesmauss.ai/"
click at [373, 207] on link at bounding box center [374, 209] width 19 height 6
click at [372, 196] on div "Suite à notre appel téléphonique, je vous contacte au nom de la société Descart…" at bounding box center [301, 194] width 349 height 8
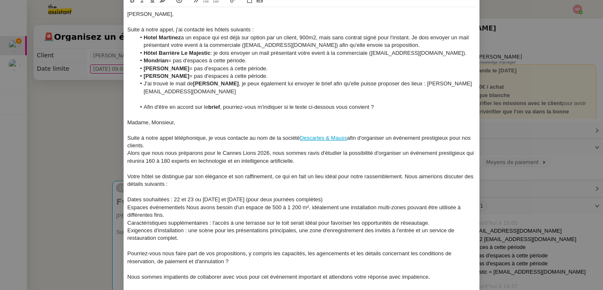
scroll to position [65, 0]
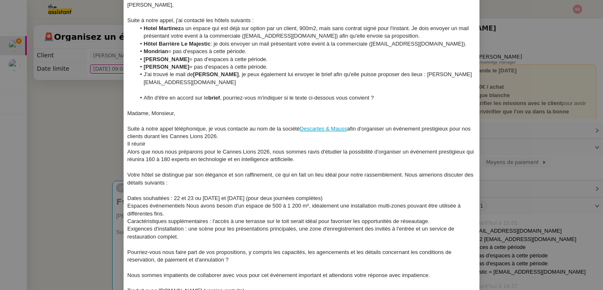
click at [149, 148] on div "Alors que nous nous préparons pour le Cannes Lions 2026, nous sommes ravis d'ét…" at bounding box center [301, 156] width 349 height 16
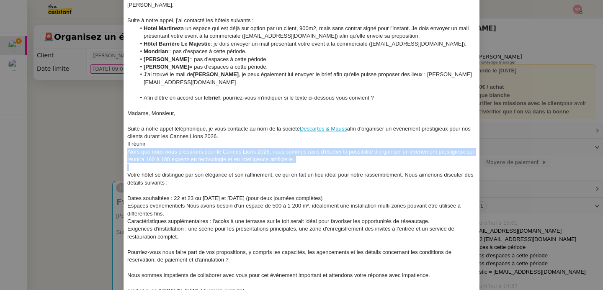
click at [149, 148] on div "Alors que nous nous préparons pour le Cannes Lions 2026, nous sommes ravis d'ét…" at bounding box center [301, 156] width 349 height 16
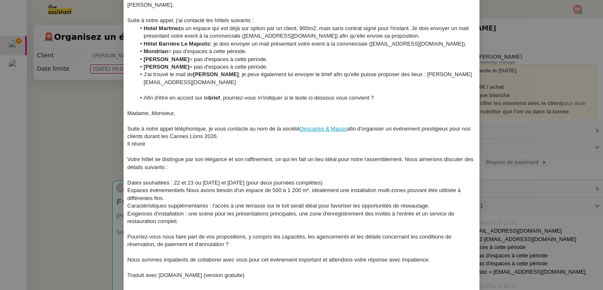
click at [127, 142] on div "Il réunir" at bounding box center [301, 144] width 349 height 8
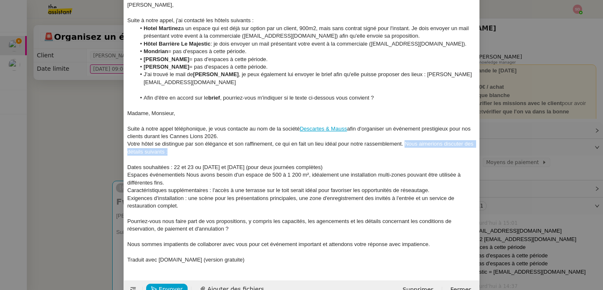
drag, startPoint x: 403, startPoint y: 145, endPoint x: 405, endPoint y: 153, distance: 8.0
click at [405, 153] on div "Votre hôtel se distingue par son élégance et son raffinement, ce qui en fait un…" at bounding box center [301, 148] width 349 height 16
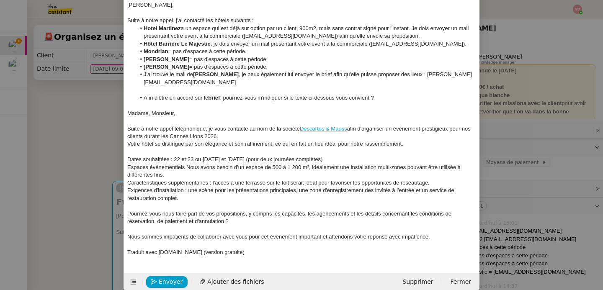
click at [127, 160] on div "Dates souhaitées : 22 et 23 ou 23 et 24 juin 2026 (pour deux journées complètes)" at bounding box center [301, 160] width 349 height 8
click at [175, 161] on div "Les dates souhaitées : 22 et 23 ou 23 et 24 juin 2026 (pour deux journées compl…" at bounding box center [301, 160] width 349 height 8
click at [227, 162] on div "Les dates souhaitées sont les suivantes : 22 et 23 ou 23 et 24 juin 2026 (pour …" at bounding box center [301, 160] width 349 height 8
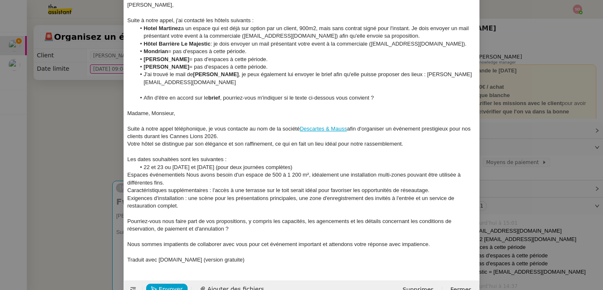
click at [165, 169] on li "22 et 23 ou 23 et 24 juin 2026 (pour deux journées complètes)" at bounding box center [306, 168] width 341 height 8
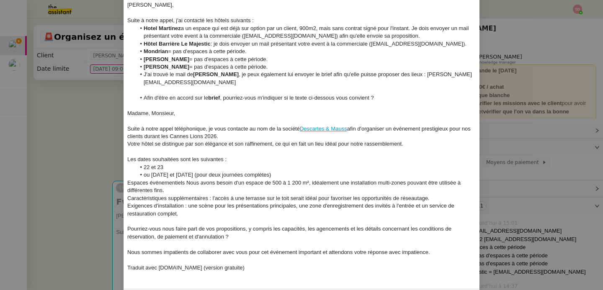
drag, startPoint x: 194, startPoint y: 177, endPoint x: 284, endPoint y: 174, distance: 89.3
click at [284, 174] on li "ou 23 et 24 juin 2026 (pour deux journées complètes)" at bounding box center [306, 175] width 341 height 8
drag, startPoint x: 284, startPoint y: 174, endPoint x: 194, endPoint y: 176, distance: 89.7
click at [194, 176] on li "ou 23 et 24 juin 2026 (pour deux journées complètes)" at bounding box center [306, 175] width 341 height 8
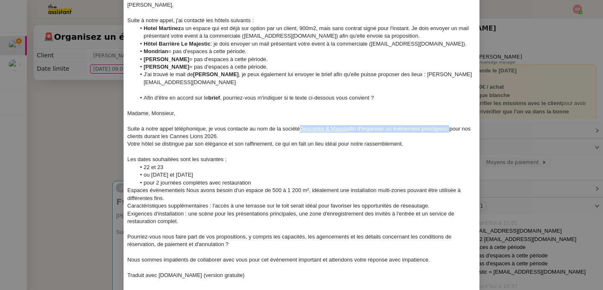
drag, startPoint x: 449, startPoint y: 130, endPoint x: 299, endPoint y: 131, distance: 150.5
click at [299, 131] on div "Suite à notre appel téléphonique, je vous contacte au nom de la société Descart…" at bounding box center [301, 133] width 349 height 16
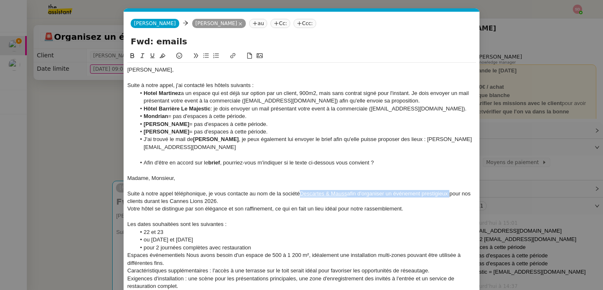
click at [131, 54] on icon at bounding box center [133, 55] width 4 height 5
click at [229, 216] on div at bounding box center [301, 217] width 349 height 8
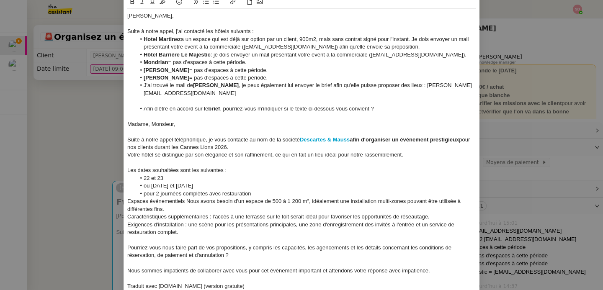
click at [151, 179] on li "22 et 23" at bounding box center [306, 179] width 341 height 8
click at [131, 3] on icon at bounding box center [133, 1] width 4 height 5
click at [171, 181] on li "22 et 23" at bounding box center [306, 179] width 341 height 8
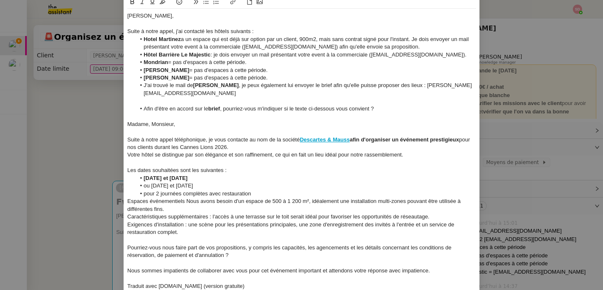
click at [186, 186] on li "ou 23 et 24 juin 2026" at bounding box center [306, 186] width 341 height 8
drag, startPoint x: 154, startPoint y: 194, endPoint x: 267, endPoint y: 190, distance: 113.2
click at [267, 190] on li "pour 2 journées complètes avec restauration" at bounding box center [306, 194] width 341 height 8
drag, startPoint x: 254, startPoint y: 192, endPoint x: 155, endPoint y: 195, distance: 99.8
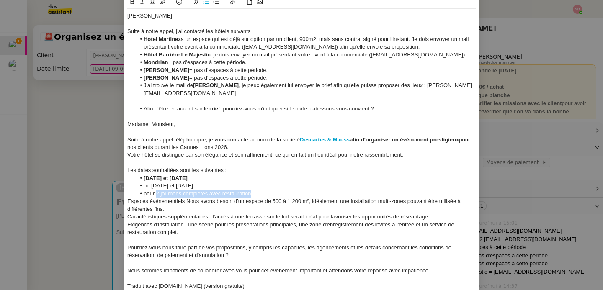
click at [155, 195] on li "pour 2 journées complètes avec restauration" at bounding box center [306, 194] width 341 height 8
click at [131, 4] on icon at bounding box center [133, 1] width 4 height 5
click at [215, 204] on div "Espaces événementiels Nous avons besoin d'un espace de 500 à 1 200 m², idéaleme…" at bounding box center [301, 206] width 349 height 16
drag, startPoint x: 125, startPoint y: 202, endPoint x: 214, endPoint y: 204, distance: 88.9
click at [214, 204] on div "Espaces événementiels Nous avons besoin d'un espace de 500 à 1 200 m², idéaleme…" at bounding box center [301, 206] width 349 height 16
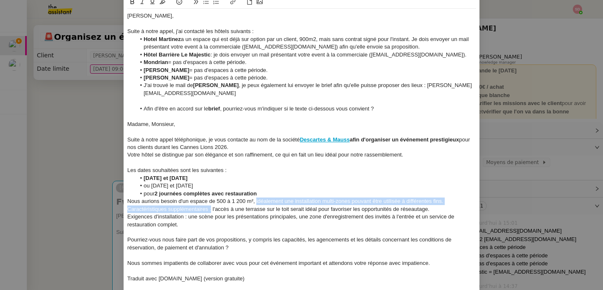
drag, startPoint x: 254, startPoint y: 202, endPoint x: 208, endPoint y: 212, distance: 46.4
click at [208, 212] on div "Maurice, Suite à notre appel, j'ai contacté les hôtels suivants : Hotel Martine…" at bounding box center [301, 147] width 349 height 277
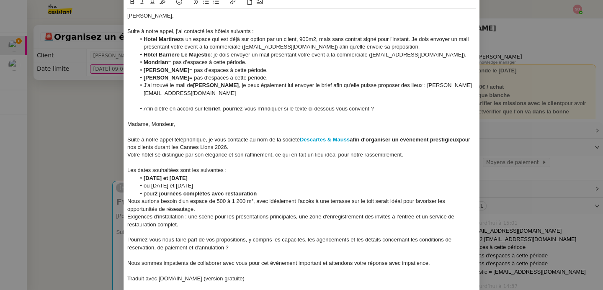
click at [380, 207] on div "Nous aurions besoin d'un espace de 500 à 1 200 m², avec idéalement l'accès à un…" at bounding box center [301, 206] width 349 height 16
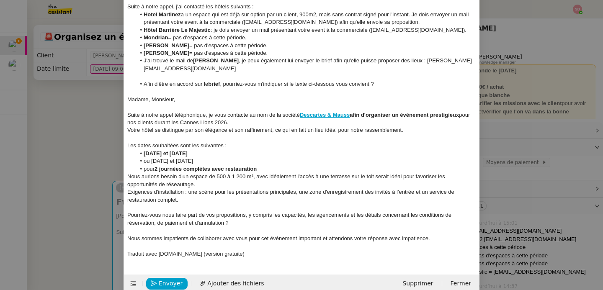
scroll to position [92, 0]
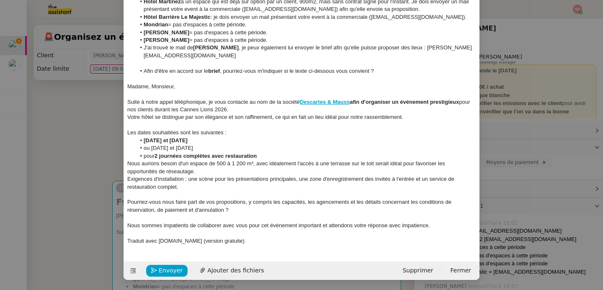
drag, startPoint x: 373, startPoint y: 164, endPoint x: 390, endPoint y: 172, distance: 18.6
click at [390, 172] on div "Nous aurions besoin d'un espace de 500 à 1 200 m², avec idéalement l'accès à un…" at bounding box center [301, 168] width 349 height 16
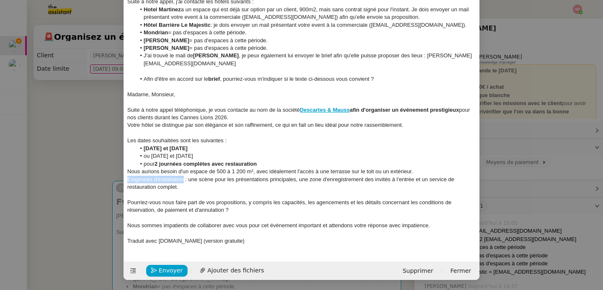
drag, startPoint x: 180, startPoint y: 180, endPoint x: 122, endPoint y: 179, distance: 58.7
click at [124, 179] on nz-spin "Maurice, Suite à notre appel, j'ai contacté les hôtels suivants : Hotel Martine…" at bounding box center [302, 109] width 356 height 285
click at [197, 180] on div "Les installations souhaitées : une scène pour les présentations principales, un…" at bounding box center [301, 184] width 349 height 16
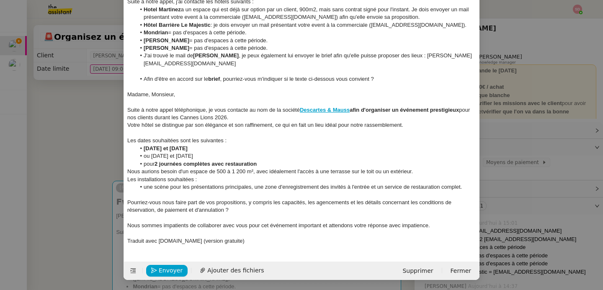
click at [252, 189] on li "une scène pour les présentations principales, une zone d'enregistrement des inv…" at bounding box center [306, 188] width 341 height 8
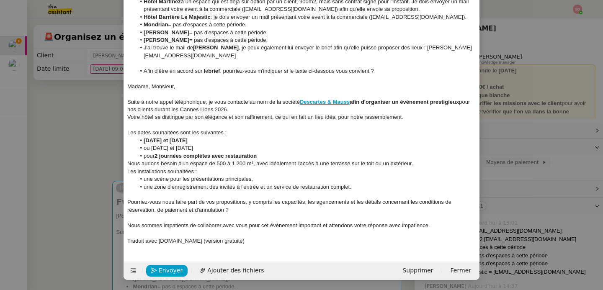
click at [259, 188] on li "une zone d'enregistrement des invités à l'entrée et un service de restauration …" at bounding box center [306, 188] width 341 height 8
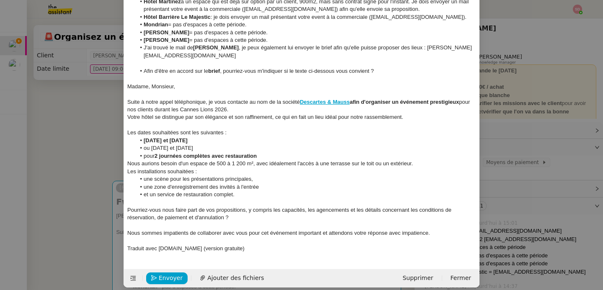
click at [287, 189] on li "une zone d'enregistrement des invités à l'entrée" at bounding box center [306, 188] width 341 height 8
click at [204, 250] on div "Traduit avec DeepL.com (version gratuite)" at bounding box center [301, 249] width 349 height 8
click at [136, 207] on div "Pourriez-vous nous faire part de vos propositions, y compris les capacités, les…" at bounding box center [301, 215] width 349 height 16
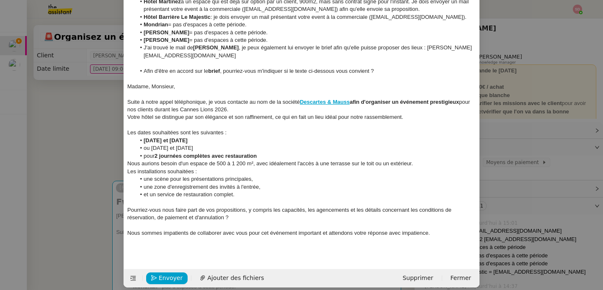
click at [133, 207] on div "Pourriez-vous nous faire part de vos propositions, y compris les capacités, les…" at bounding box center [301, 215] width 349 height 16
click at [132, 202] on div at bounding box center [301, 203] width 349 height 8
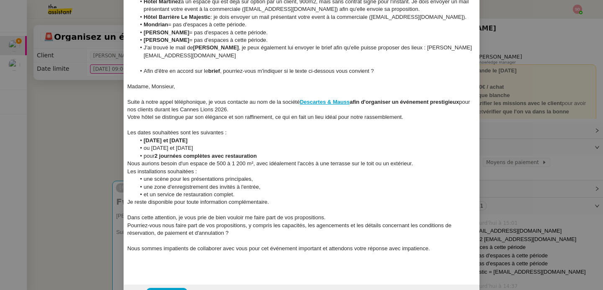
click at [154, 232] on div "Pourriez-vous nous faire part de vos propositions, y compris les capacités, les…" at bounding box center [301, 230] width 349 height 16
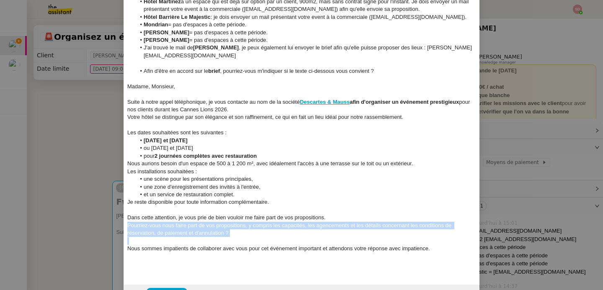
click at [154, 232] on div "Pourriez-vous nous faire part de vos propositions, y compris les capacités, les…" at bounding box center [301, 230] width 349 height 16
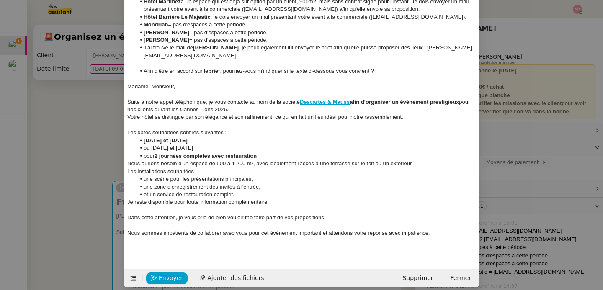
click at [162, 219] on div "Dans cette attention, je vous prie de bien vouloir me faire part de vos proposi…" at bounding box center [301, 218] width 349 height 8
click at [179, 232] on div "Nous sommes impatients de collaborer avec vous pour cet événement important et …" at bounding box center [301, 234] width 349 height 8
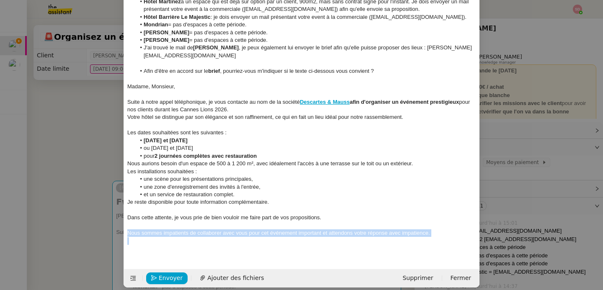
click at [179, 232] on div "Nous sommes impatients de collaborer avec vous pour cet événement important et …" at bounding box center [301, 234] width 349 height 8
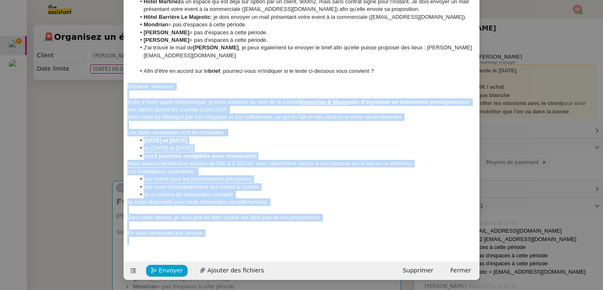
drag, startPoint x: 126, startPoint y: 85, endPoint x: 241, endPoint y: 241, distance: 194.1
click at [241, 241] on div "Maurice, Suite à notre appel, j'ai contacté les hôtels suivants : Hotel Martine…" at bounding box center [301, 109] width 349 height 277
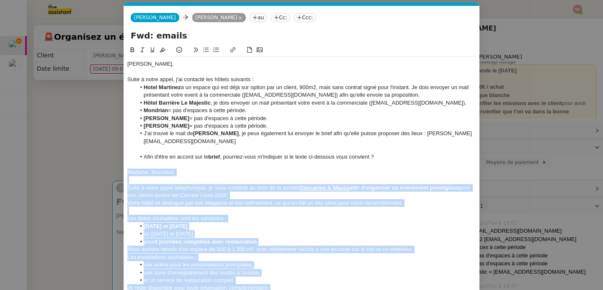
scroll to position [0, 0]
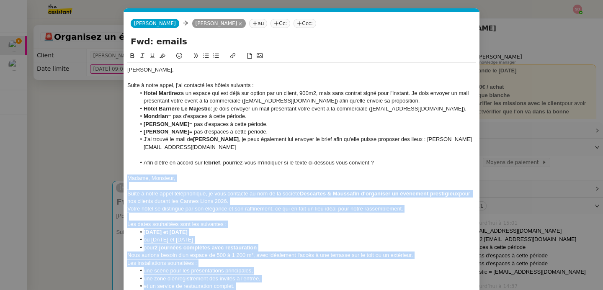
click at [140, 54] on icon at bounding box center [143, 56] width 6 height 6
click at [223, 180] on div "Madame, Monsieur," at bounding box center [301, 179] width 349 height 8
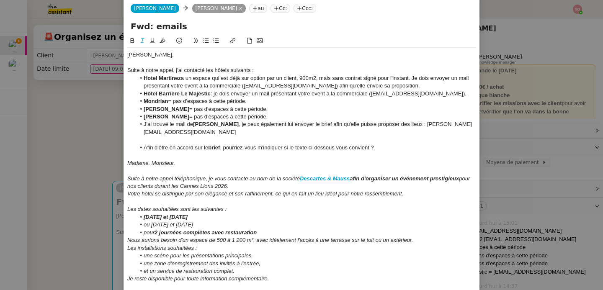
scroll to position [16, 0]
click at [370, 147] on li "Afin d'être en accord sur le brief , pourriez-vous m'indiquer si le texte ci-de…" at bounding box center [306, 148] width 341 height 8
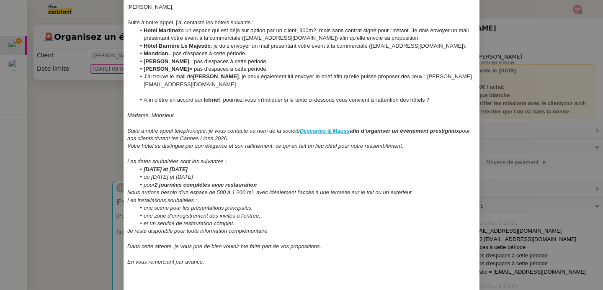
scroll to position [70, 0]
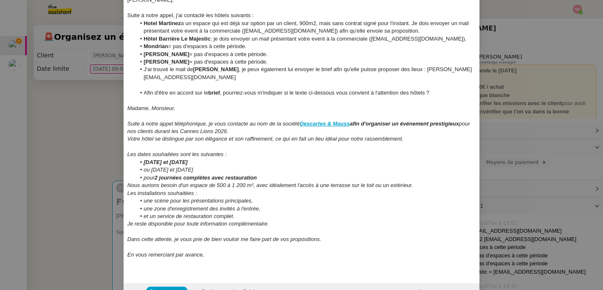
click at [247, 124] on em "Suite à notre appel téléphonique, je vous contacte au nom de la société" at bounding box center [213, 124] width 173 height 6
click at [254, 215] on li "et un service de restauration complet." at bounding box center [306, 217] width 341 height 8
click at [144, 216] on em "et un service de restauration complet." at bounding box center [189, 216] width 91 height 6
click at [232, 216] on li "un service de restauration complet." at bounding box center [306, 217] width 341 height 8
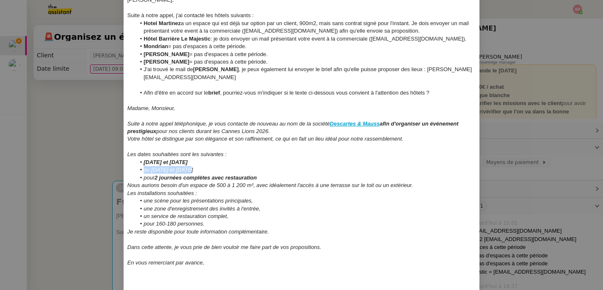
drag, startPoint x: 142, startPoint y: 171, endPoint x: 186, endPoint y: 170, distance: 44.5
click at [186, 170] on li "ou 23 et 24 juin" at bounding box center [306, 170] width 341 height 8
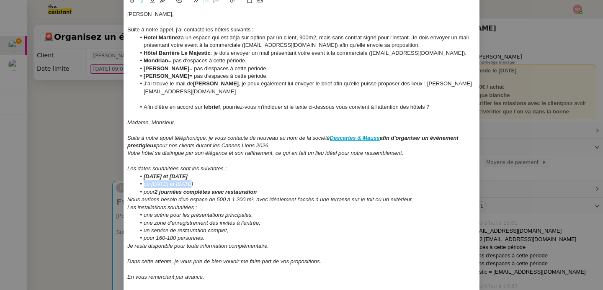
scroll to position [55, 0]
click at [131, 0] on icon at bounding box center [133, 0] width 4 height 5
click at [258, 192] on li "pour 2 journées complètes avec restauration" at bounding box center [306, 193] width 341 height 8
drag, startPoint x: 212, startPoint y: 201, endPoint x: 252, endPoint y: 199, distance: 40.3
click at [252, 199] on em "Nous aurions besoin d'un espace de 500 à 1 200 m², avec idéalement l'accès à un…" at bounding box center [270, 200] width 286 height 6
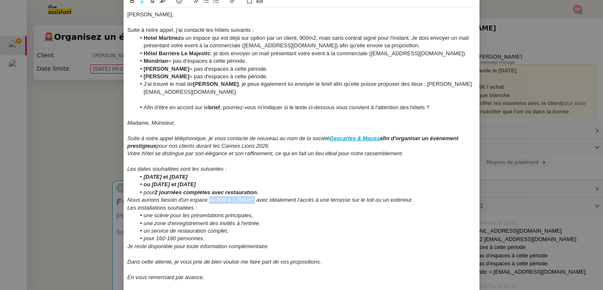
click at [131, 0] on icon at bounding box center [133, 0] width 4 height 5
click at [339, 210] on div "Les installations souhaitées :" at bounding box center [301, 209] width 349 height 8
drag, startPoint x: 155, startPoint y: 239, endPoint x: 208, endPoint y: 241, distance: 53.7
click at [208, 241] on li "pour 160-180 personnes." at bounding box center [306, 239] width 341 height 8
click at [130, 4] on button at bounding box center [132, 1] width 10 height 10
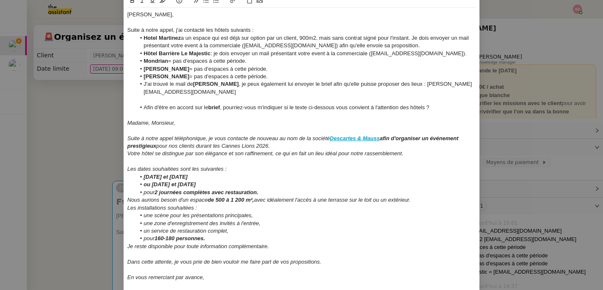
click at [286, 206] on div "Les installations souhaitées :" at bounding box center [301, 209] width 349 height 8
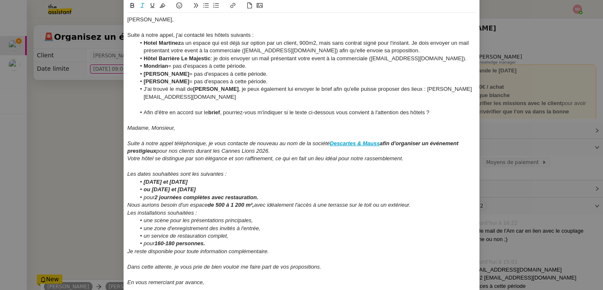
scroll to position [100, 0]
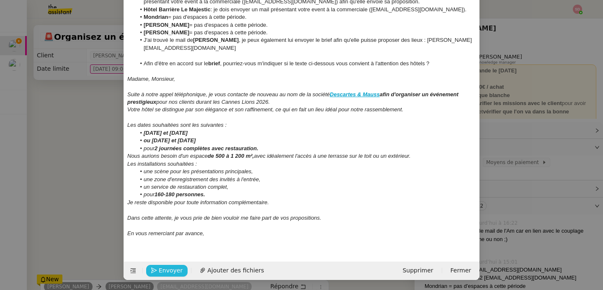
click at [165, 272] on span "Envoyer" at bounding box center [171, 271] width 24 height 10
click at [165, 272] on span "Confirmer l'envoi" at bounding box center [184, 271] width 50 height 10
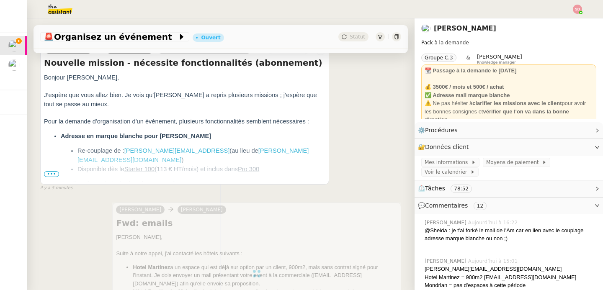
scroll to position [241, 0]
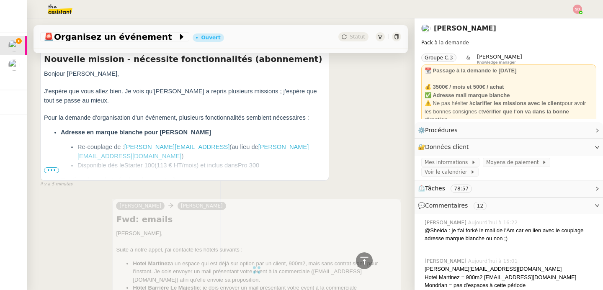
click at [46, 174] on span "•••" at bounding box center [51, 171] width 15 height 6
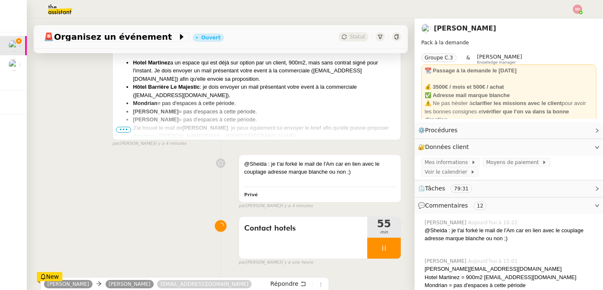
scroll to position [310, 0]
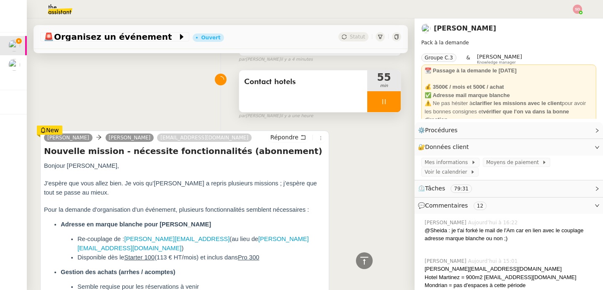
click at [386, 110] on div at bounding box center [385, 101] width 34 height 21
click at [386, 110] on button at bounding box center [392, 101] width 17 height 21
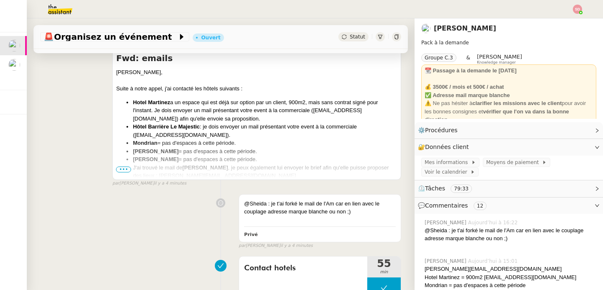
scroll to position [96, 0]
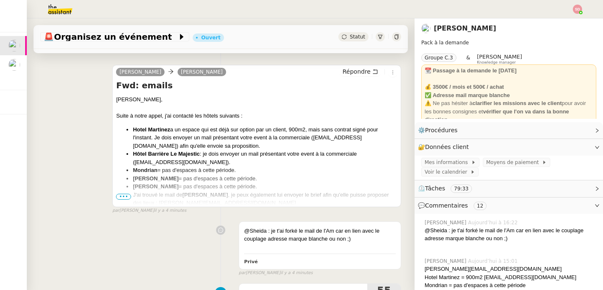
click at [123, 196] on span "•••" at bounding box center [123, 197] width 15 height 6
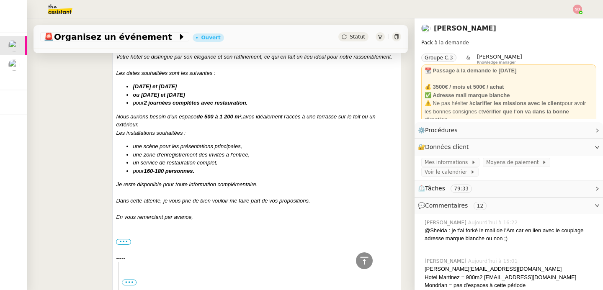
scroll to position [0, 0]
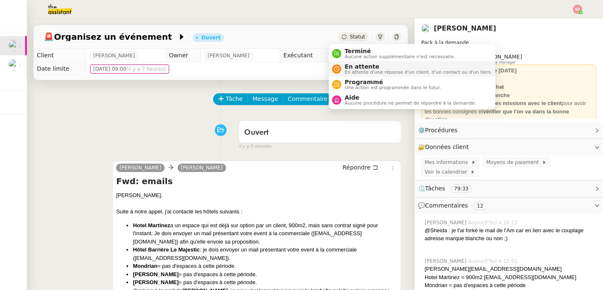
click at [344, 64] on div "En attente En attente d'une réponse d'un client, d'un contact ou d'un tiers." at bounding box center [417, 68] width 151 height 11
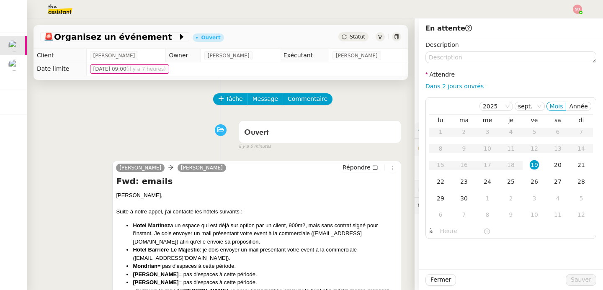
click at [455, 82] on div "Dans 2 jours ouvrés" at bounding box center [511, 87] width 171 height 10
click at [454, 83] on link "Dans 2 jours ouvrés" at bounding box center [455, 86] width 58 height 7
type input "07:00"
click at [572, 277] on span "Sauver" at bounding box center [581, 280] width 21 height 10
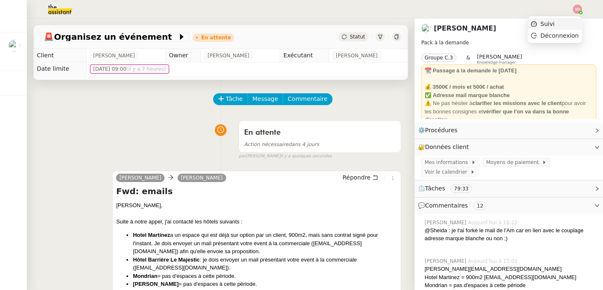
click at [569, 25] on li "Suivi" at bounding box center [555, 24] width 54 height 12
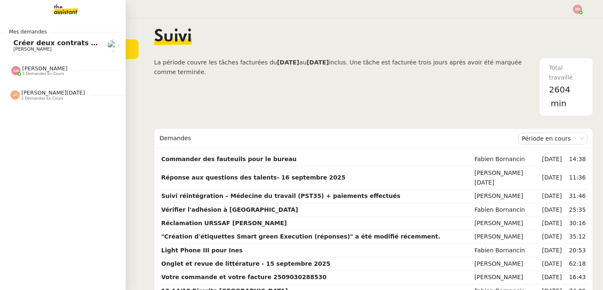
click at [10, 49] on link "Créer deux contrats de domiciliation Laurène Gauthier" at bounding box center [63, 45] width 126 height 19
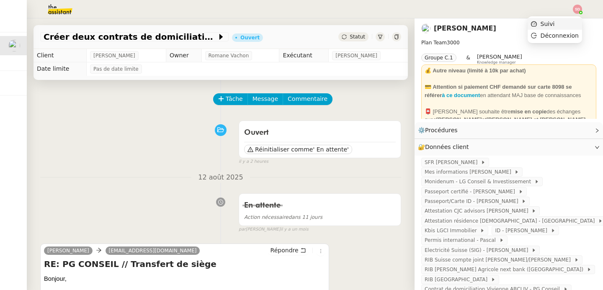
click at [560, 23] on li "Suivi" at bounding box center [555, 24] width 54 height 12
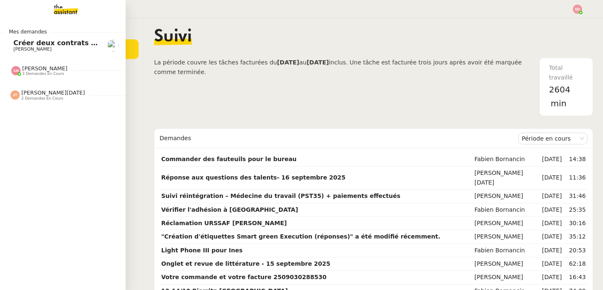
click at [25, 44] on span "Créer deux contrats de domiciliation" at bounding box center [82, 43] width 138 height 8
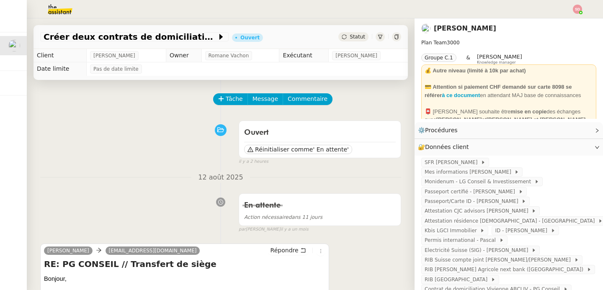
click at [226, 97] on span "Tâche" at bounding box center [234, 99] width 17 height 10
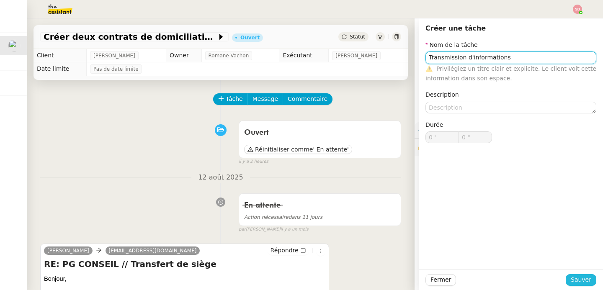
type input "Transmission d'informations"
click at [575, 278] on span "Sauver" at bounding box center [581, 280] width 21 height 10
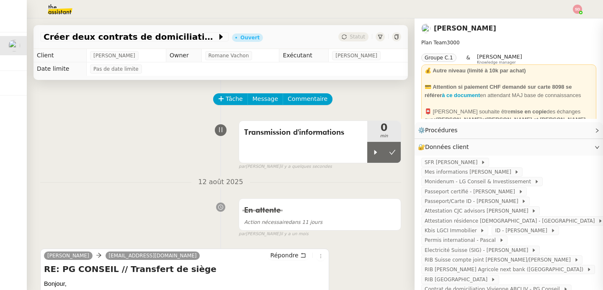
click at [369, 155] on div at bounding box center [376, 152] width 17 height 21
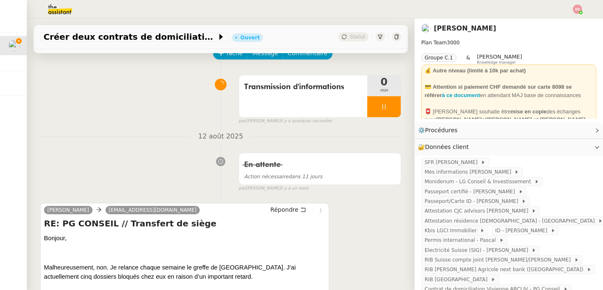
scroll to position [136, 0]
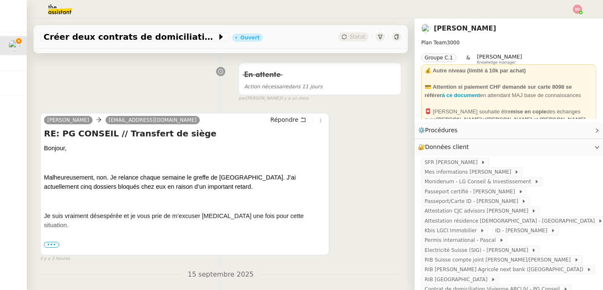
click at [157, 178] on span "Malheureusement, non. Je relance chaque semaine le greffe de [GEOGRAPHIC_DATA].…" at bounding box center [170, 182] width 252 height 16
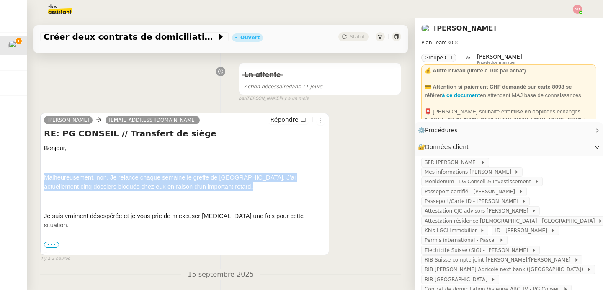
click at [157, 178] on span "Malheureusement, non. Je relance chaque semaine le greffe de [GEOGRAPHIC_DATA].…" at bounding box center [170, 182] width 252 height 16
copy div "Malheureusement, non. Je relance chaque semaine le greffe de [GEOGRAPHIC_DATA].…"
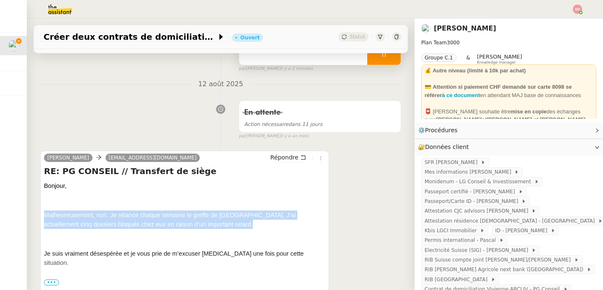
scroll to position [152, 0]
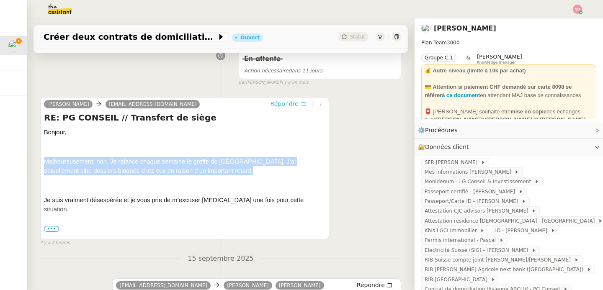
click at [284, 106] on span "Répondre" at bounding box center [285, 104] width 28 height 8
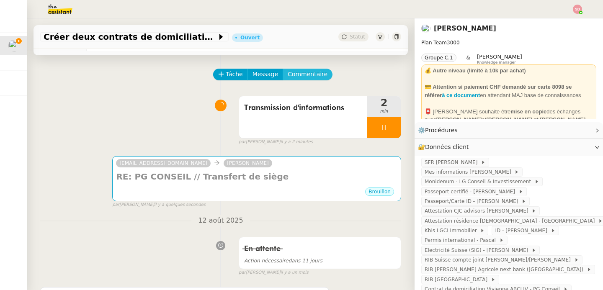
scroll to position [0, 0]
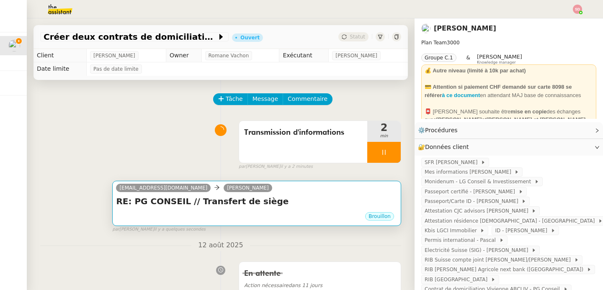
click at [282, 199] on h4 "RE: PG CONSEIL // Transfert de siège" at bounding box center [257, 202] width 282 height 12
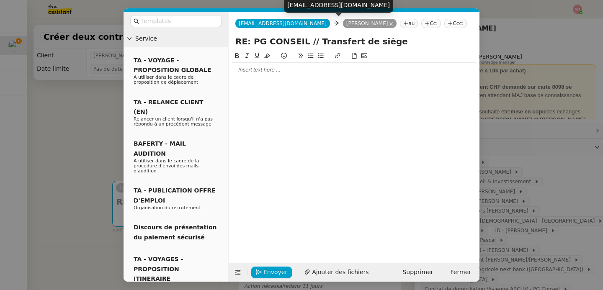
click at [389, 25] on icon at bounding box center [391, 24] width 4 height 4
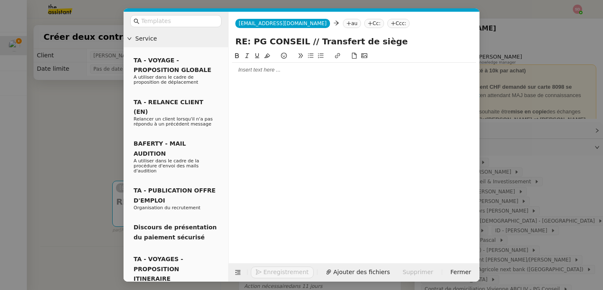
click at [308, 23] on div "[EMAIL_ADDRESS][DOMAIN_NAME] [EMAIL_ADDRESS][DOMAIN_NAME] au Cc: Ccc:" at bounding box center [354, 23] width 251 height 23
click at [347, 22] on icon at bounding box center [349, 23] width 5 height 5
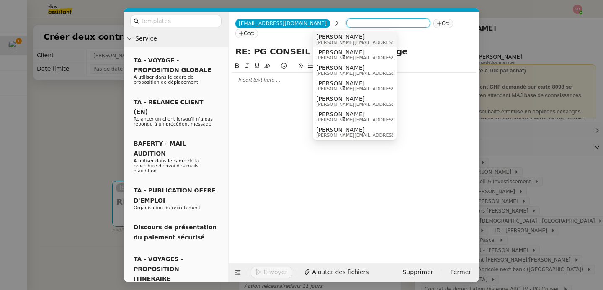
click at [342, 41] on span "[PERSON_NAME][EMAIL_ADDRESS][DOMAIN_NAME]" at bounding box center [375, 42] width 119 height 5
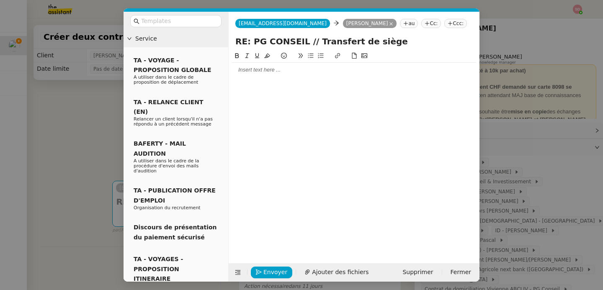
click at [301, 71] on div at bounding box center [354, 70] width 244 height 8
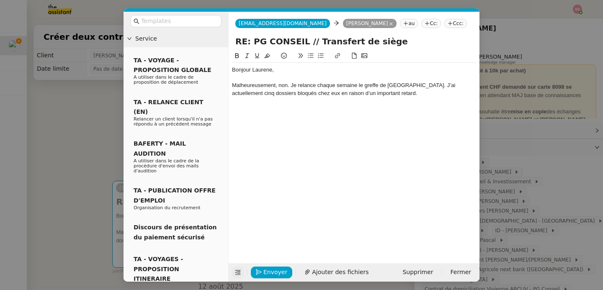
click at [237, 274] on icon at bounding box center [238, 273] width 6 height 6
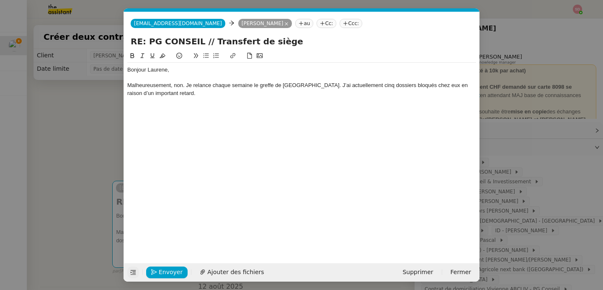
click at [184, 74] on div "Bonjour Laurene," at bounding box center [301, 70] width 349 height 8
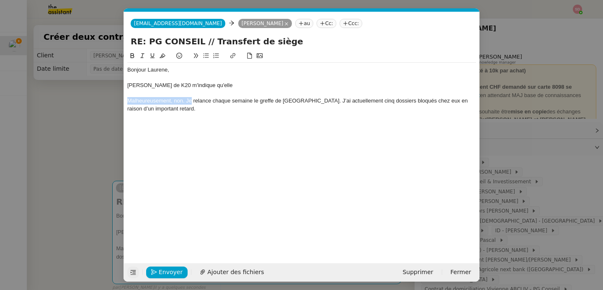
drag, startPoint x: 192, startPoint y: 101, endPoint x: 124, endPoint y: 101, distance: 68.7
click at [124, 101] on form "[EMAIL_ADDRESS][DOMAIN_NAME] [EMAIL_ADDRESS][DOMAIN_NAME] [PERSON_NAME] [PERSON…" at bounding box center [302, 147] width 356 height 270
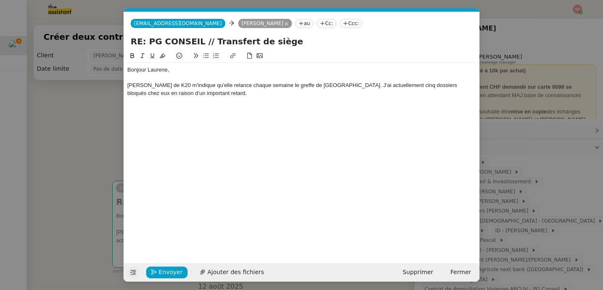
click at [328, 86] on div "[PERSON_NAME] de K20 m'indique qu'elle relance chaque semaine le greffe de [GEO…" at bounding box center [301, 90] width 349 height 16
click at [360, 90] on div "[PERSON_NAME] de K20 m'indique qu'elle relance chaque semaine le greffe de [GEO…" at bounding box center [301, 90] width 349 height 16
click at [362, 84] on div "[PERSON_NAME] de K20 m'indique qu'elle relance chaque semaine le greffe de [GEO…" at bounding box center [301, 90] width 349 height 16
click at [378, 95] on div "[PERSON_NAME] de K20 m'indique qu'elle relance chaque semaine le greffe de [GEO…" at bounding box center [301, 90] width 349 height 16
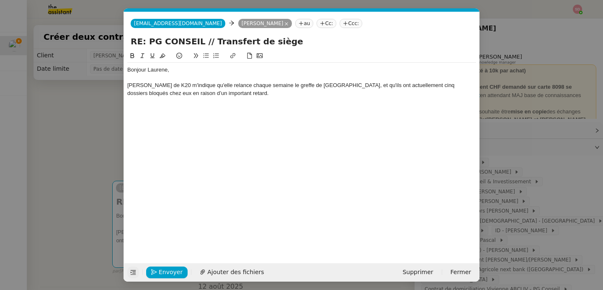
click at [104, 155] on nz-modal-container "Service TA - VOYAGE - PROPOSITION GLOBALE A utiliser dans le cadre de propositi…" at bounding box center [301, 145] width 603 height 290
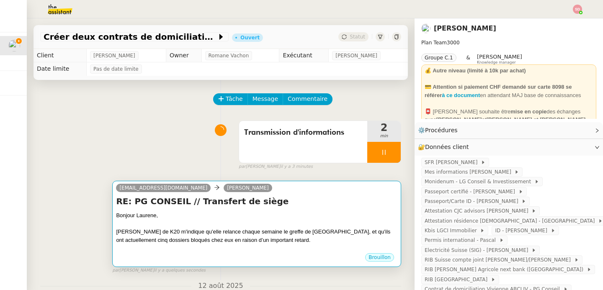
click at [242, 209] on div "RE: PG CONSEIL // Transfert de siège Bonjour [PERSON_NAME] de K20 m'indique qu'…" at bounding box center [257, 224] width 282 height 57
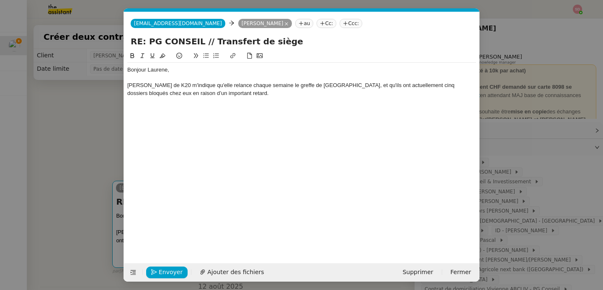
scroll to position [0, 18]
click at [217, 92] on div "[PERSON_NAME] de K20 m'indique qu'elle relance chaque semaine le greffe de [GEO…" at bounding box center [301, 90] width 349 height 16
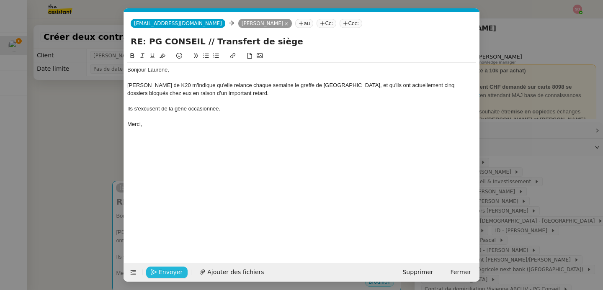
click at [177, 270] on span "Envoyer" at bounding box center [171, 273] width 24 height 10
click at [177, 269] on span "Confirmer l'envoi" at bounding box center [184, 273] width 50 height 10
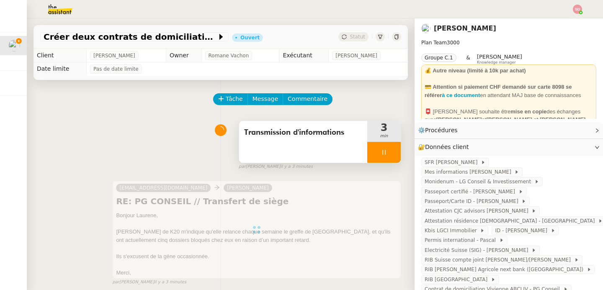
click at [385, 150] on div at bounding box center [385, 152] width 34 height 21
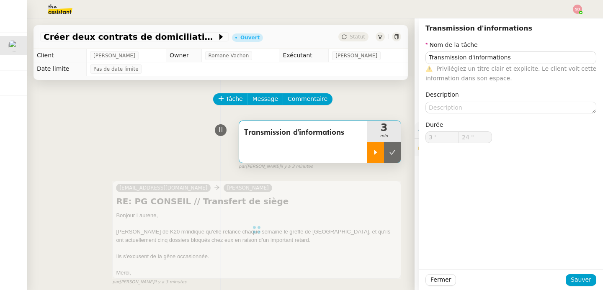
type input "Transmission d'informations"
type input "3 '"
type input "24 ""
click at [389, 150] on icon at bounding box center [392, 152] width 7 height 7
type input "Transmission d'informations"
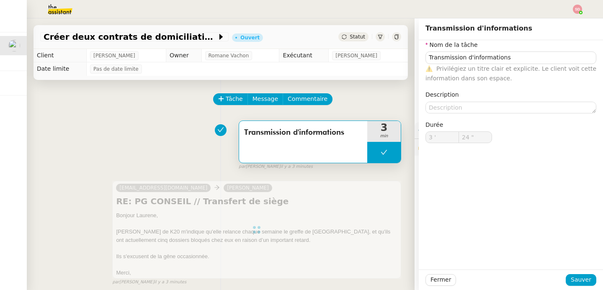
type input "3 '"
type input "24 ""
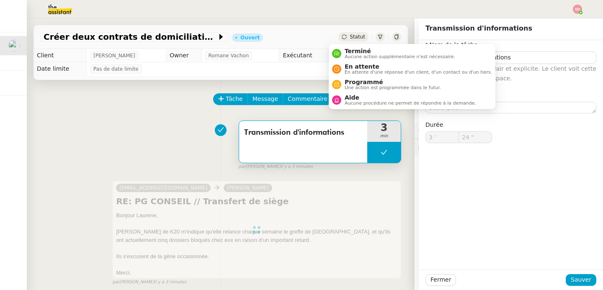
type input "Transmission d'informations"
type input "3 '"
type input "24 ""
click at [351, 69] on span "En attente" at bounding box center [419, 66] width 148 height 7
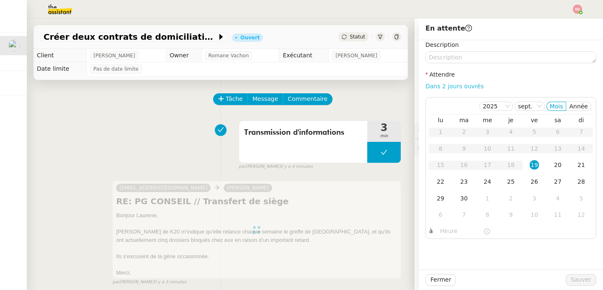
click at [463, 84] on link "Dans 2 jours ouvrés" at bounding box center [455, 86] width 58 height 7
type input "07:00"
click at [577, 277] on span "Sauver" at bounding box center [581, 280] width 21 height 10
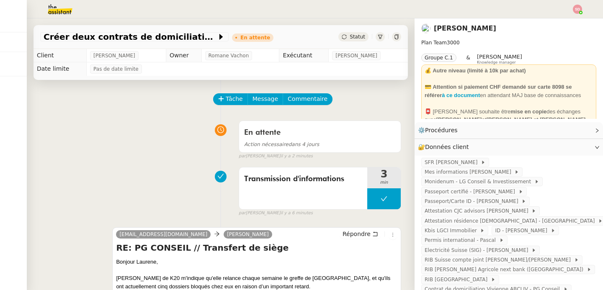
click at [106, 148] on div "En attente Action nécessaire dans 4 jours false par [PERSON_NAME] il y a 2 minu…" at bounding box center [220, 138] width 361 height 43
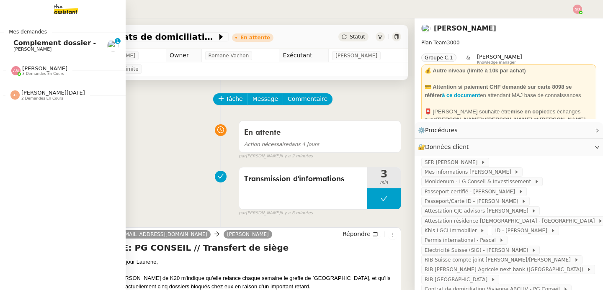
click at [14, 41] on span "Complement dossier -" at bounding box center [54, 43] width 83 height 8
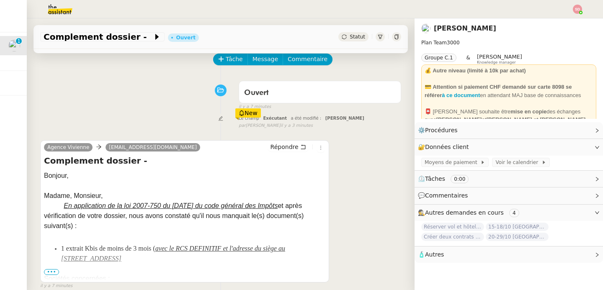
scroll to position [75, 0]
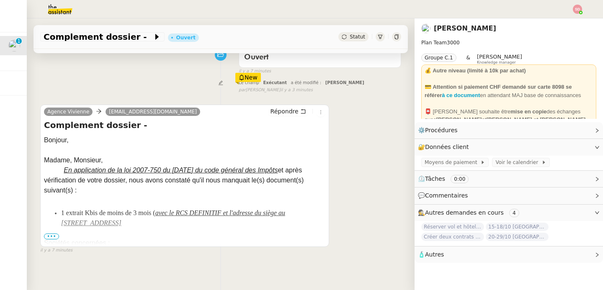
click at [53, 235] on span "•••" at bounding box center [51, 237] width 15 height 6
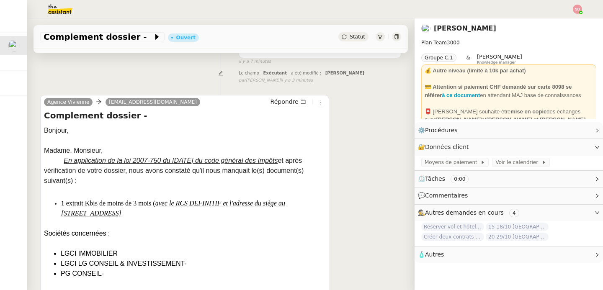
scroll to position [0, 0]
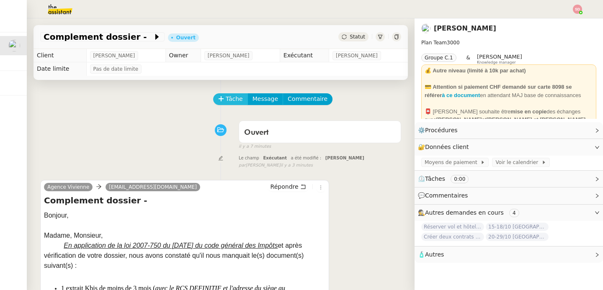
click at [218, 101] on icon at bounding box center [221, 99] width 6 height 6
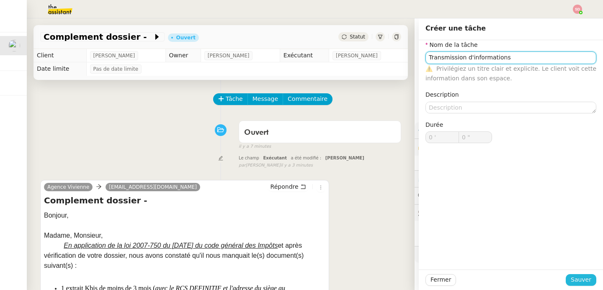
type input "Transmission d'informations"
click at [587, 277] on button "Sauver" at bounding box center [581, 281] width 31 height 12
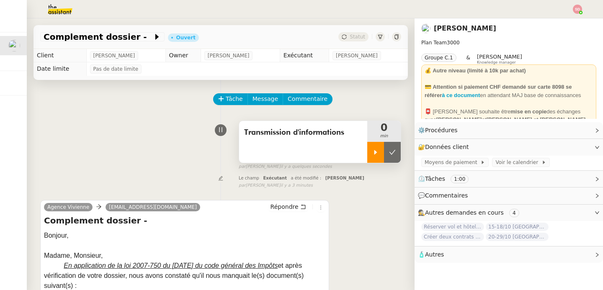
click at [373, 154] on icon at bounding box center [376, 152] width 7 height 7
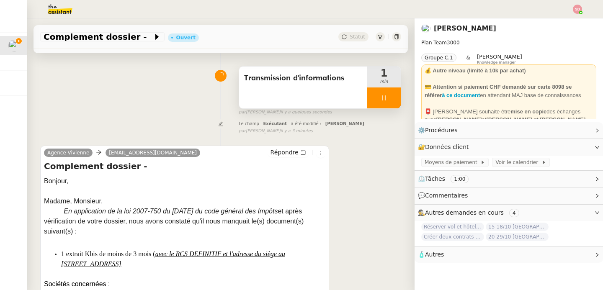
scroll to position [44, 0]
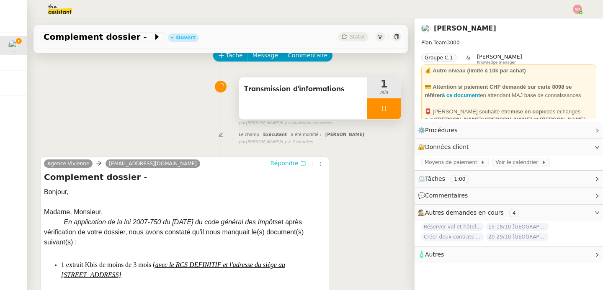
click at [288, 164] on span "Répondre" at bounding box center [285, 163] width 28 height 8
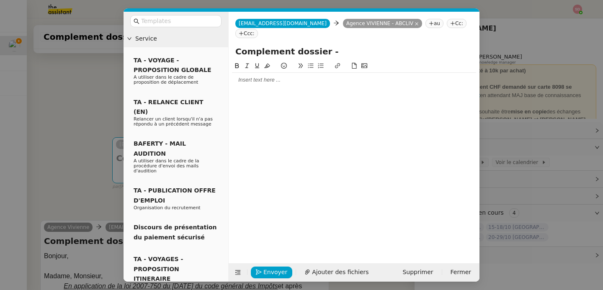
click at [62, 168] on nz-modal-container "Service TA - VOYAGE - PROPOSITION GLOBALE A utiliser dans le cadre de propositi…" at bounding box center [301, 145] width 603 height 290
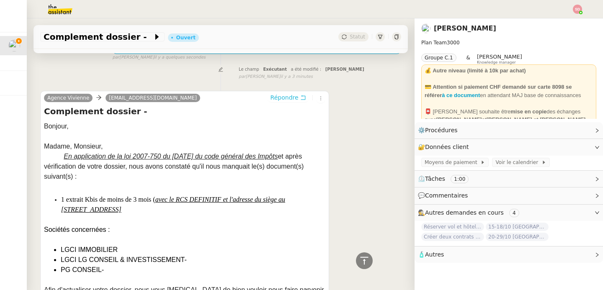
scroll to position [6, 0]
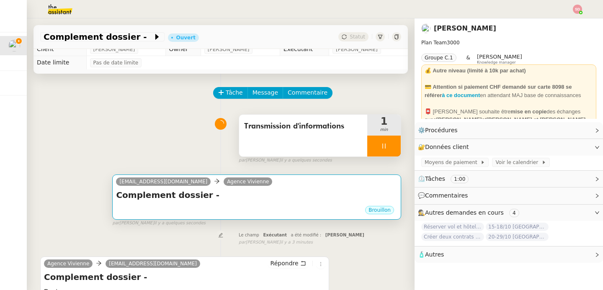
click at [251, 204] on div "Complement dossier - •••" at bounding box center [257, 197] width 282 height 16
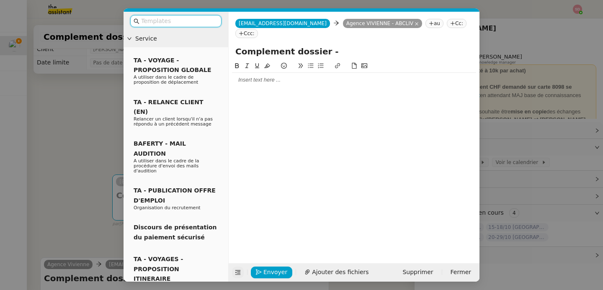
click at [237, 271] on icon at bounding box center [238, 273] width 6 height 6
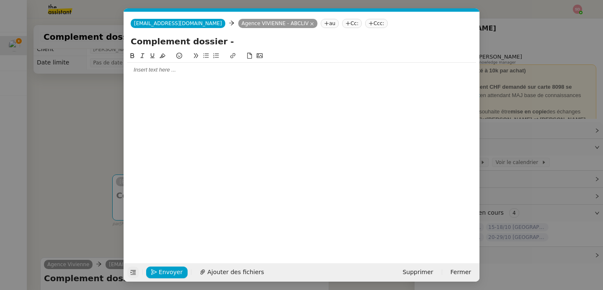
click at [159, 72] on div at bounding box center [301, 70] width 349 height 8
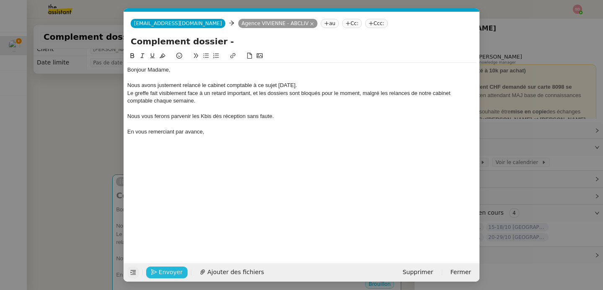
click at [168, 271] on span "Envoyer" at bounding box center [171, 273] width 24 height 10
click at [168, 271] on span "Confirmer l'envoi" at bounding box center [184, 273] width 50 height 10
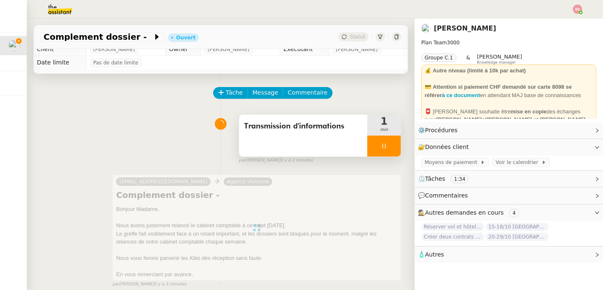
click at [387, 144] on div at bounding box center [385, 146] width 34 height 21
click at [387, 144] on button at bounding box center [392, 146] width 17 height 21
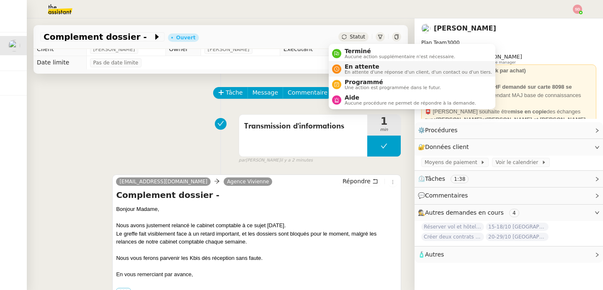
click at [347, 69] on span "En attente" at bounding box center [419, 66] width 148 height 7
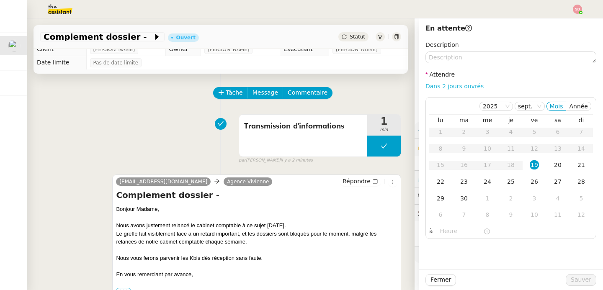
click at [457, 83] on link "Dans 2 jours ouvrés" at bounding box center [455, 86] width 58 height 7
type input "07:00"
click at [580, 277] on span "Sauver" at bounding box center [581, 280] width 21 height 10
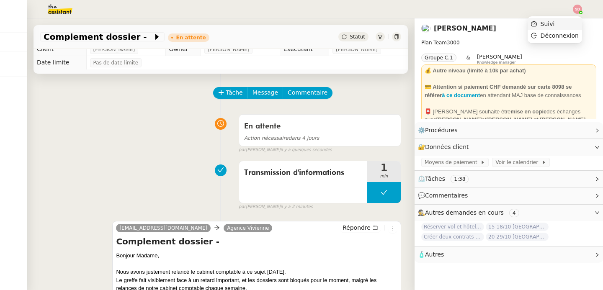
click at [563, 22] on li "Suivi" at bounding box center [555, 24] width 54 height 12
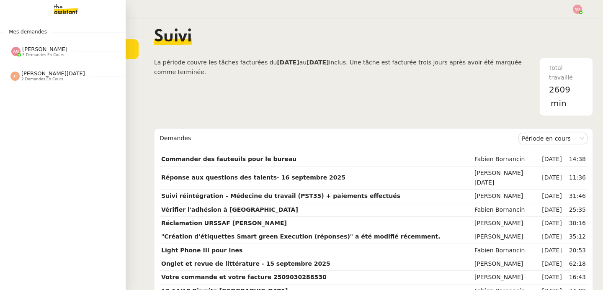
click at [48, 55] on span "3 demandes en cours" at bounding box center [43, 55] width 42 height 5
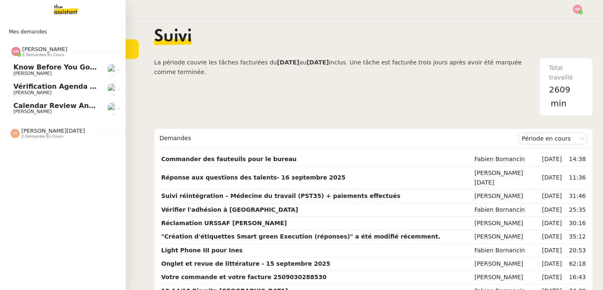
click at [48, 55] on span "3 demandes en cours" at bounding box center [43, 55] width 42 height 5
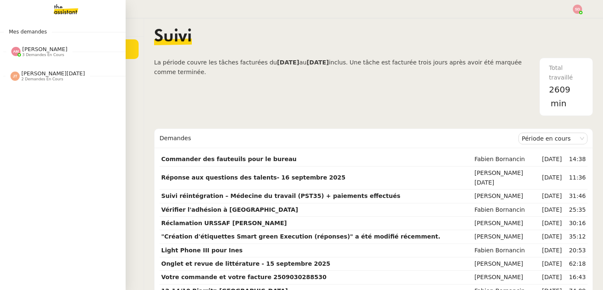
click at [14, 52] on img at bounding box center [15, 51] width 9 height 9
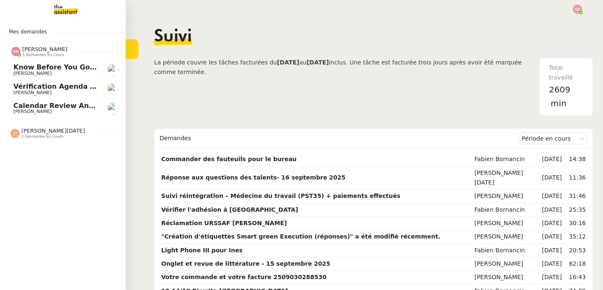
click at [14, 52] on img at bounding box center [15, 51] width 9 height 9
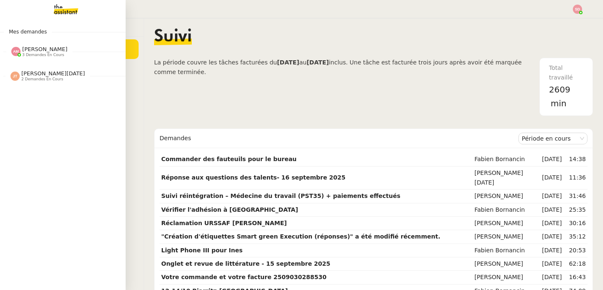
click at [34, 74] on span "[PERSON_NAME][DATE]" at bounding box center [53, 73] width 64 height 6
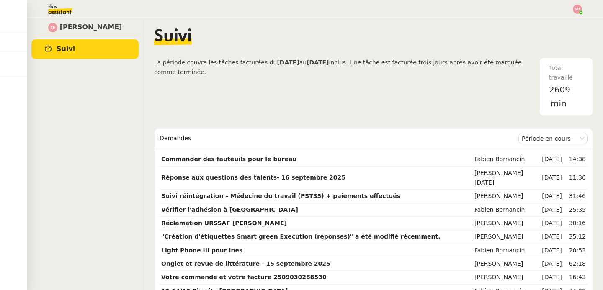
click at [236, 68] on span "La période couvre les tâches facturées du [DATE] au [DATE] inclus. Une tâche es…" at bounding box center [347, 87] width 386 height 58
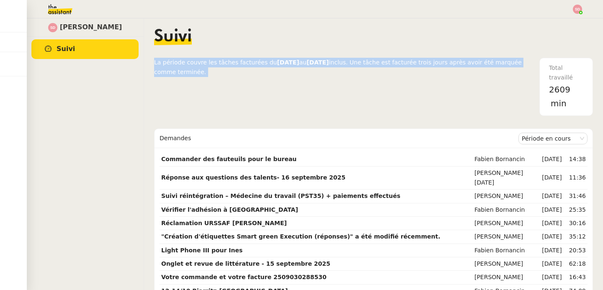
click at [236, 68] on span "La période couvre les tâches facturées du [DATE] au [DATE] inclus. Une tâche es…" at bounding box center [347, 87] width 386 height 58
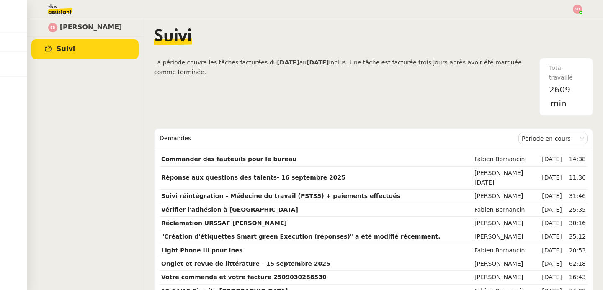
click at [277, 59] on b "[DATE]" at bounding box center [288, 62] width 22 height 7
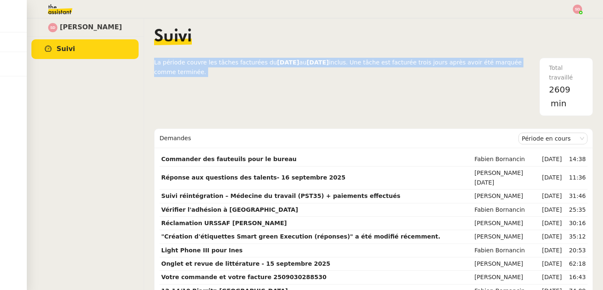
click at [277, 59] on b "[DATE]" at bounding box center [288, 62] width 22 height 7
click at [277, 71] on span "La période couvre les tâches facturées du [DATE] au [DATE] inclus. Une tâche es…" at bounding box center [347, 87] width 386 height 58
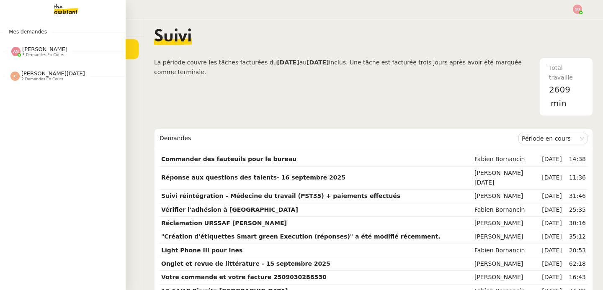
click at [17, 52] on img at bounding box center [15, 51] width 9 height 9
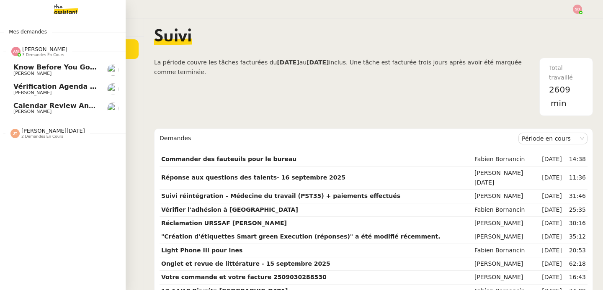
click at [17, 52] on img at bounding box center [15, 51] width 9 height 9
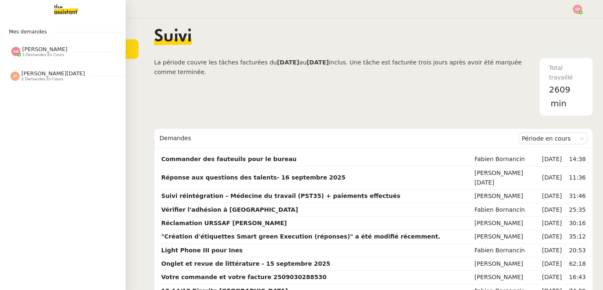
click at [14, 79] on img at bounding box center [14, 76] width 9 height 9
click at [25, 116] on span "[PERSON_NAME]" at bounding box center [32, 116] width 38 height 5
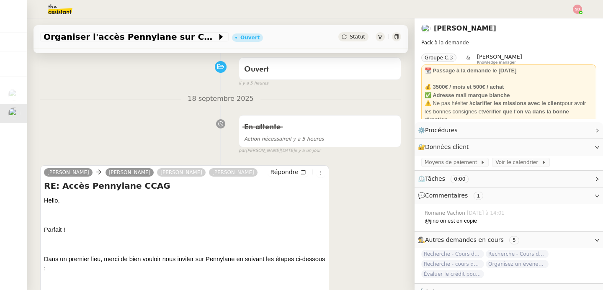
scroll to position [149, 0]
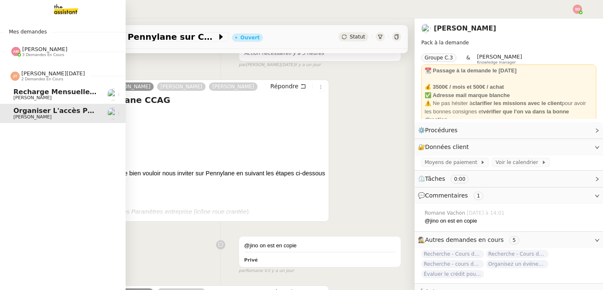
click at [22, 91] on span "Recharge mensuelle carte SIM Orange - septembre 2025" at bounding box center [120, 92] width 215 height 8
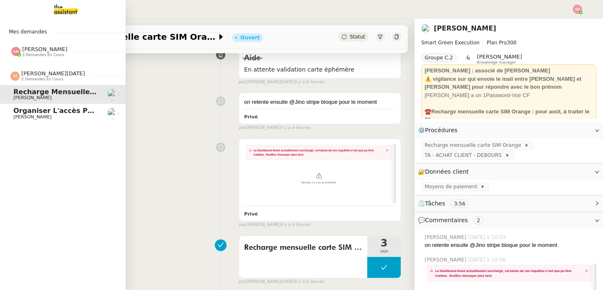
scroll to position [149, 0]
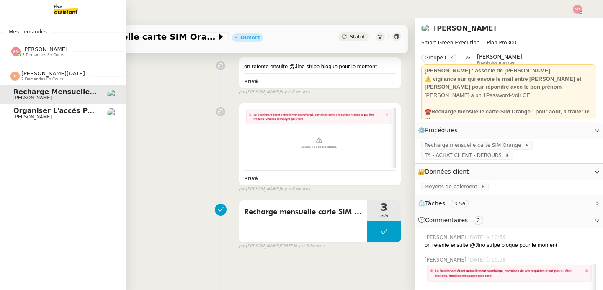
click at [34, 74] on span "[PERSON_NAME][DATE]" at bounding box center [53, 73] width 64 height 6
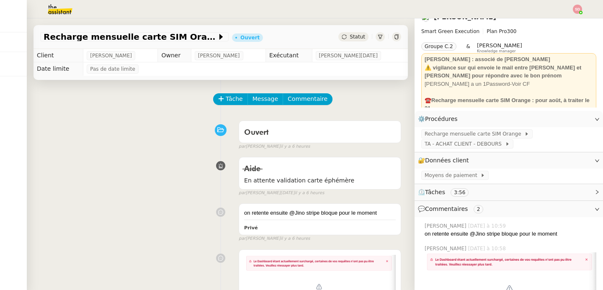
scroll to position [0, 0]
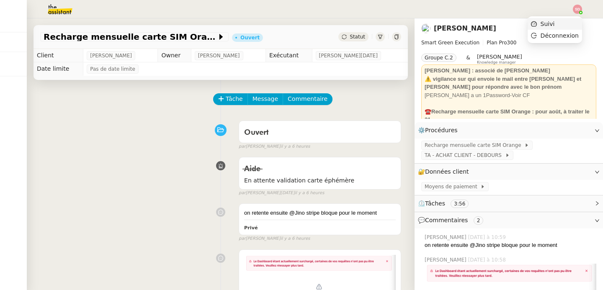
click at [562, 26] on li "Suivi" at bounding box center [555, 24] width 54 height 12
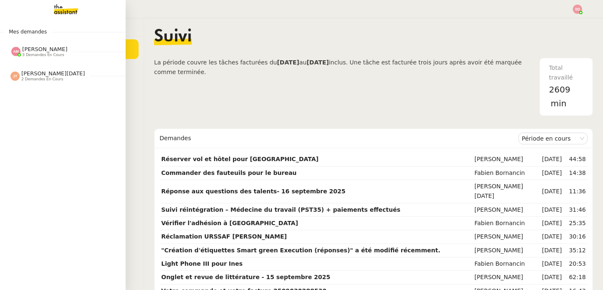
click at [28, 51] on span "[PERSON_NAME]" at bounding box center [44, 49] width 45 height 6
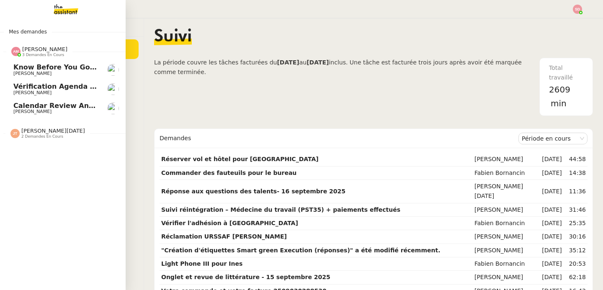
click at [28, 52] on span "[PERSON_NAME]" at bounding box center [44, 49] width 45 height 6
